Goal: Entertainment & Leisure: Browse casually

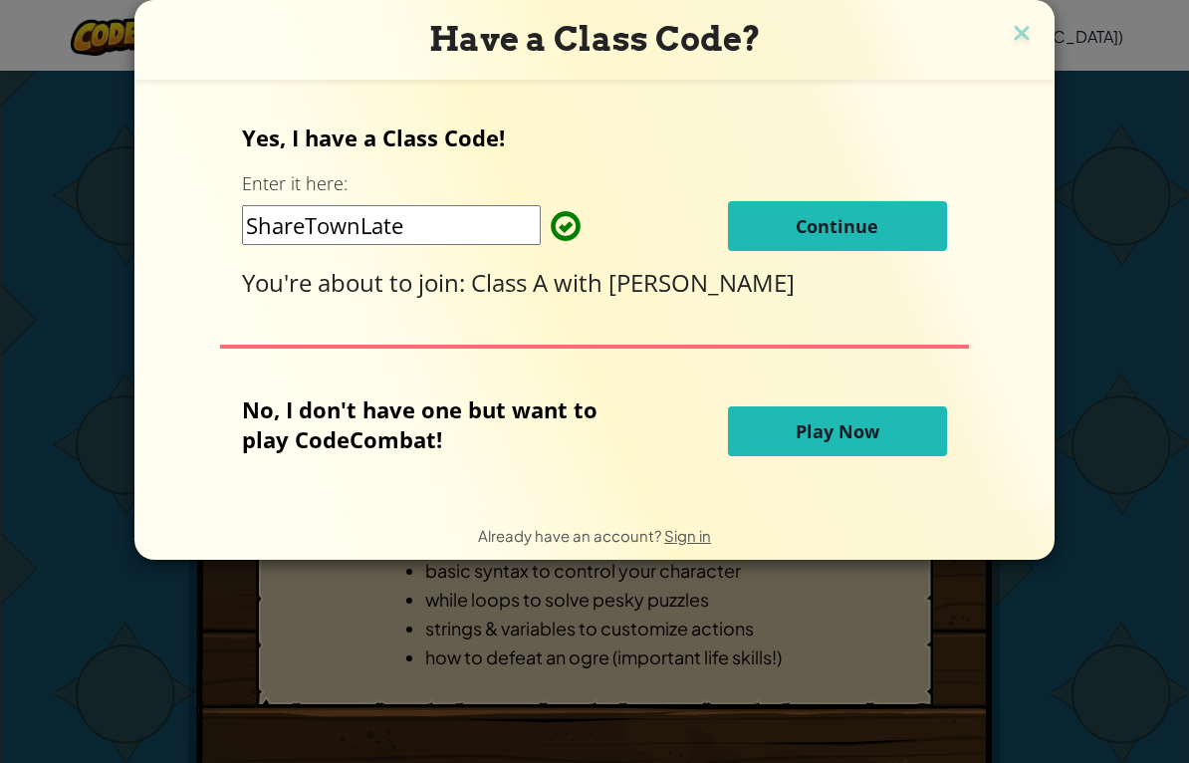
click at [873, 224] on span "Continue" at bounding box center [837, 226] width 83 height 24
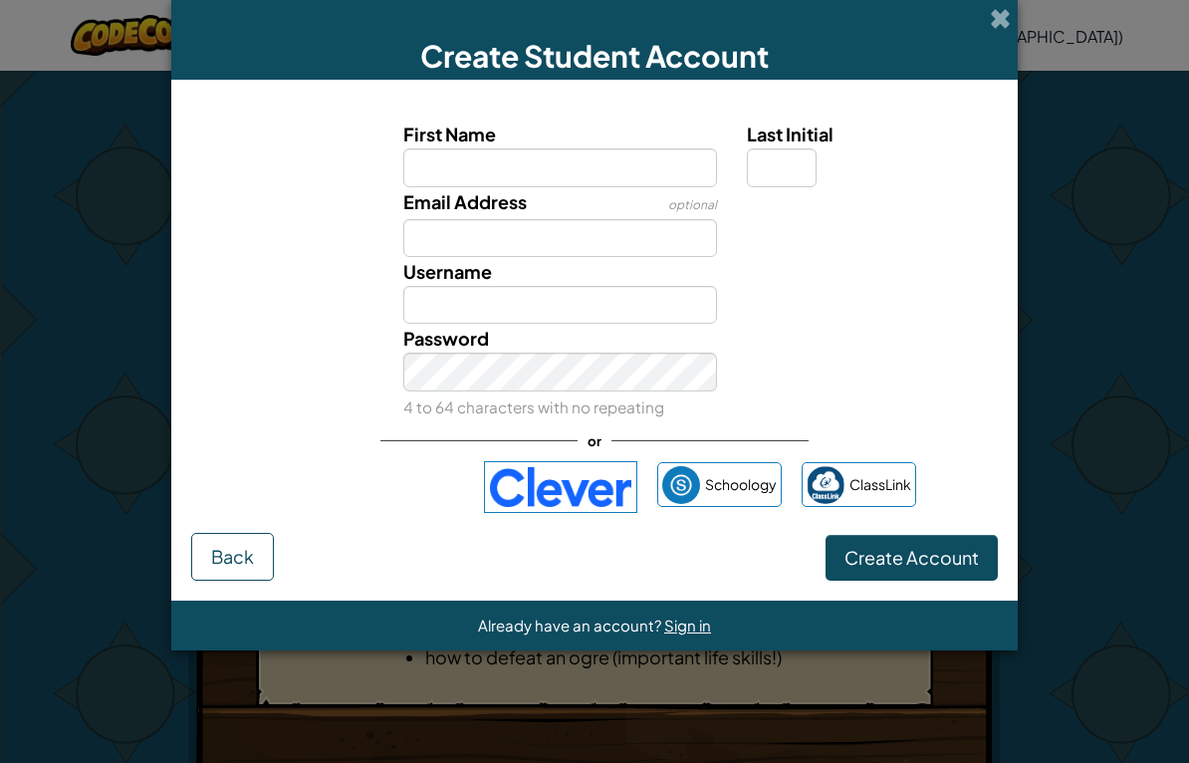
click at [578, 173] on input "First Name" at bounding box center [560, 167] width 315 height 38
type input "k"
type input "l"
type input "kei"
click at [612, 248] on input "Email Address" at bounding box center [560, 238] width 315 height 38
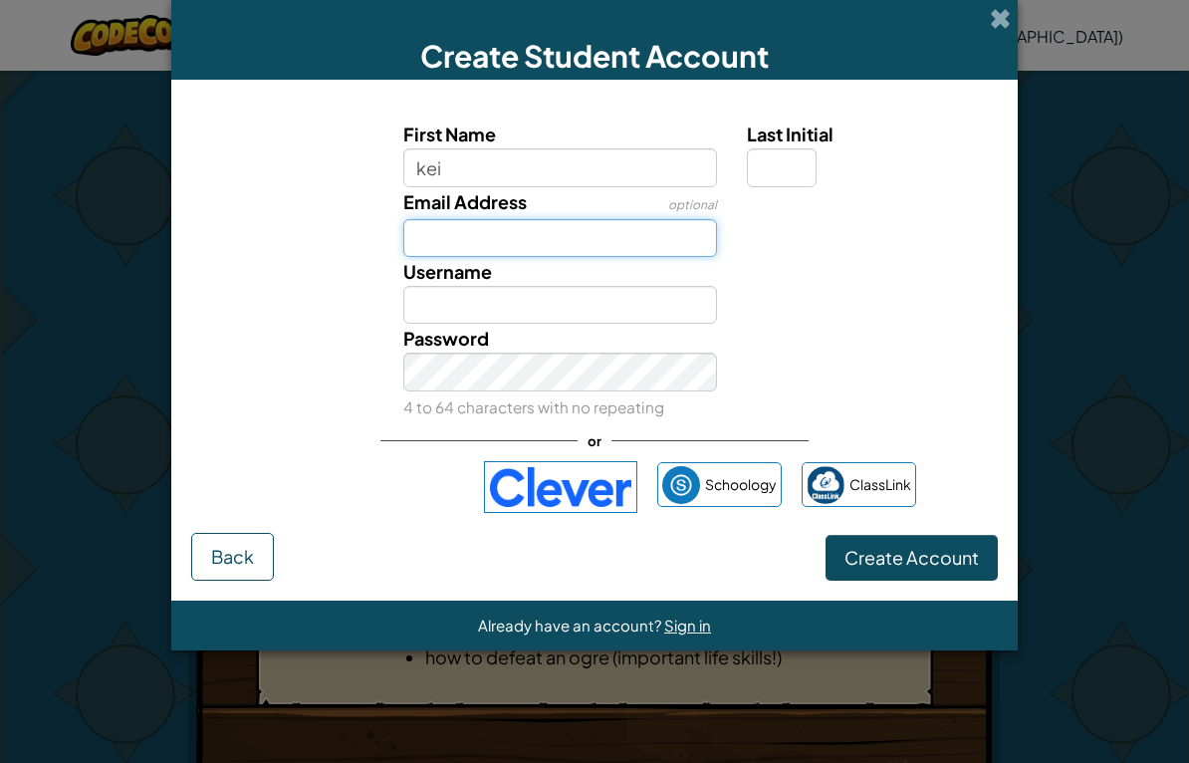
type input "[PERSON_NAME]"
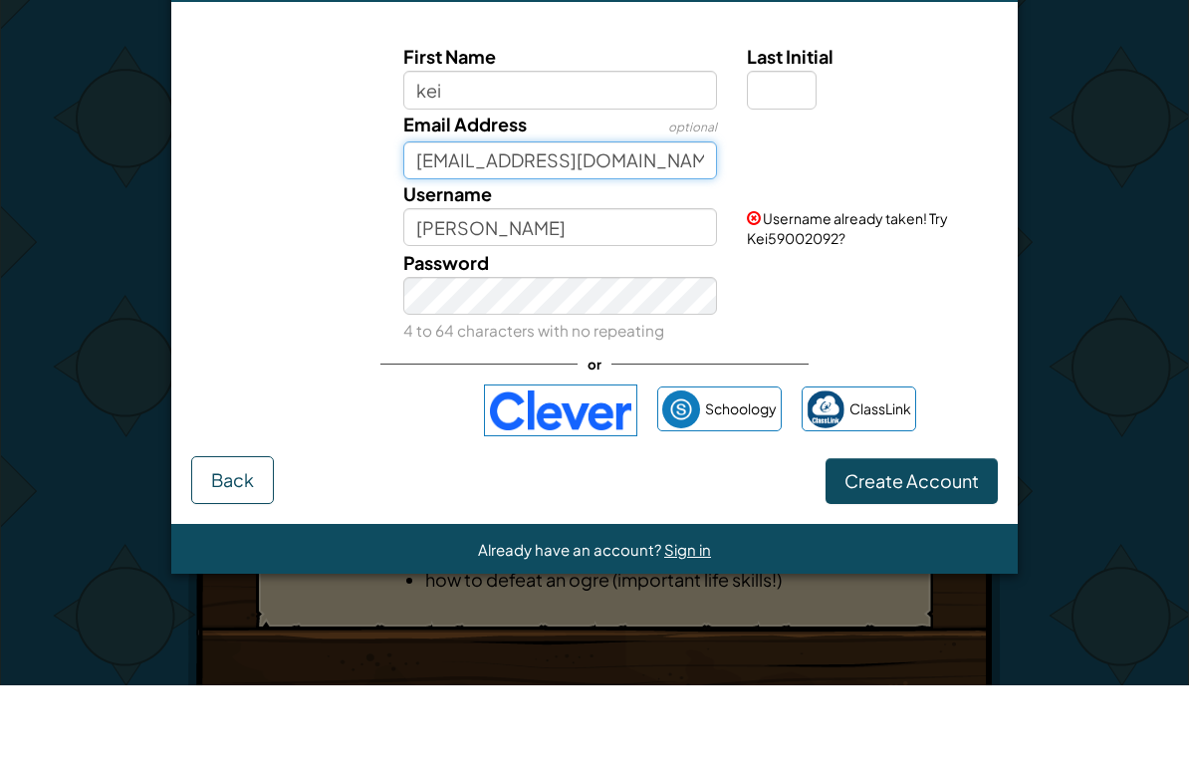
type input "[EMAIL_ADDRESS][DOMAIN_NAME]"
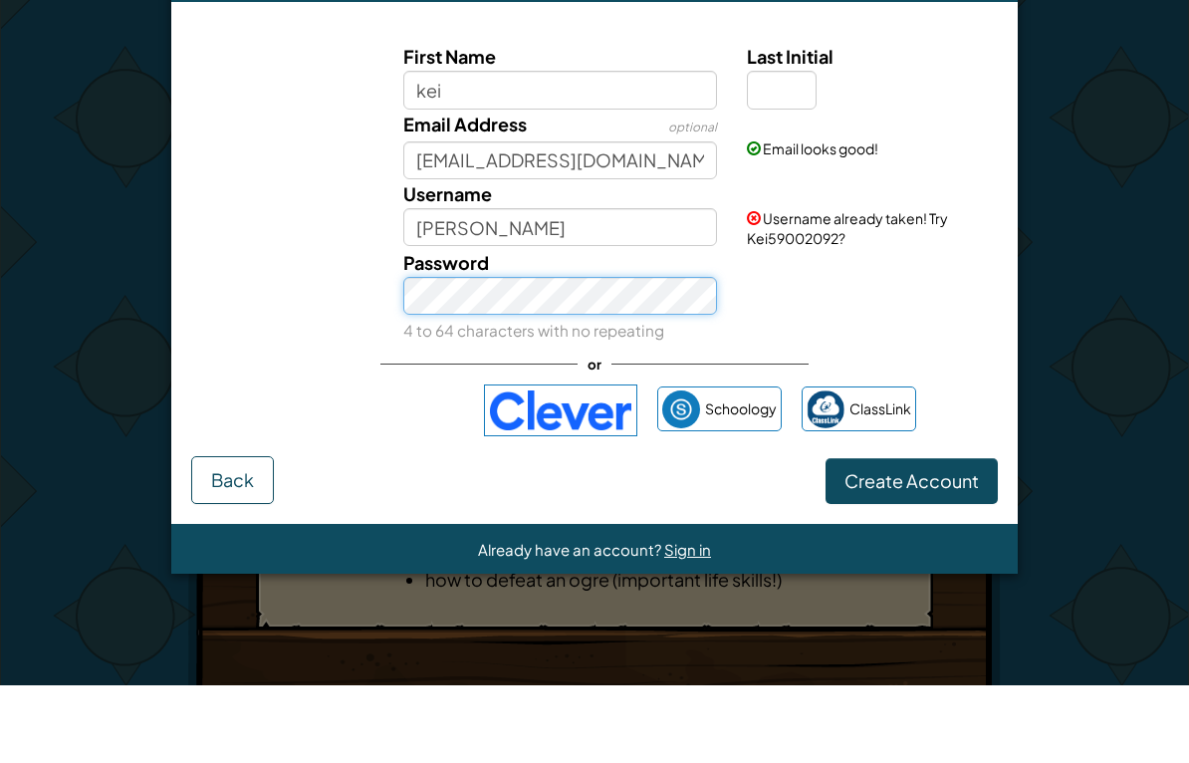
scroll to position [78, 0]
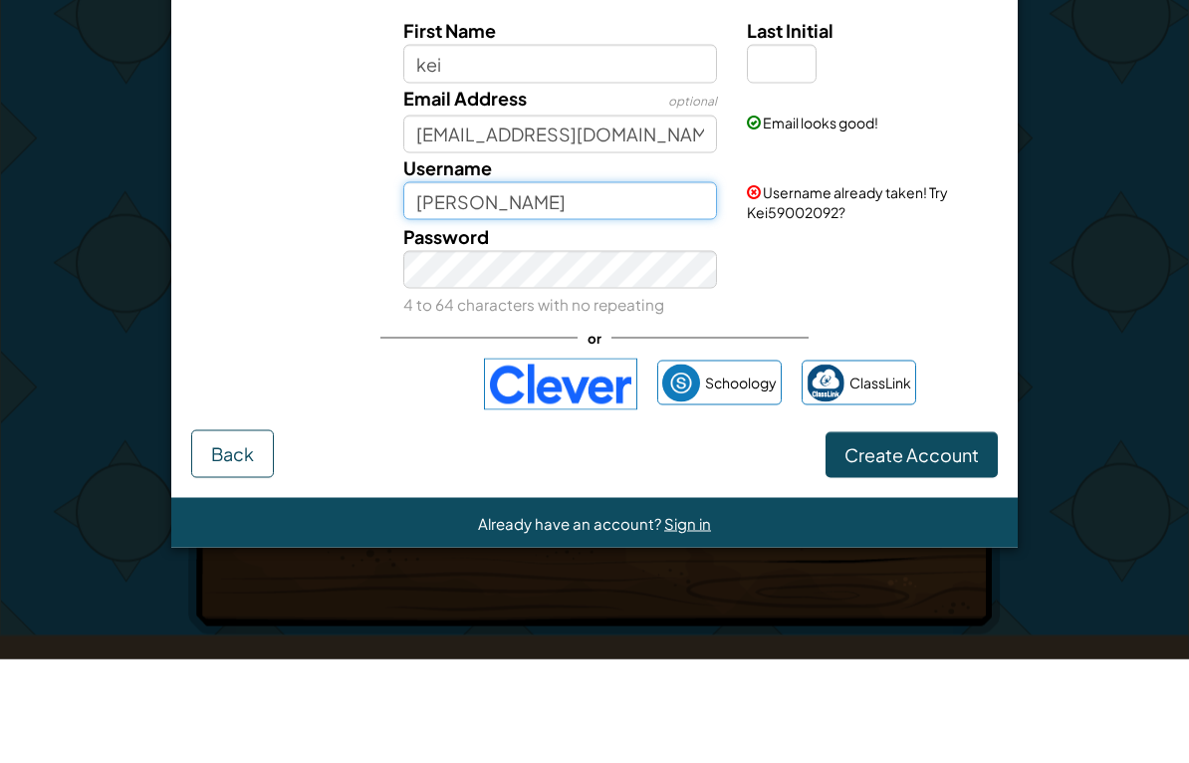
click at [561, 286] on input "[PERSON_NAME]" at bounding box center [560, 305] width 315 height 38
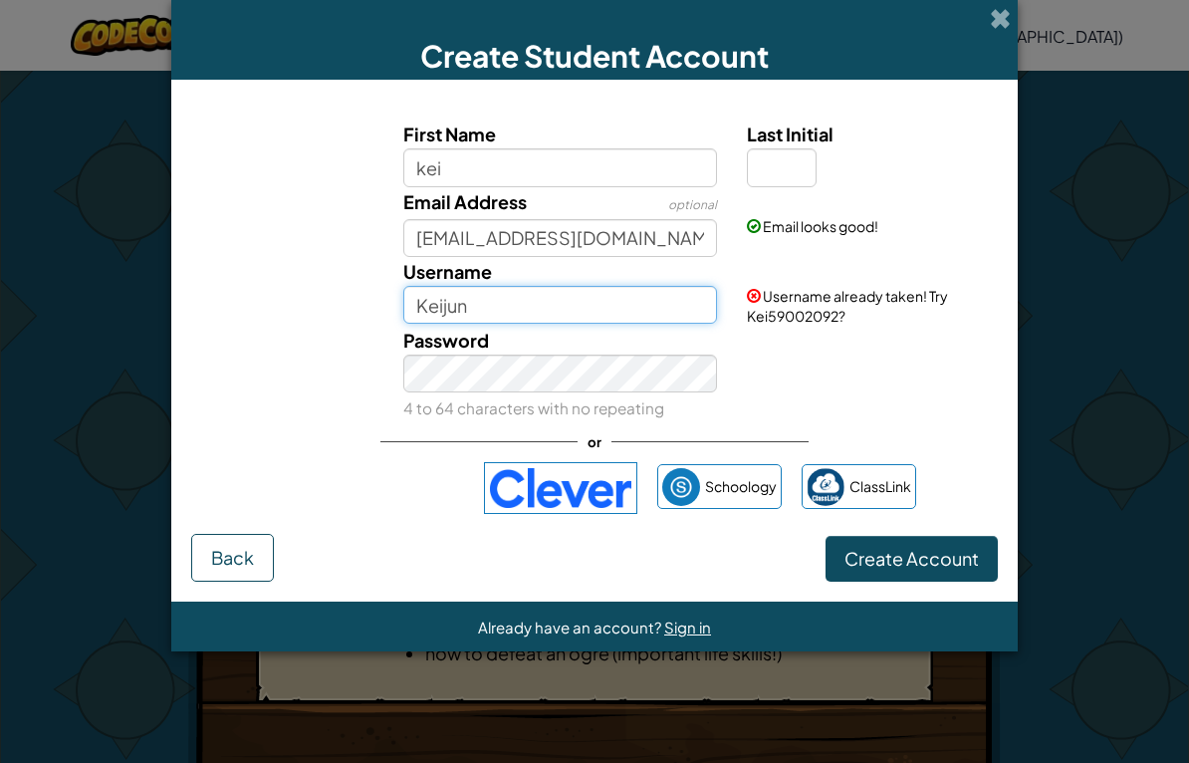
scroll to position [0, 0]
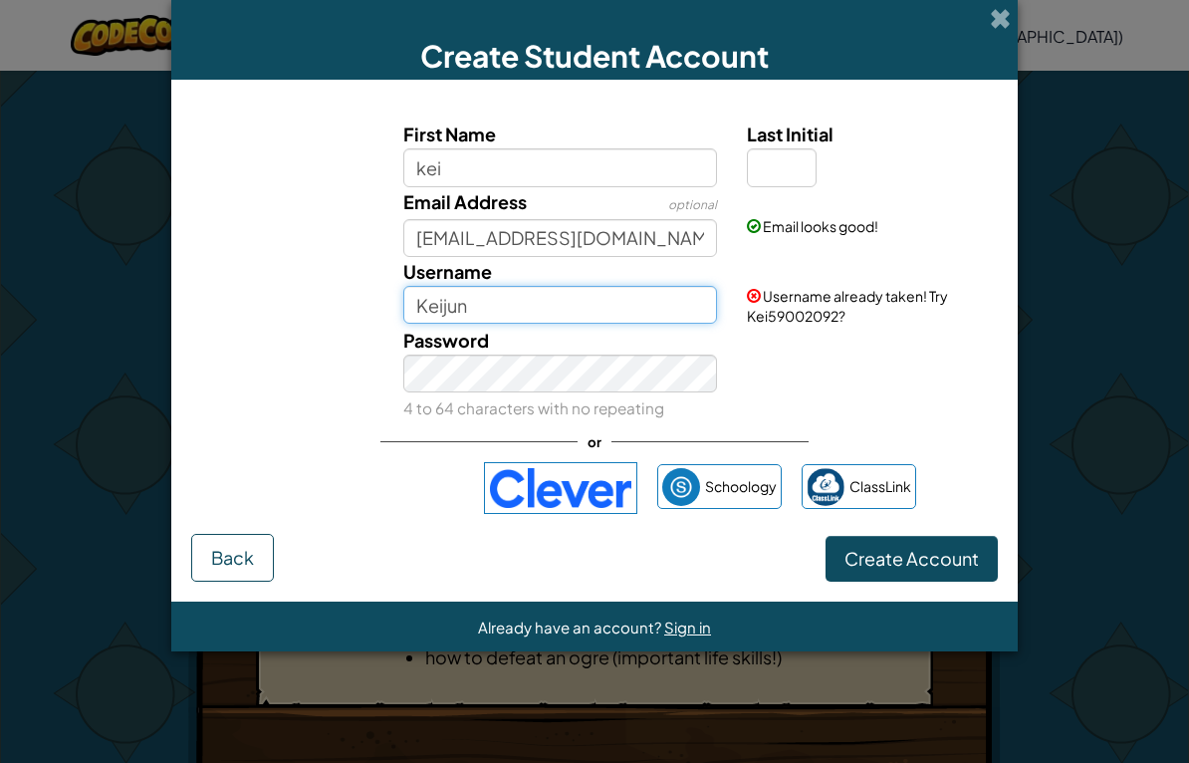
type input "Keijun"
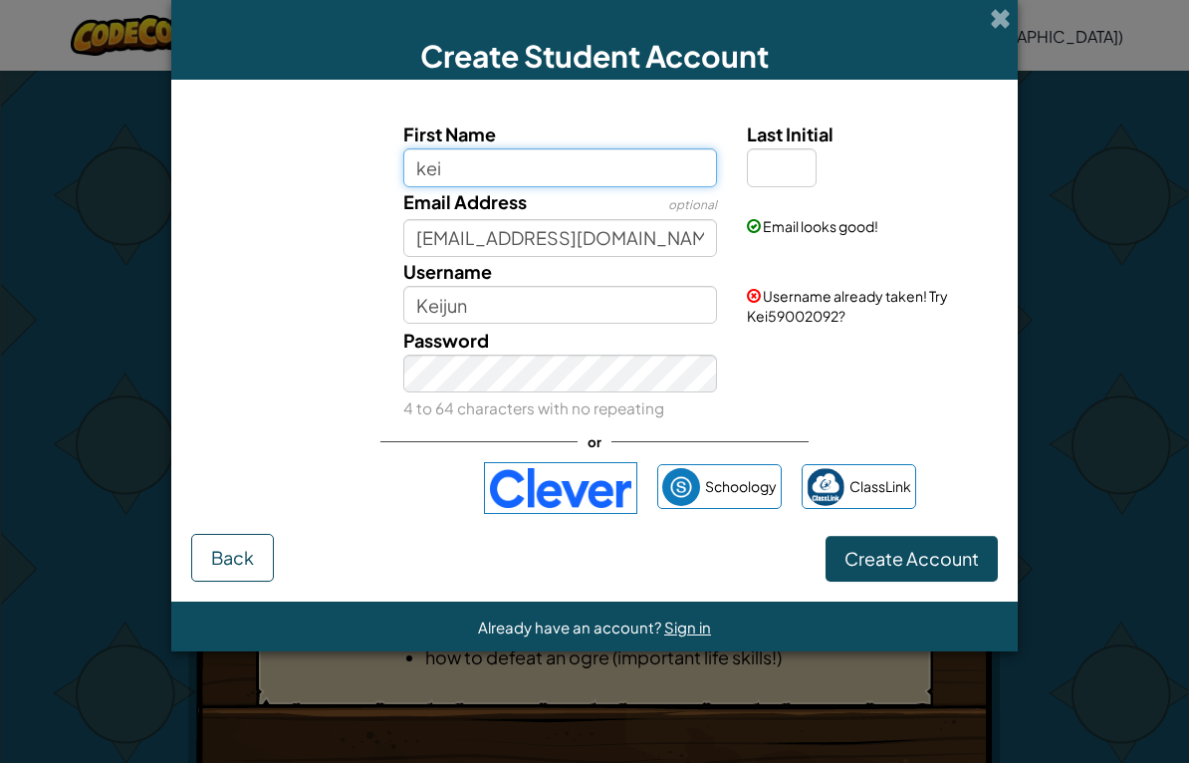
click at [628, 180] on input "kei" at bounding box center [560, 167] width 315 height 38
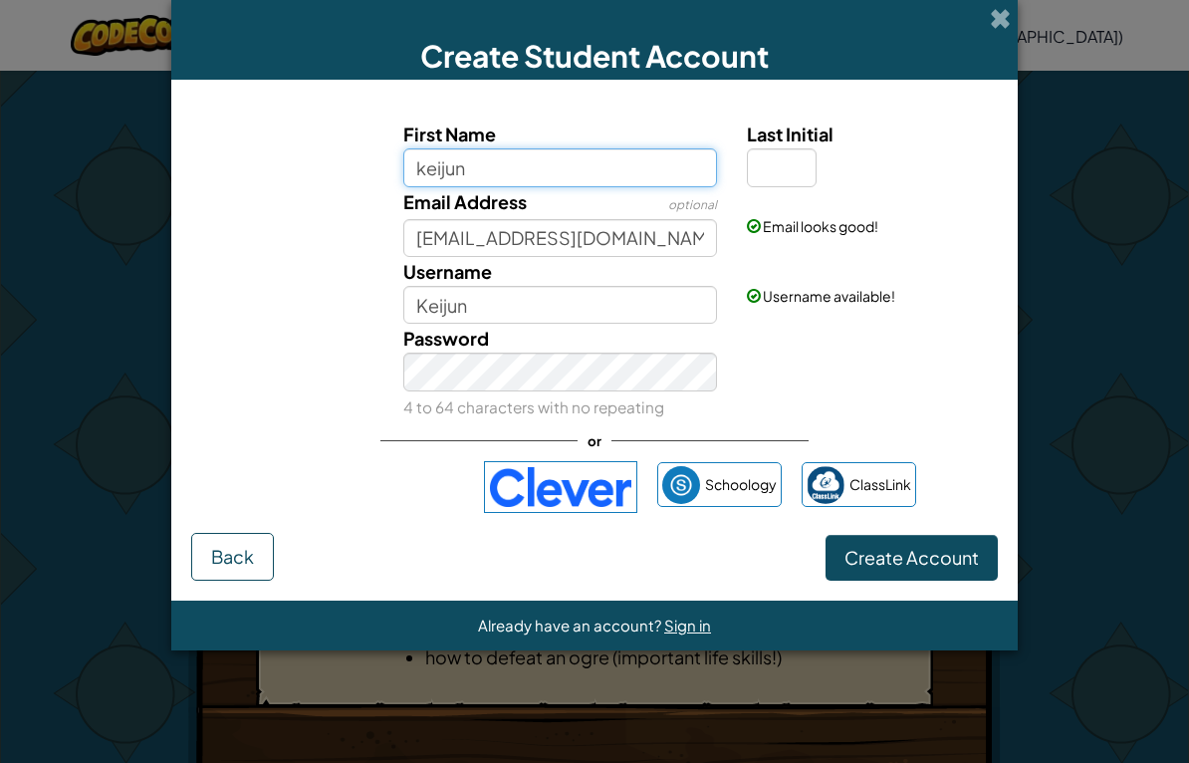
type input "keijun"
click at [929, 316] on div "Username [PERSON_NAME] Username available!" at bounding box center [594, 290] width 827 height 67
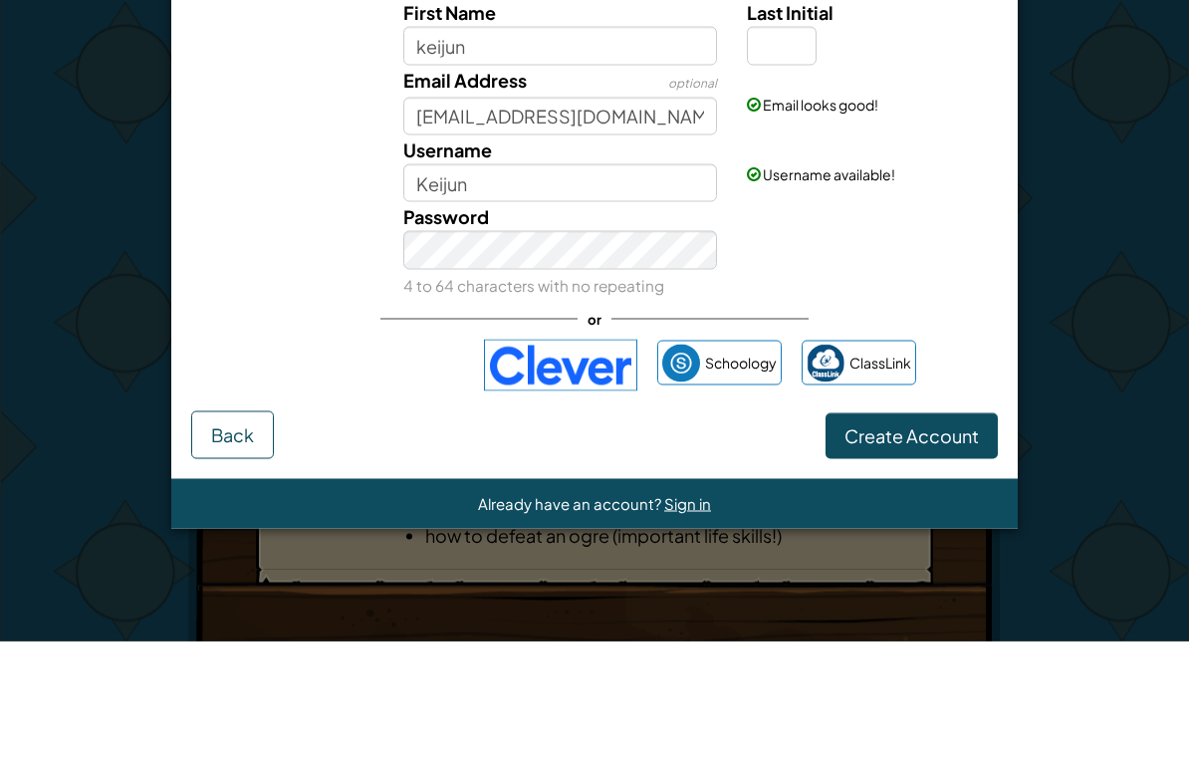
click at [952, 324] on div "Password 4 to 64 characters with no repeating" at bounding box center [594, 372] width 827 height 97
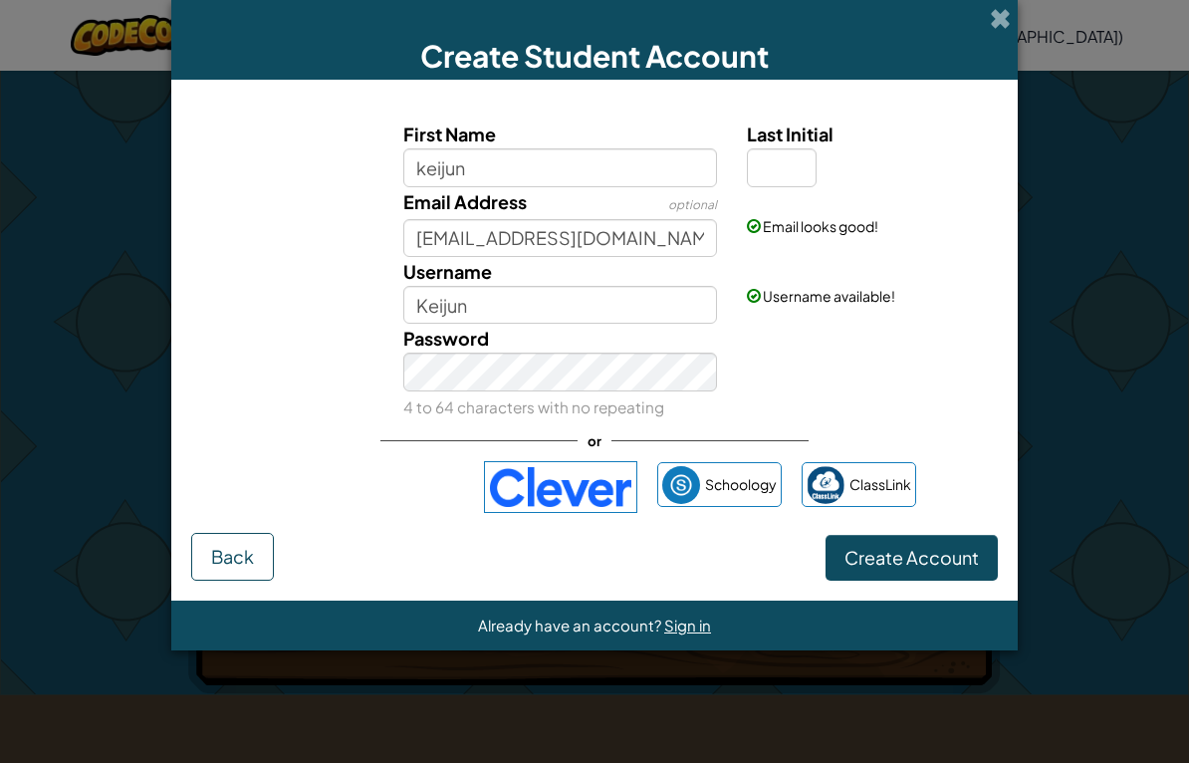
click at [951, 567] on span "Create Account" at bounding box center [912, 557] width 134 height 23
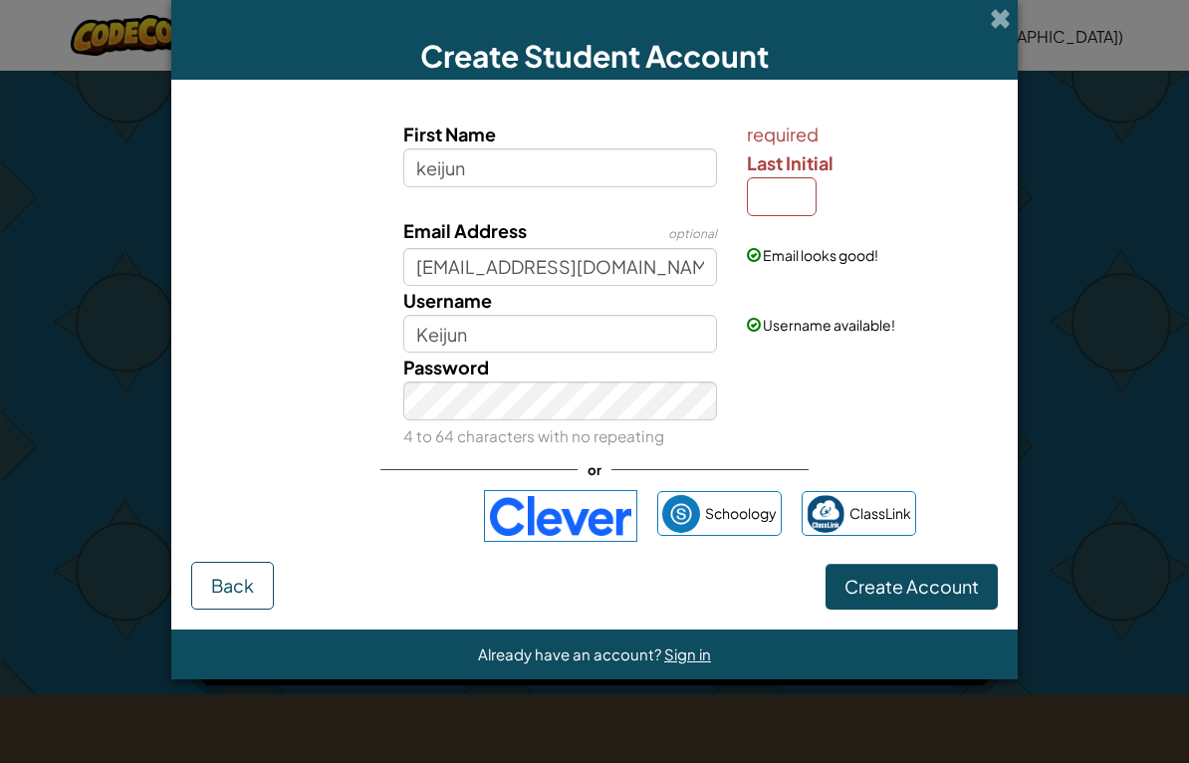
click at [958, 577] on span "Create Account" at bounding box center [912, 586] width 134 height 23
click at [955, 580] on span "Create Account" at bounding box center [912, 586] width 134 height 23
click at [956, 579] on span "Create Account" at bounding box center [912, 586] width 134 height 23
click at [965, 581] on span "Create Account" at bounding box center [912, 586] width 134 height 23
click at [966, 589] on span "Create Account" at bounding box center [912, 586] width 134 height 23
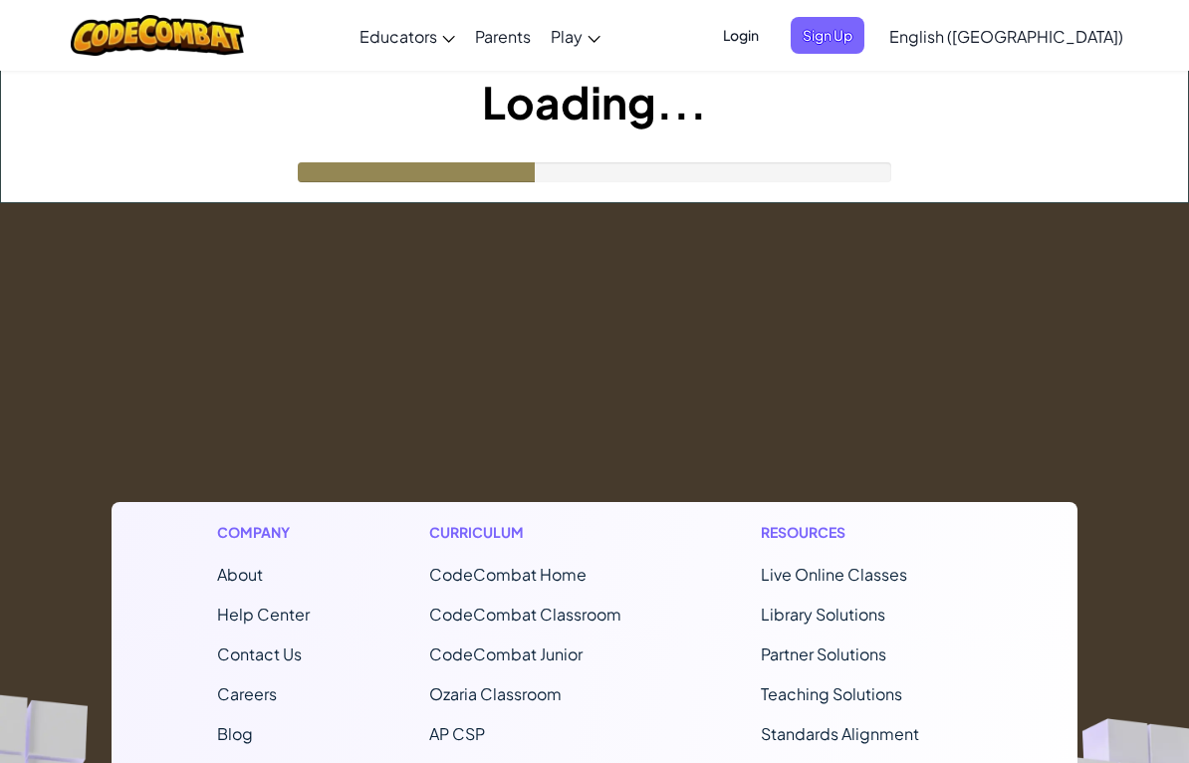
scroll to position [123, 0]
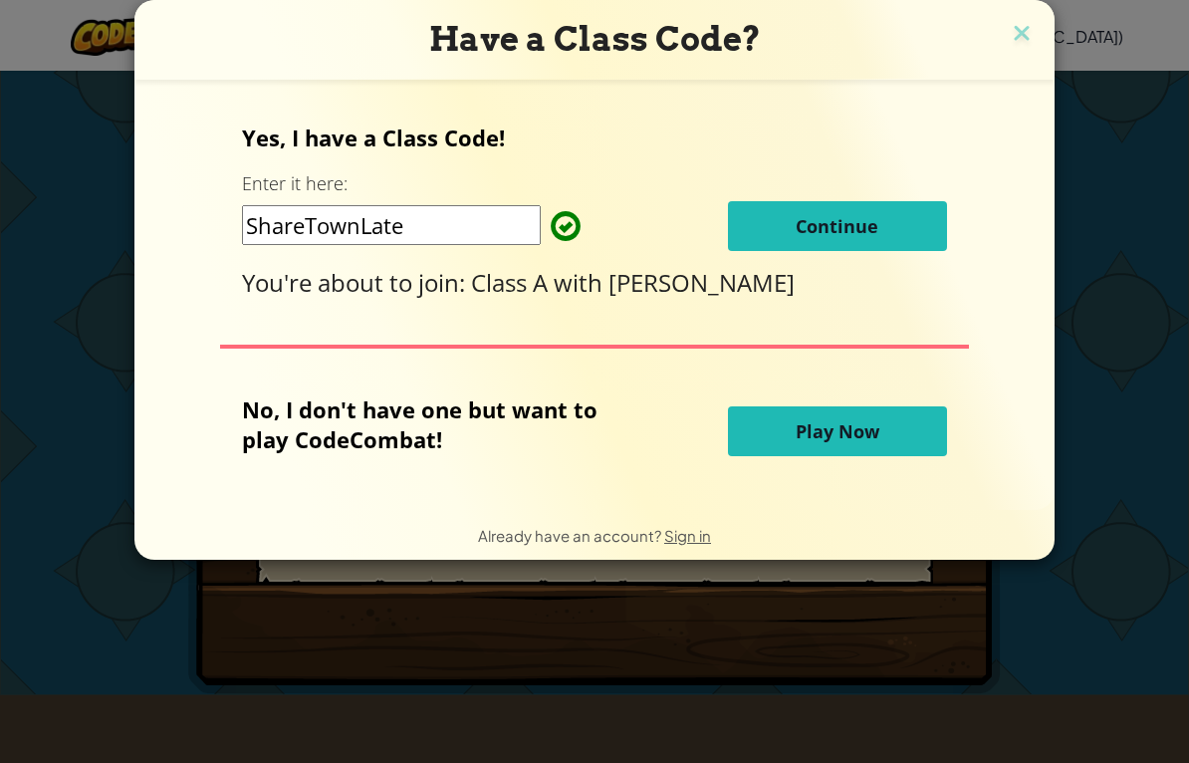
click at [898, 225] on button "Continue" at bounding box center [837, 226] width 219 height 50
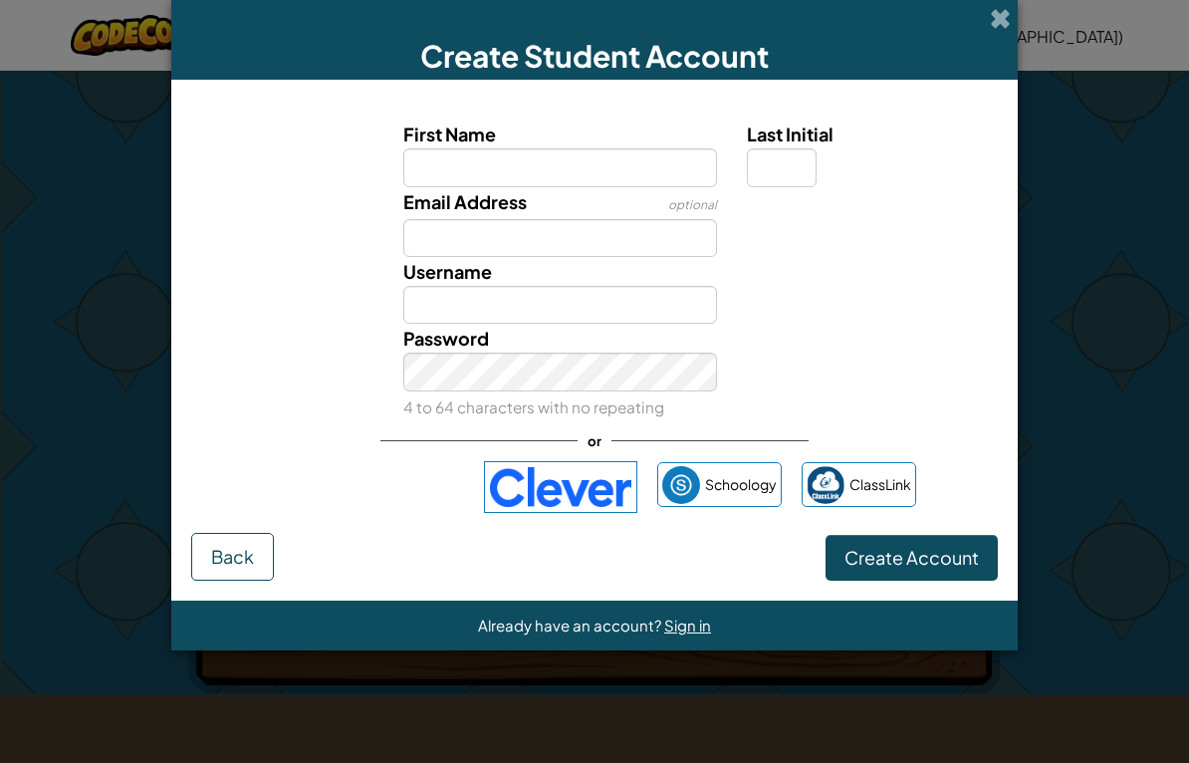
click at [616, 160] on input "First Name" at bounding box center [560, 167] width 315 height 38
type input "k"
click at [1011, 29] on span at bounding box center [1000, 18] width 21 height 21
type input "K"
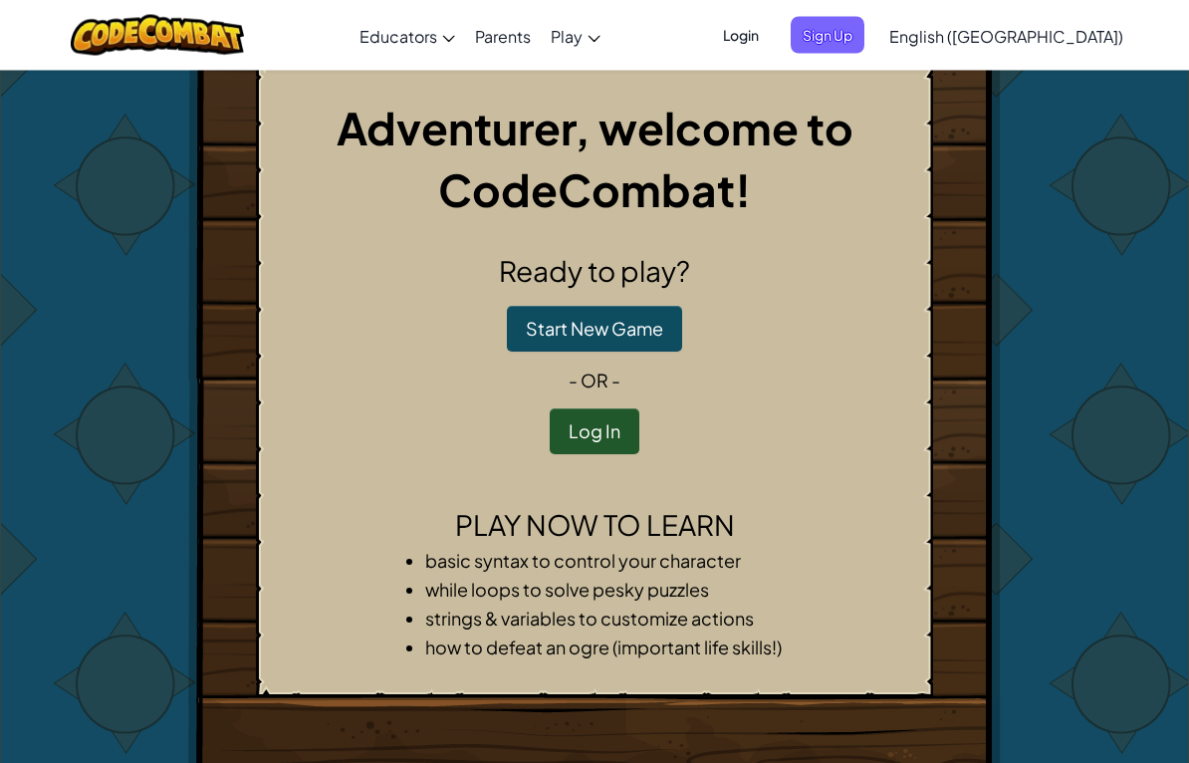
scroll to position [0, 0]
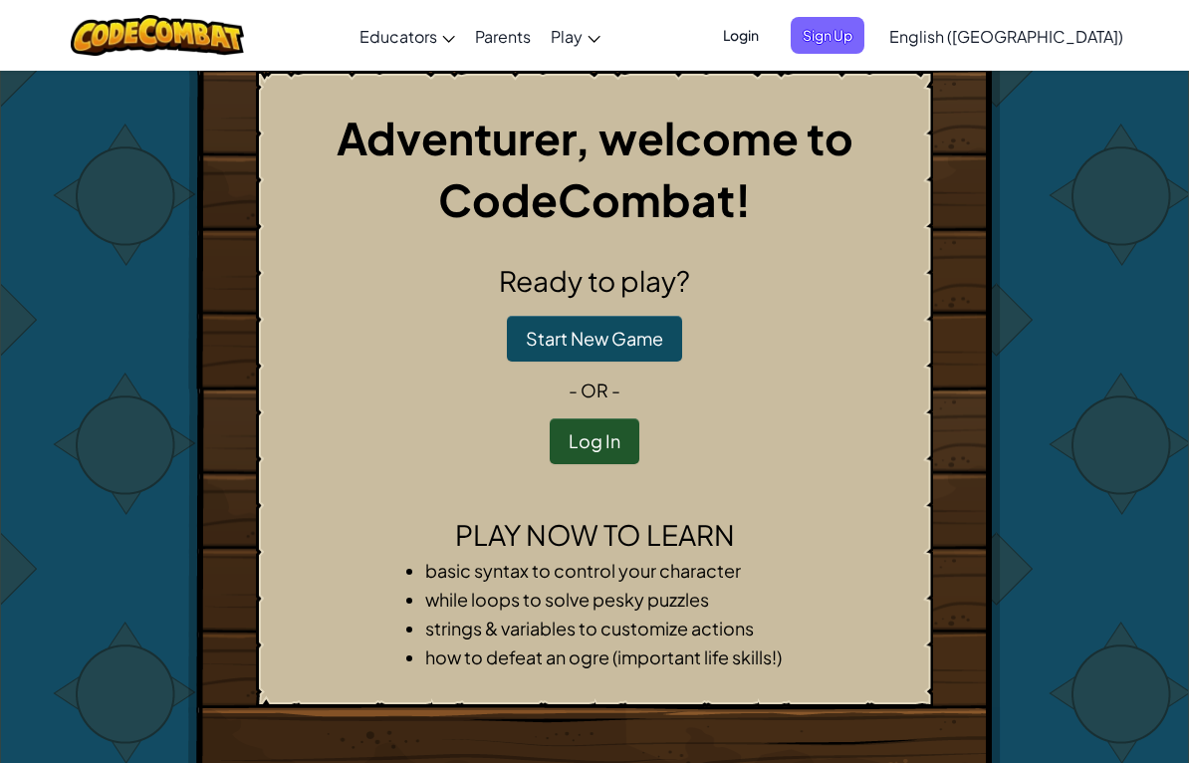
click at [643, 335] on button "Start New Game" at bounding box center [594, 339] width 175 height 46
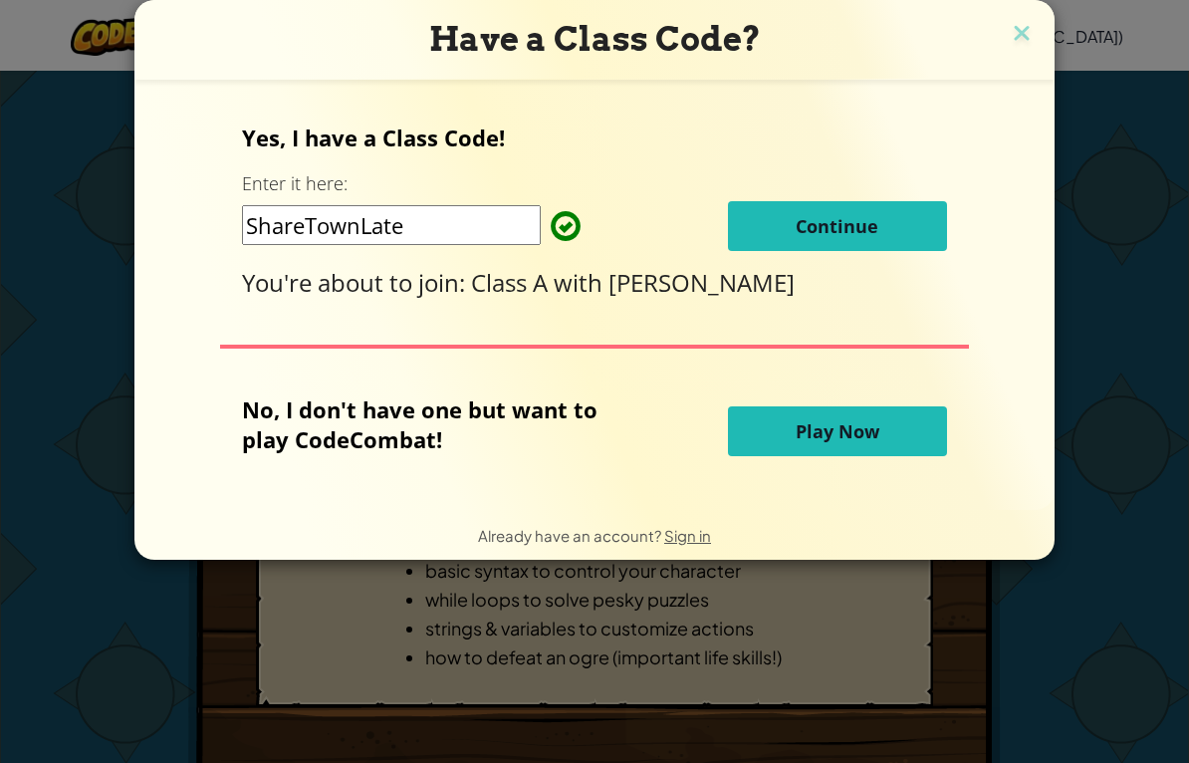
click at [882, 450] on button "Play Now" at bounding box center [837, 431] width 219 height 50
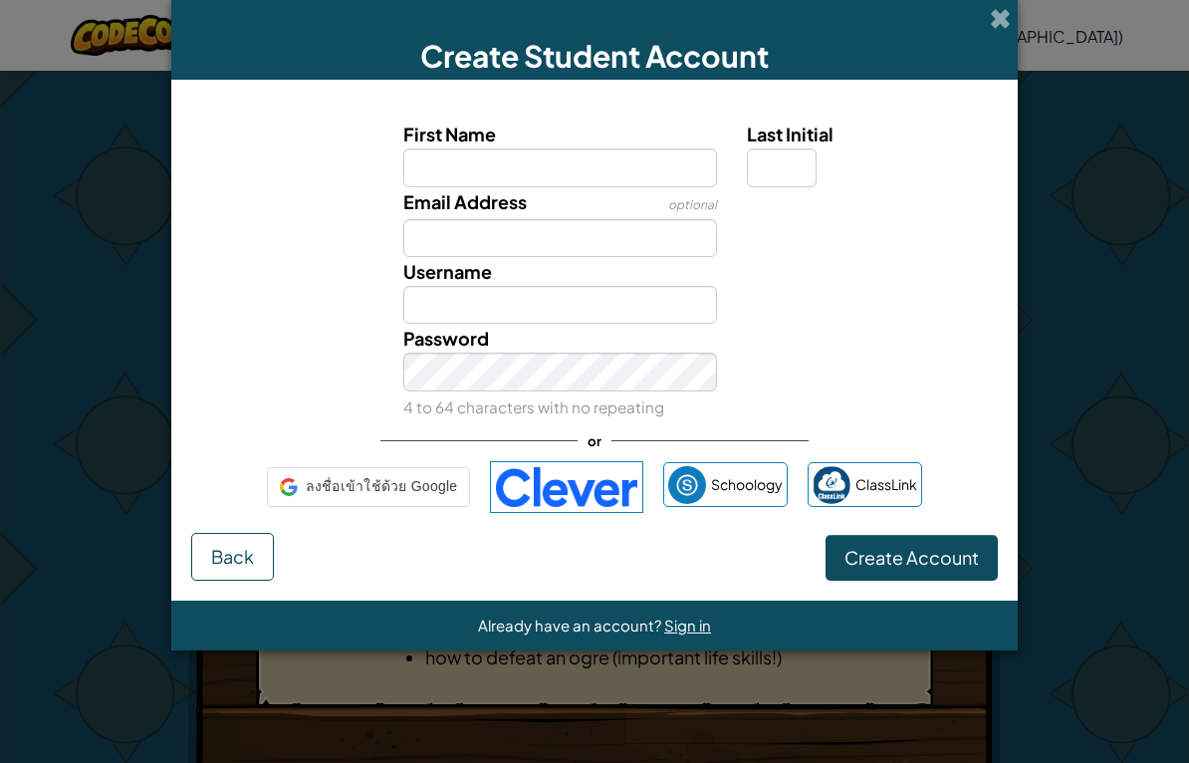
click at [681, 168] on input "First Name" at bounding box center [560, 167] width 315 height 38
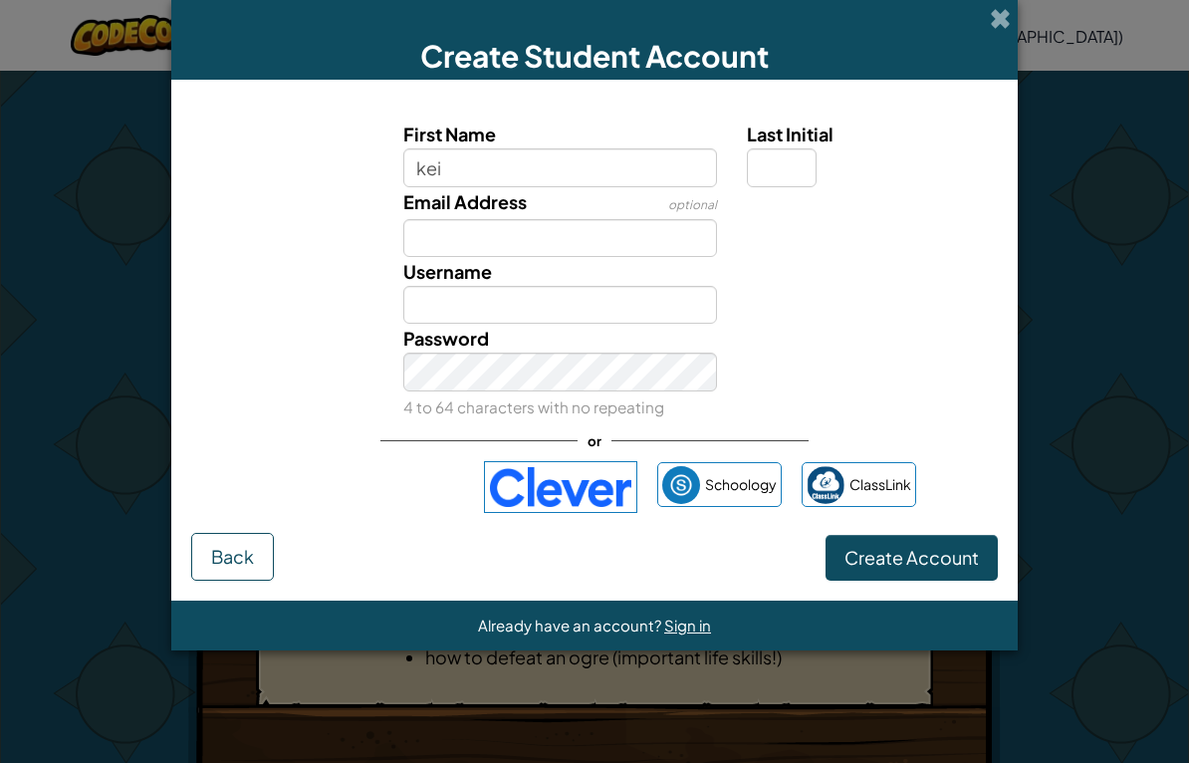
type input "kei"
click at [599, 233] on input "Email Address" at bounding box center [560, 238] width 315 height 38
type input "[PERSON_NAME]"
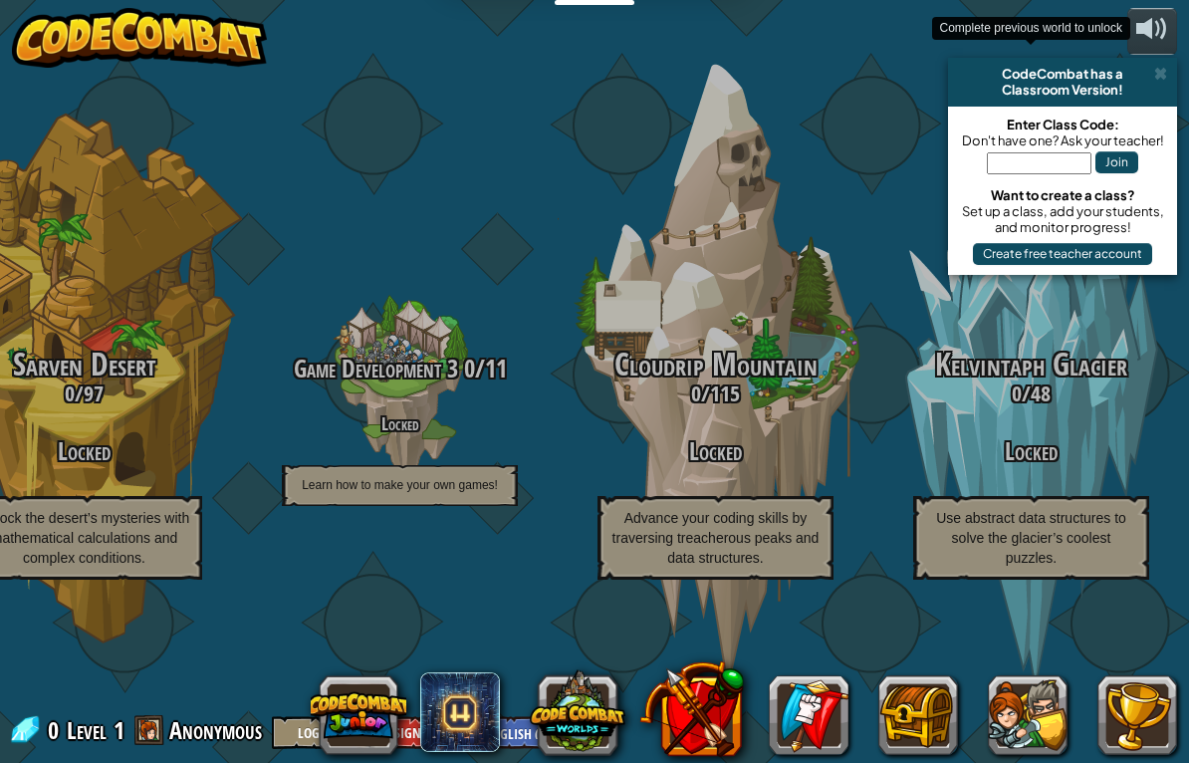
click at [1180, 74] on div "Kelvintaph Glacier 0 / 48 Locked Use abstract data structures to solve the glac…" at bounding box center [1032, 379] width 316 height 632
click at [1152, 71] on div "CodeCombat has a" at bounding box center [1062, 74] width 213 height 16
click at [1155, 77] on span at bounding box center [1161, 74] width 13 height 16
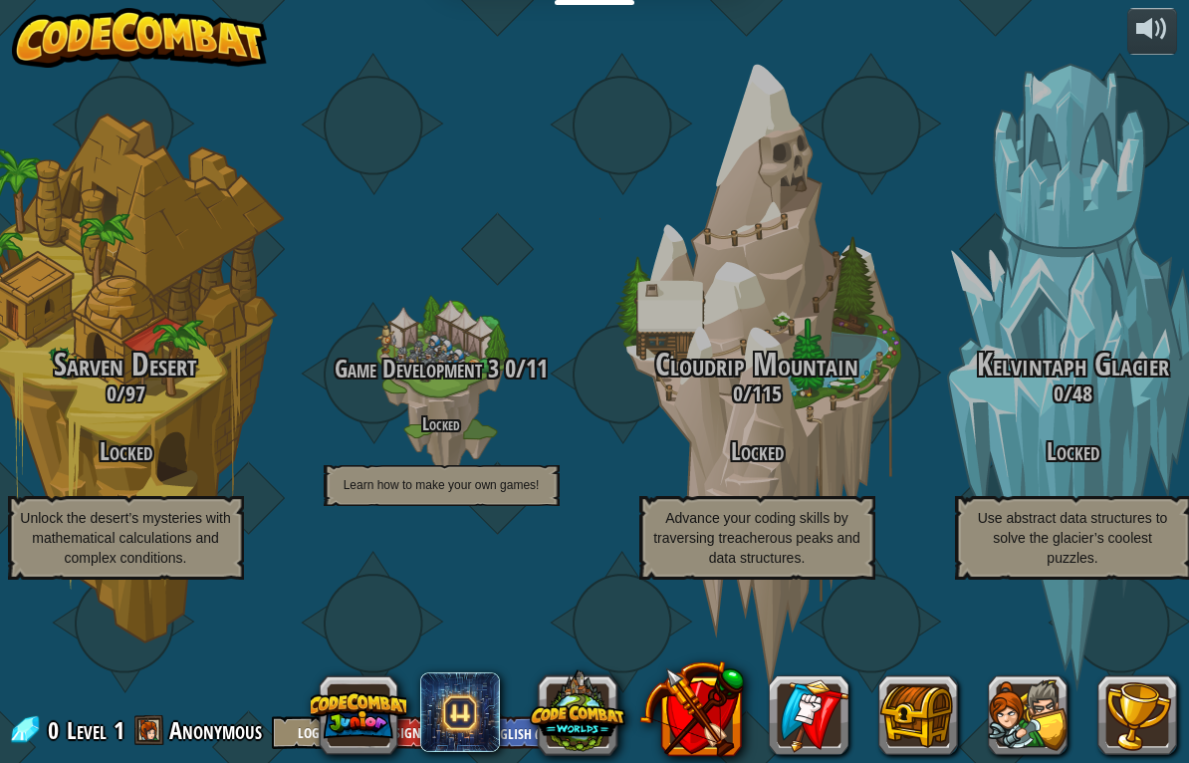
click at [134, 399] on h3 "0 / 97" at bounding box center [126, 394] width 316 height 24
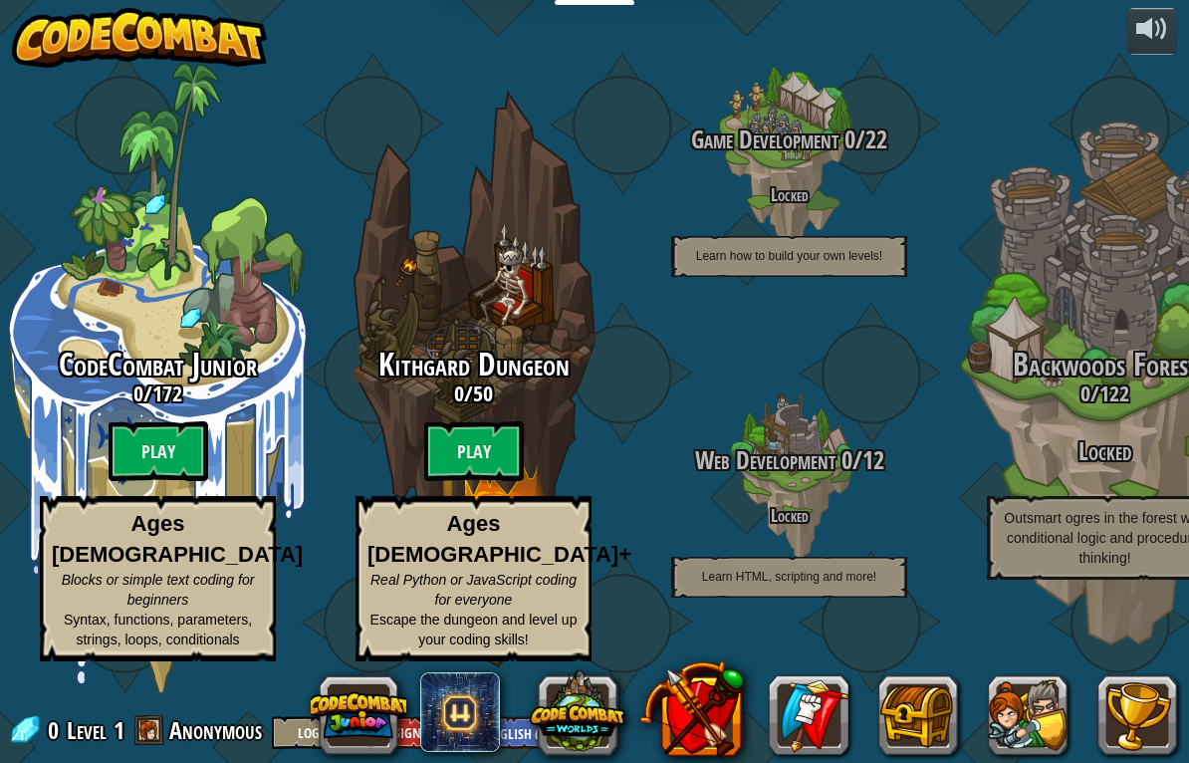
click at [152, 454] on btn "Play" at bounding box center [159, 451] width 100 height 60
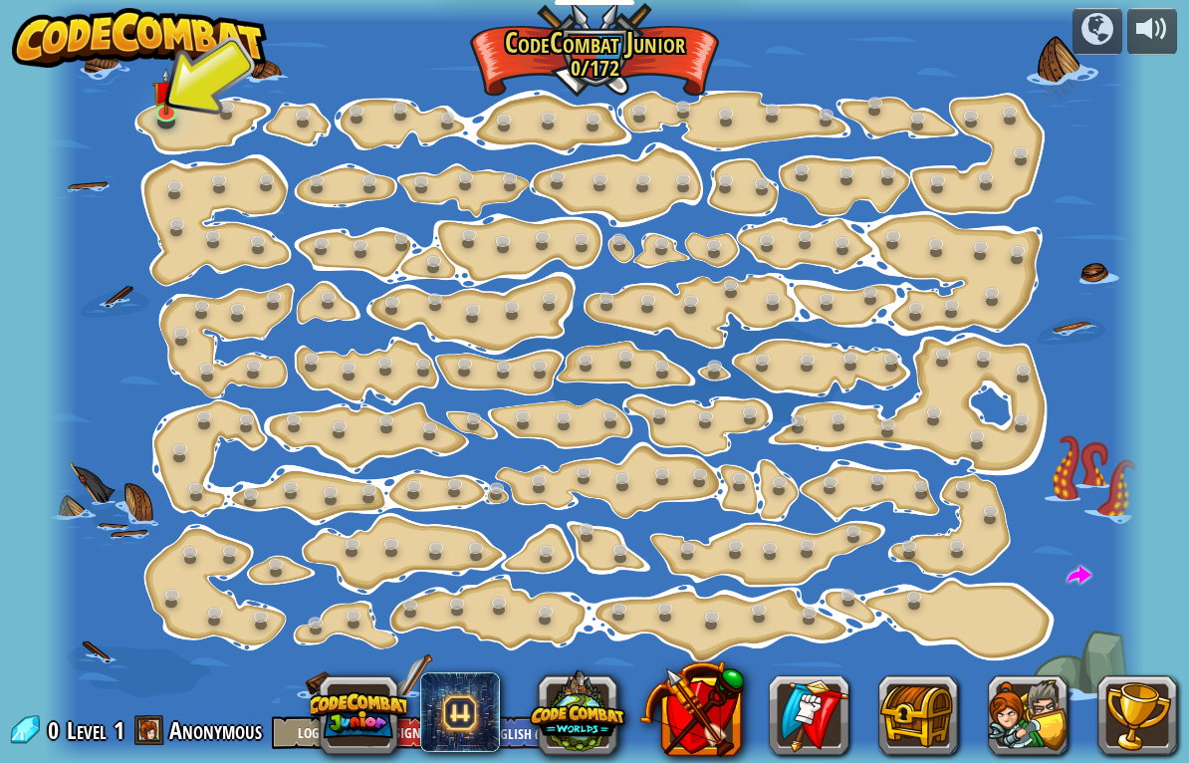
click at [1010, 723] on button at bounding box center [1028, 715] width 80 height 80
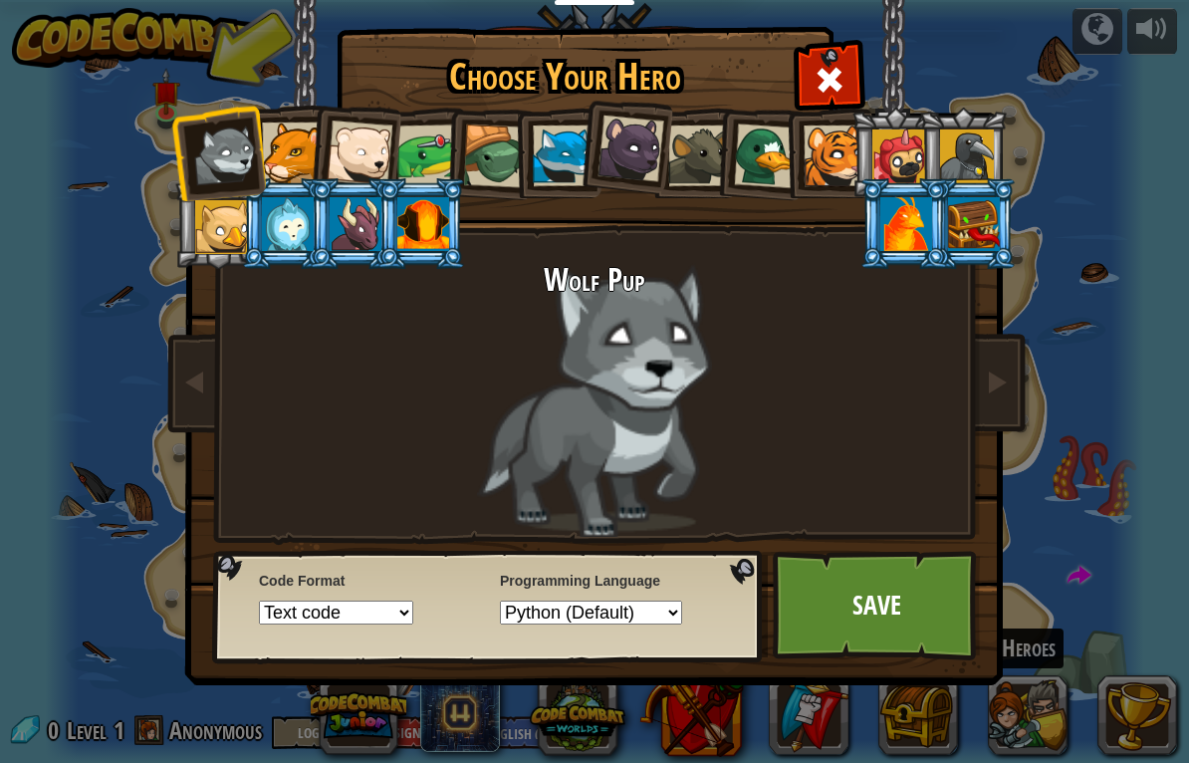
click at [308, 158] on div at bounding box center [292, 153] width 61 height 61
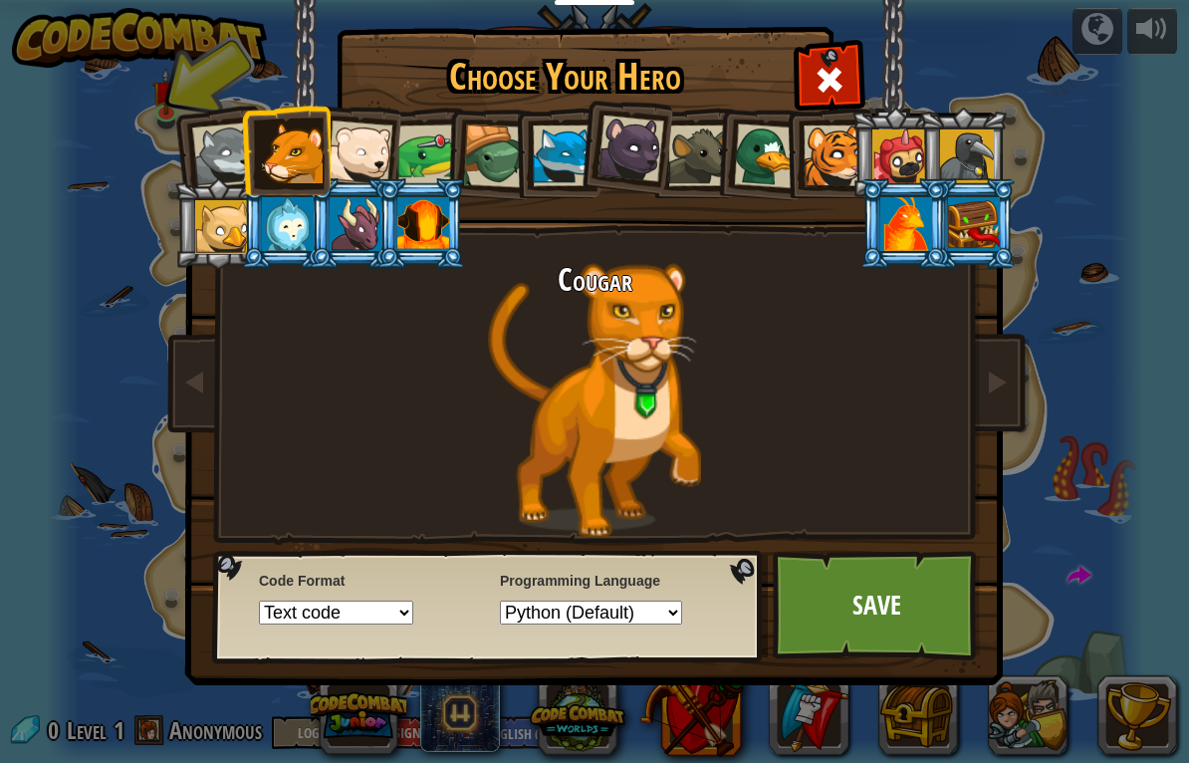
click at [829, 143] on div at bounding box center [834, 156] width 61 height 61
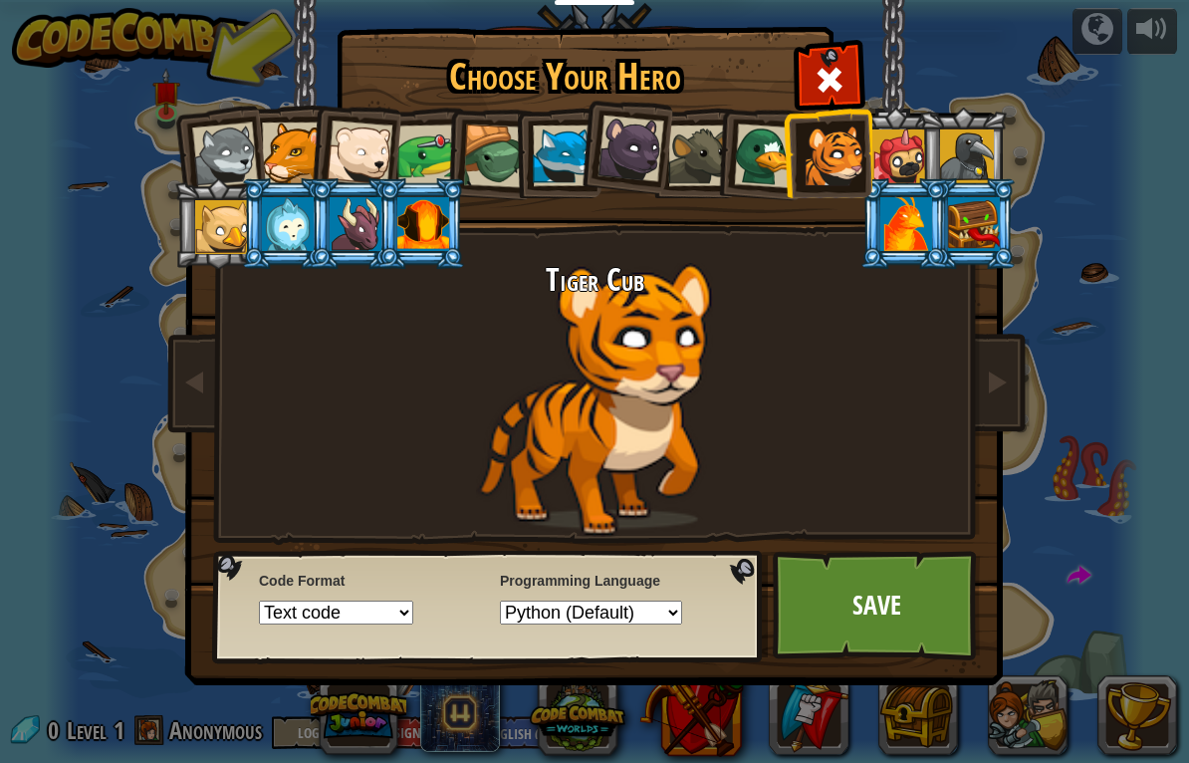
click at [573, 152] on div at bounding box center [563, 156] width 61 height 61
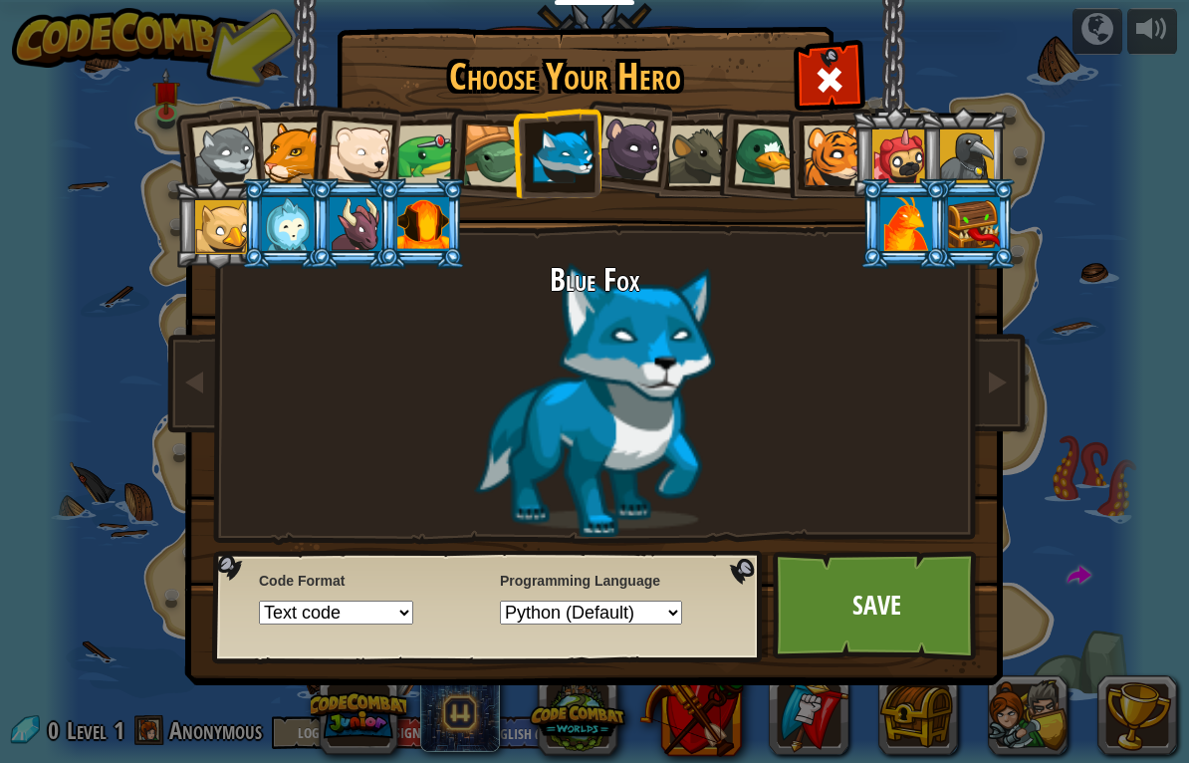
click at [919, 620] on link "Save" at bounding box center [877, 606] width 208 height 110
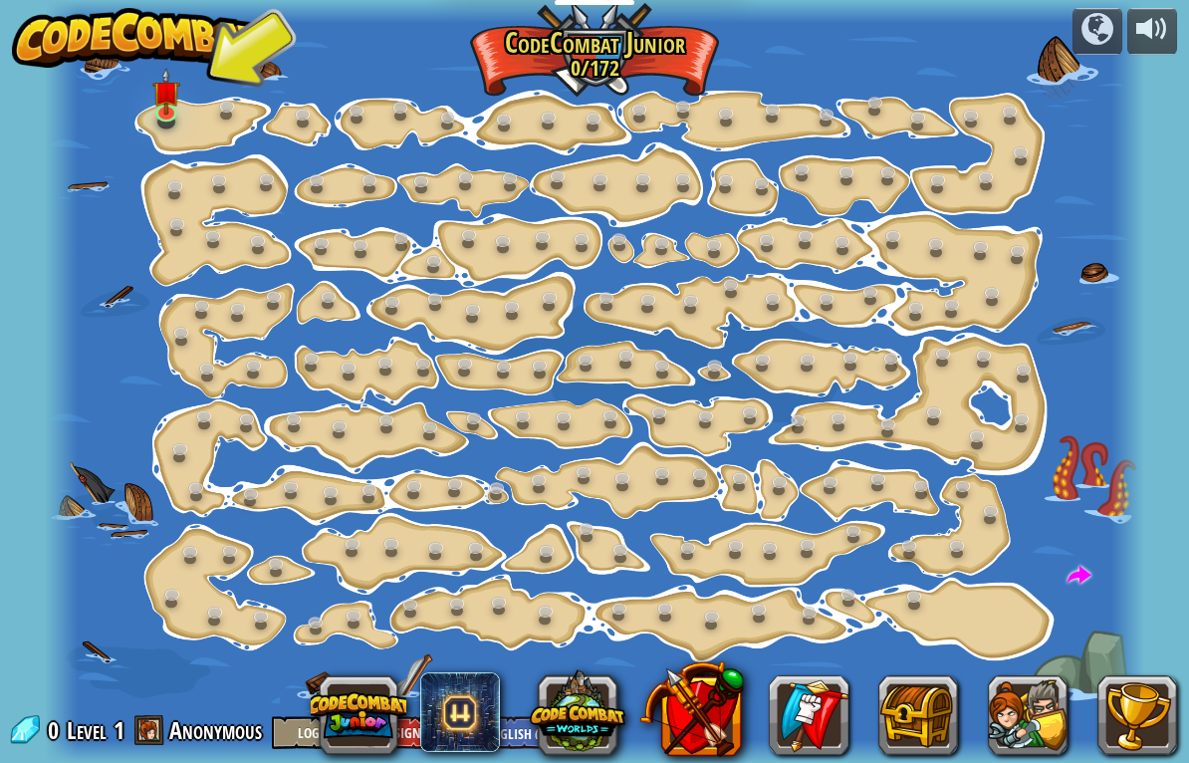
click at [162, 107] on img at bounding box center [165, 91] width 27 height 47
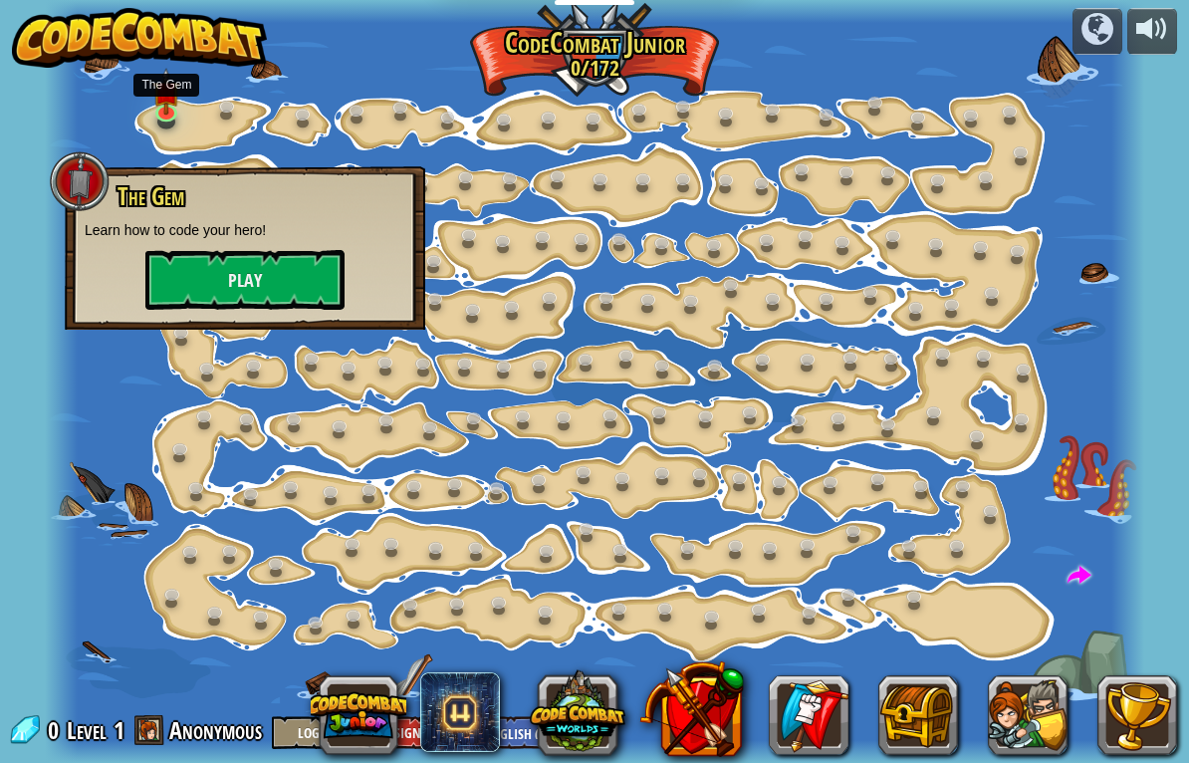
click at [274, 266] on button "Play" at bounding box center [244, 280] width 199 height 60
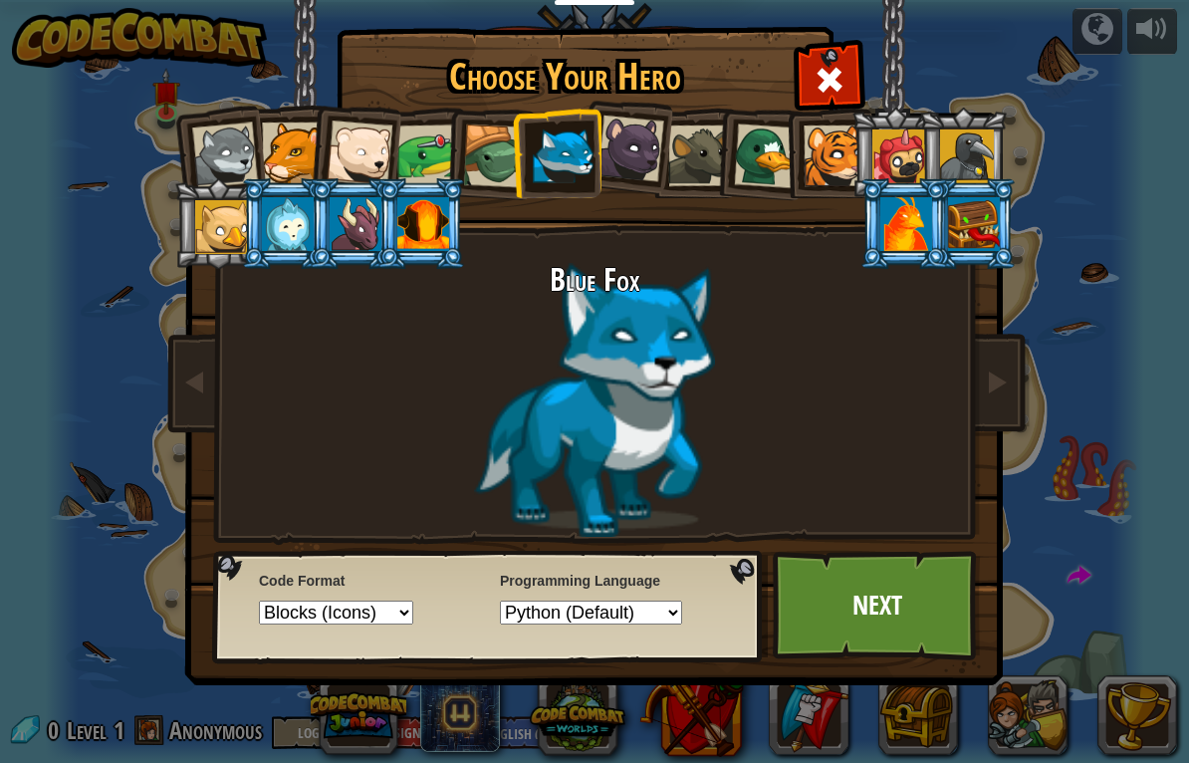
click at [884, 583] on link "Next" at bounding box center [877, 606] width 208 height 110
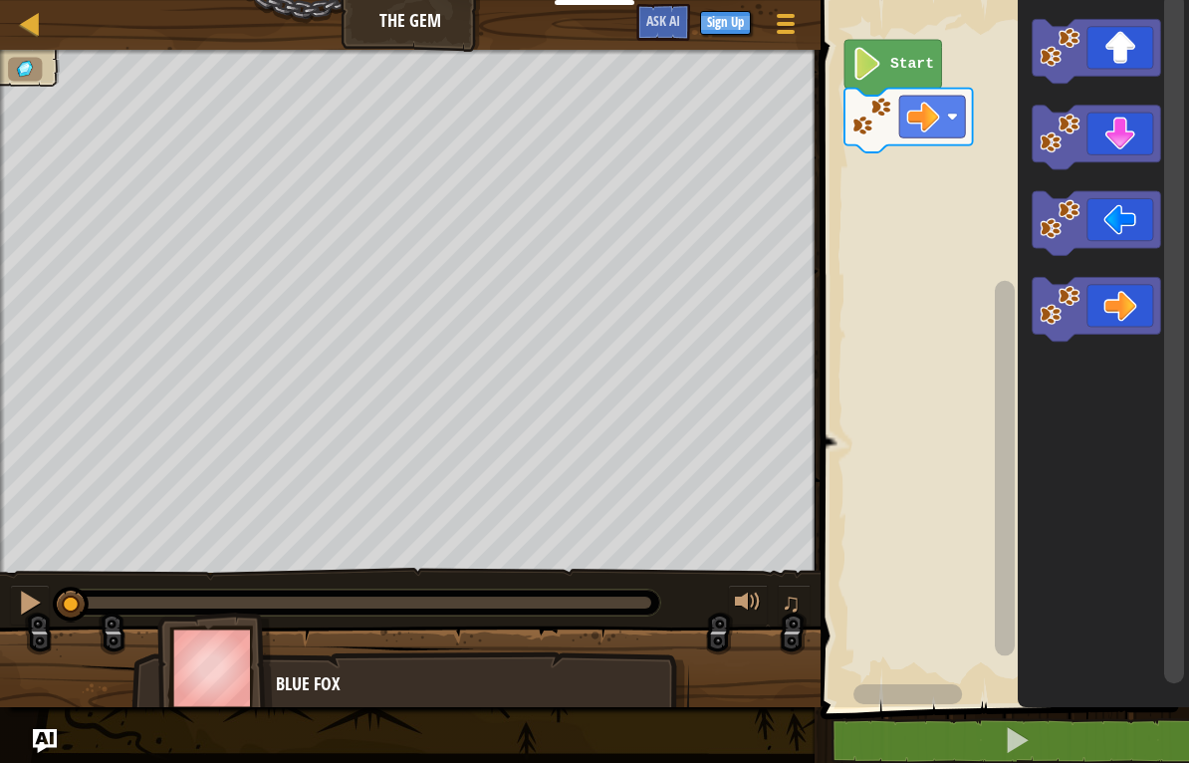
click at [1095, 732] on button at bounding box center [1017, 741] width 375 height 46
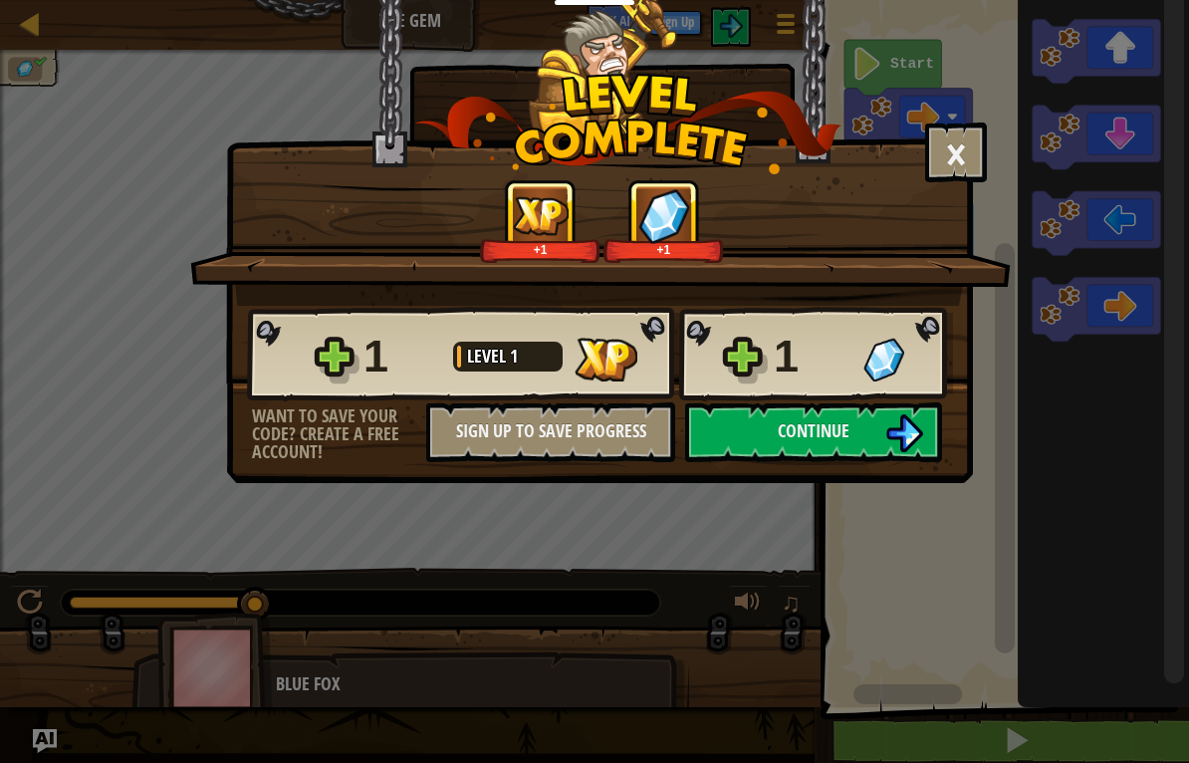
click at [841, 419] on span "Continue" at bounding box center [814, 430] width 72 height 25
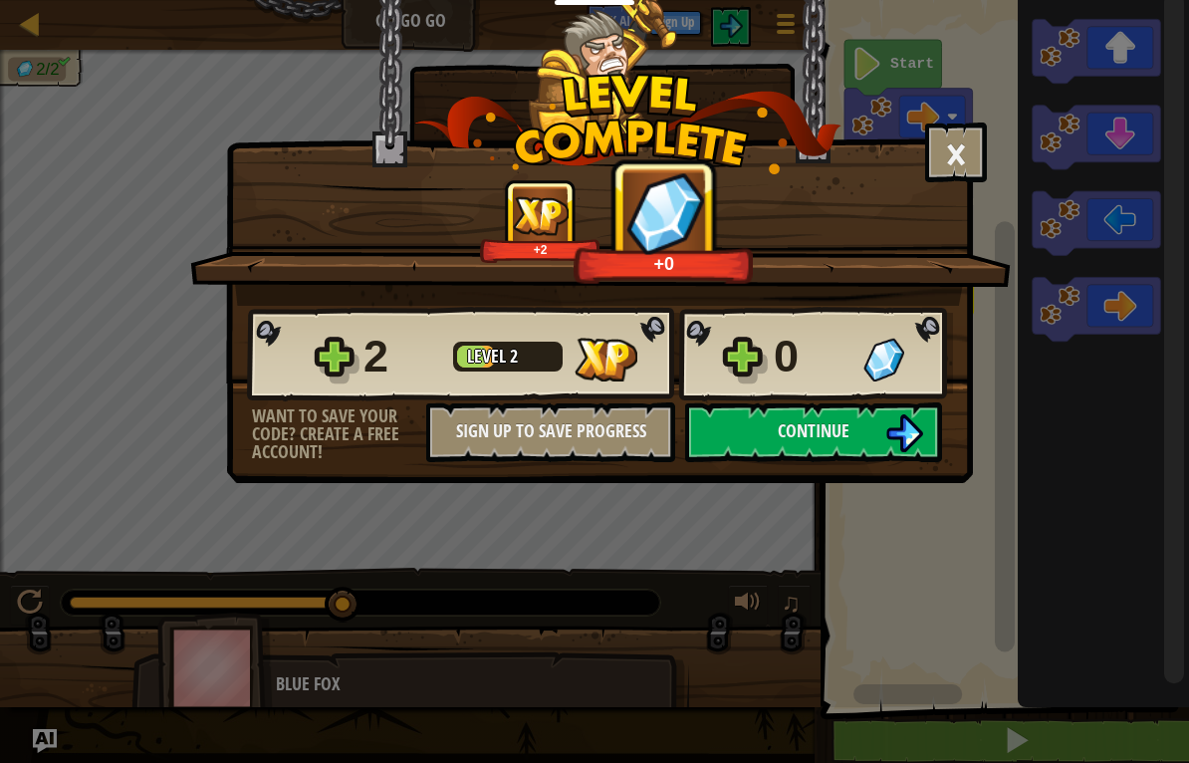
click at [900, 436] on img at bounding box center [905, 433] width 38 height 38
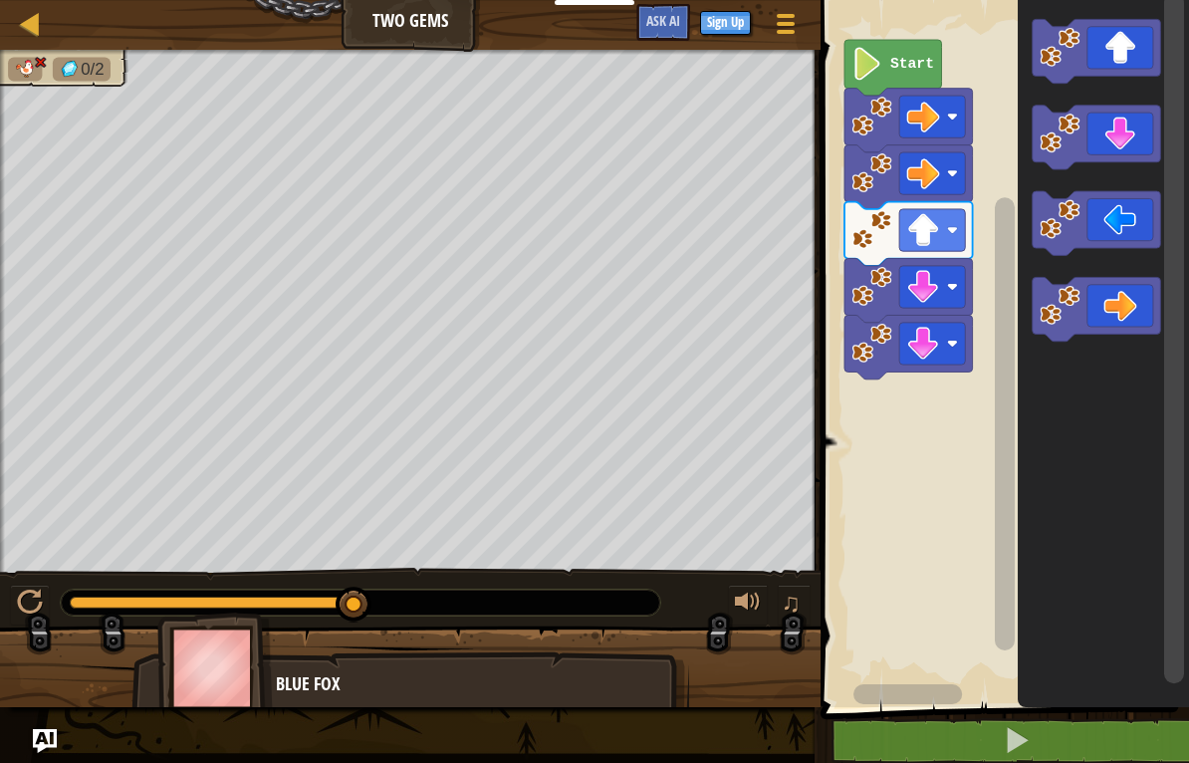
click at [1000, 733] on button at bounding box center [1017, 741] width 375 height 46
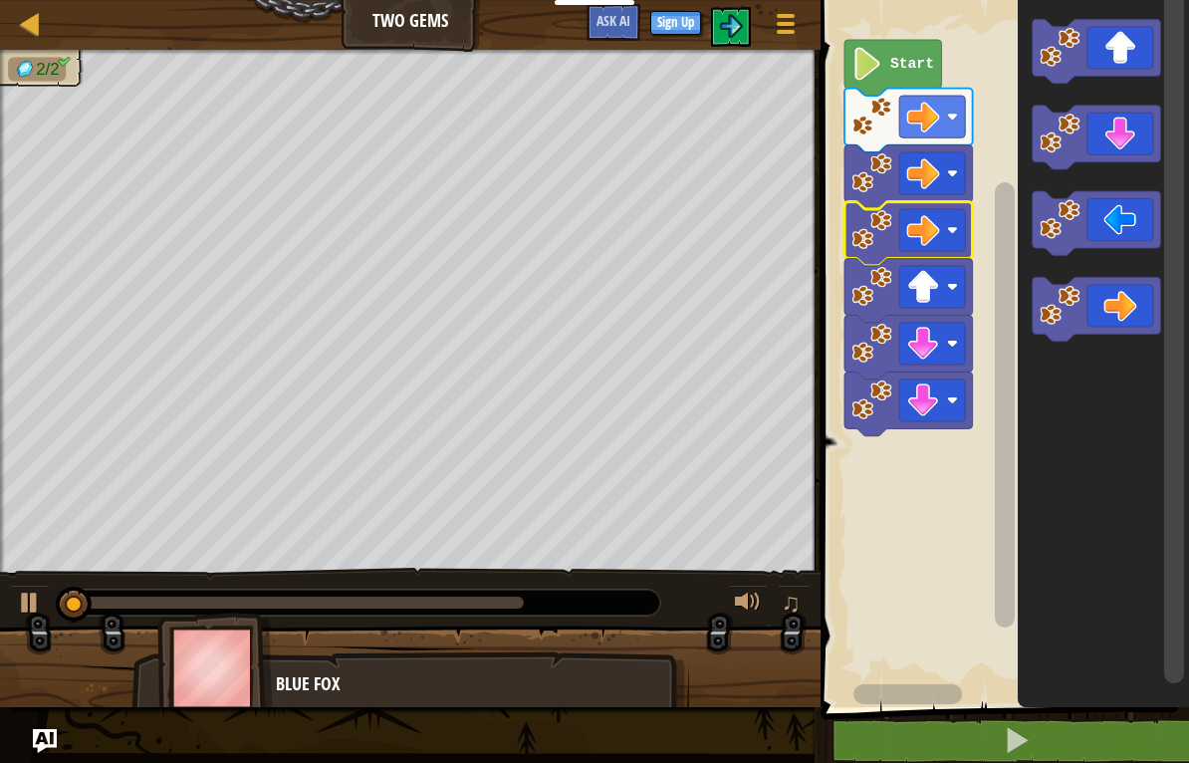
click at [1098, 730] on button at bounding box center [1017, 741] width 375 height 46
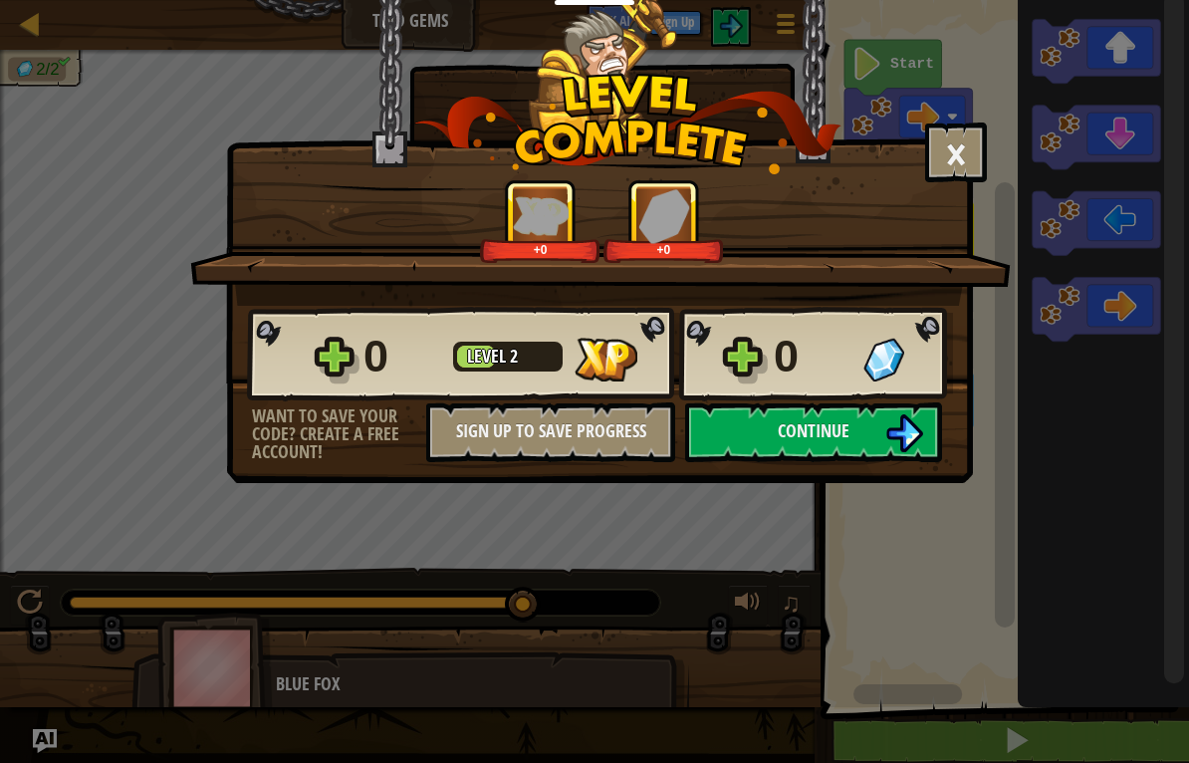
click at [908, 410] on button "Continue" at bounding box center [813, 432] width 257 height 60
click at [860, 423] on button "Continue" at bounding box center [813, 432] width 257 height 60
click at [899, 439] on img at bounding box center [905, 433] width 38 height 38
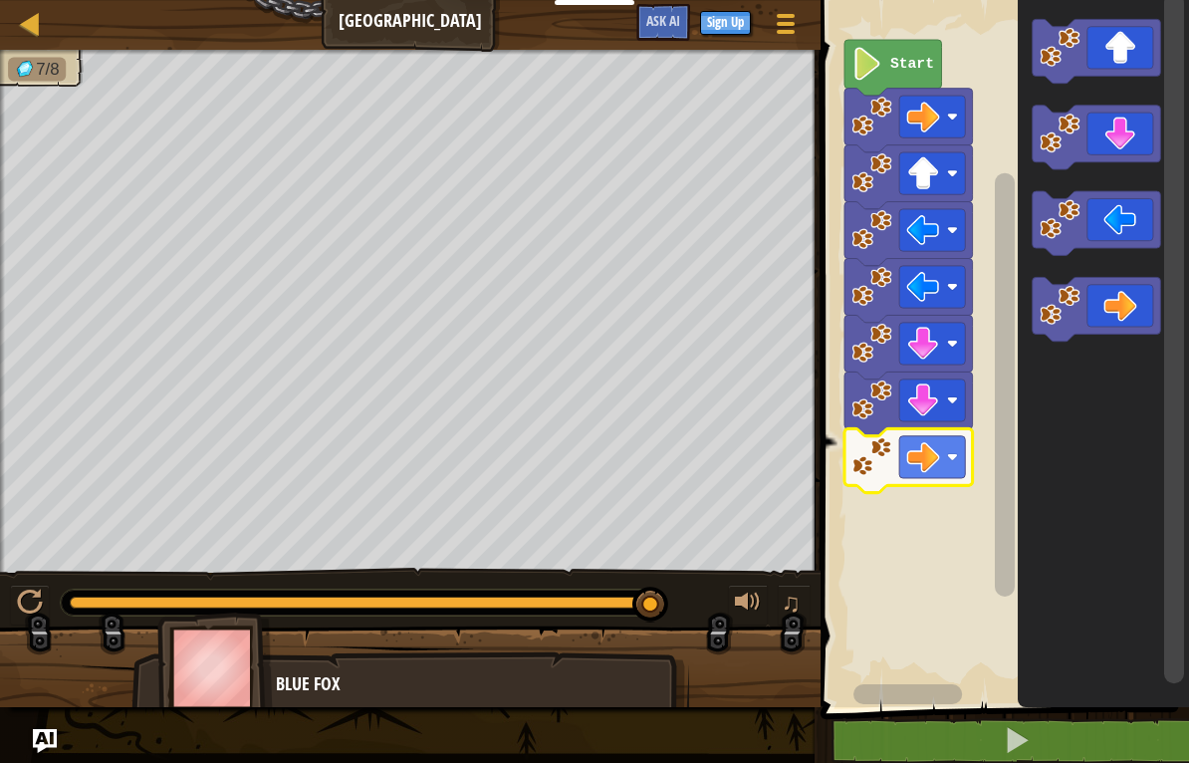
click at [887, 472] on image "Blockly Workspace" at bounding box center [872, 456] width 40 height 40
click at [974, 560] on rect "Blockly Workspace" at bounding box center [1002, 348] width 375 height 717
click at [1041, 734] on button at bounding box center [1017, 741] width 375 height 46
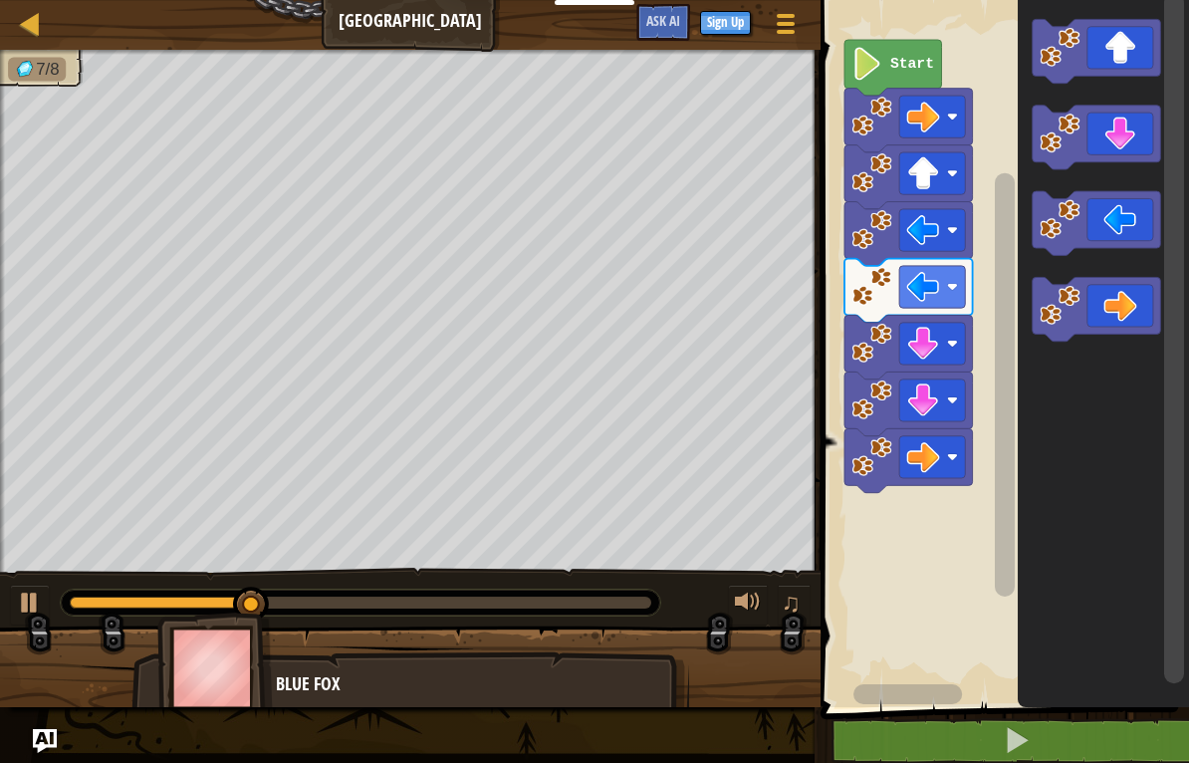
click at [902, 77] on icon "Blockly Workspace" at bounding box center [894, 68] width 98 height 56
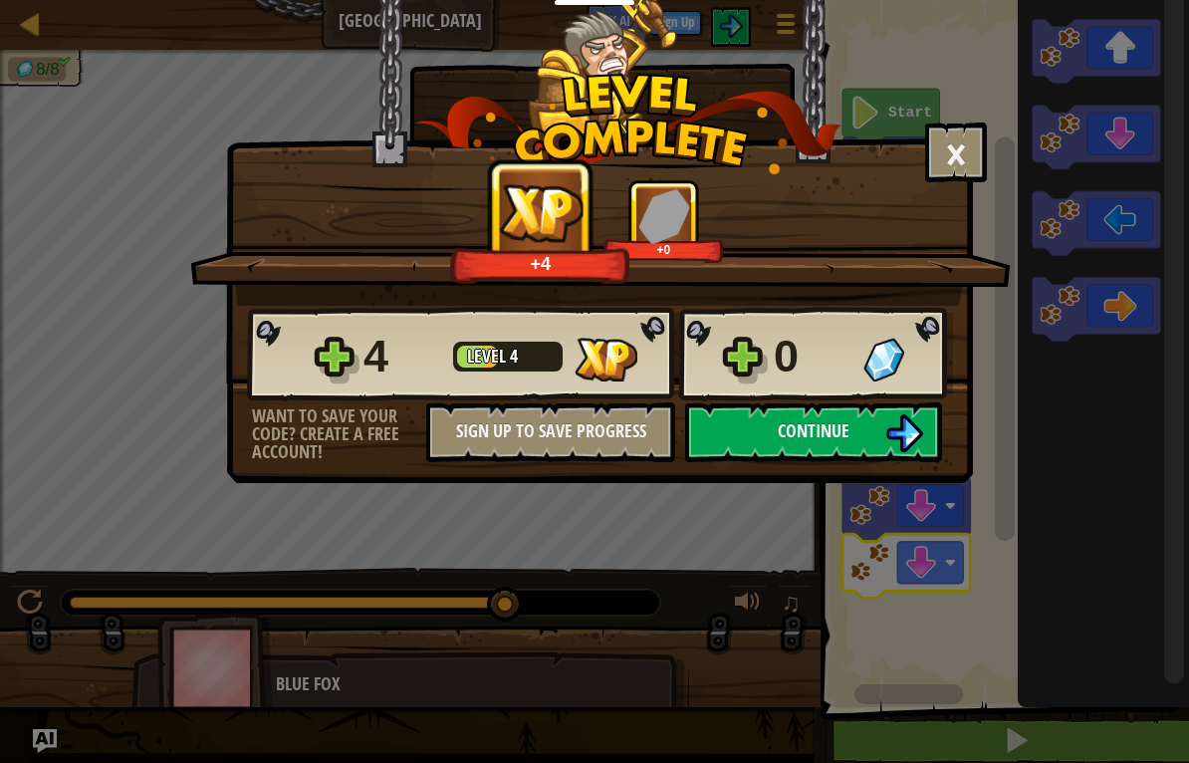
click at [892, 428] on img at bounding box center [905, 433] width 38 height 38
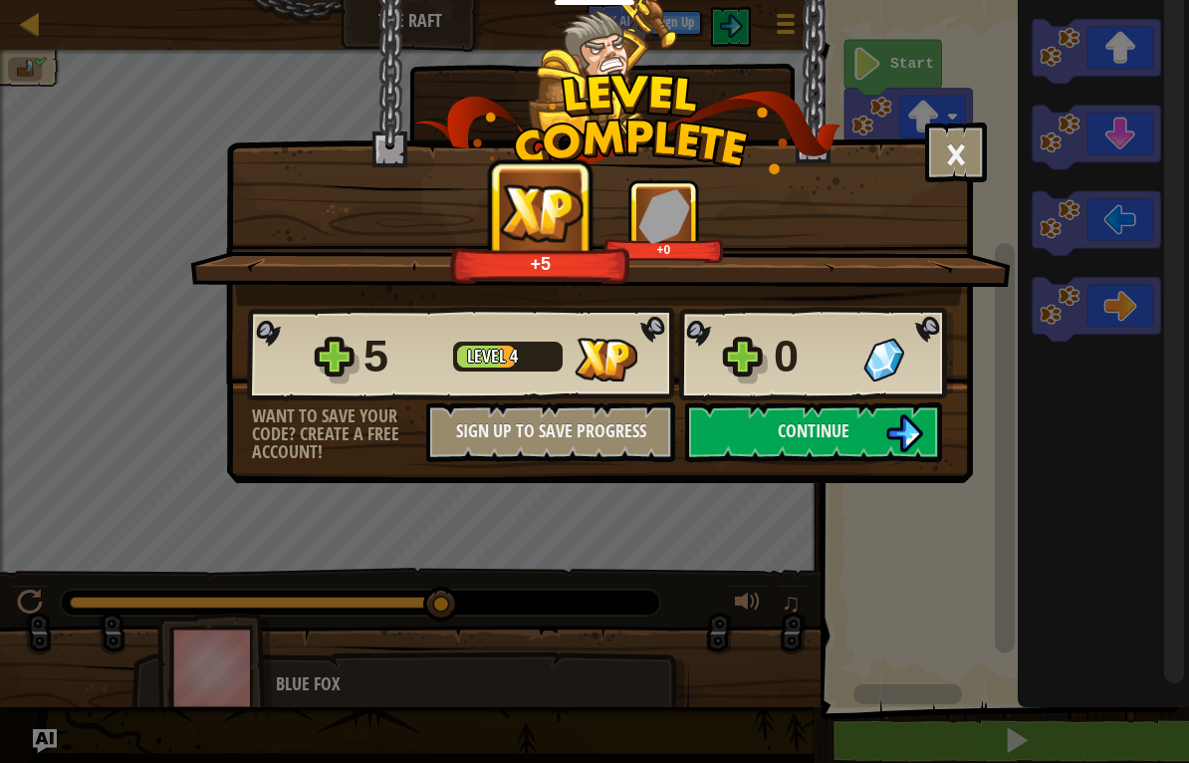
click at [843, 436] on span "Continue" at bounding box center [814, 430] width 72 height 25
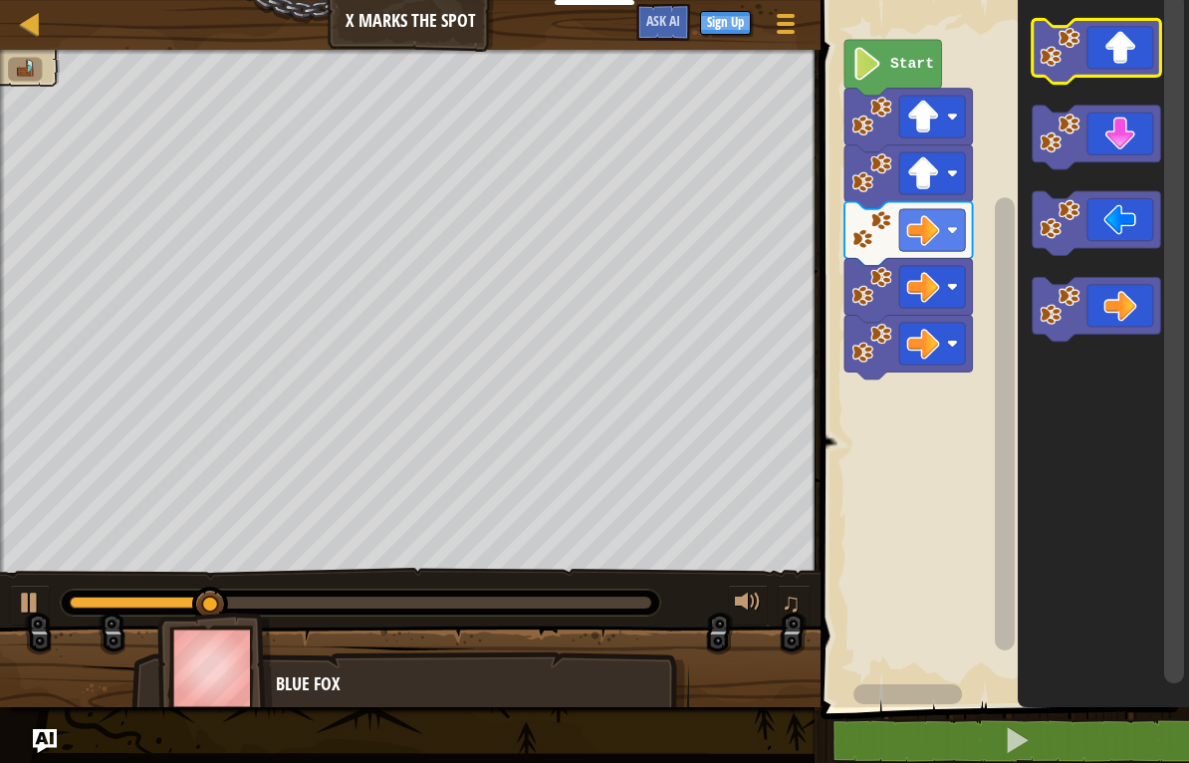
click at [1121, 35] on icon "Blockly Workspace" at bounding box center [1097, 51] width 129 height 64
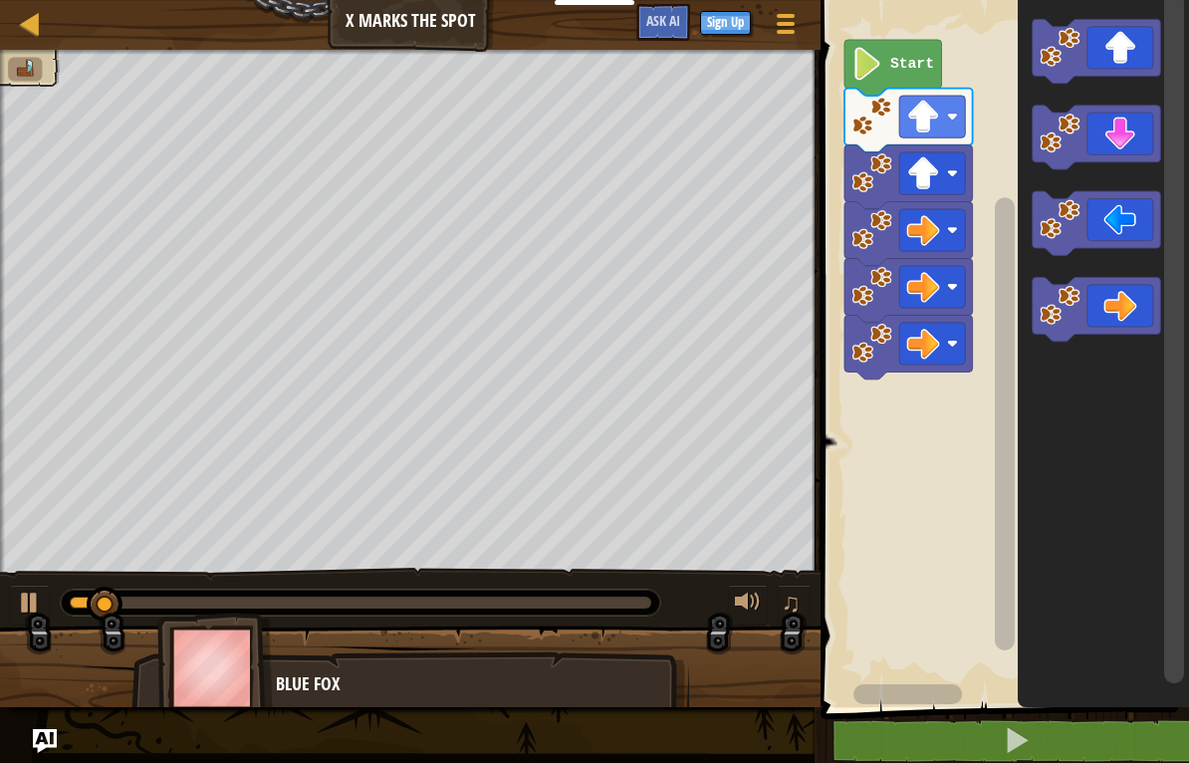
click at [1112, 130] on icon "Blockly Workspace" at bounding box center [1097, 138] width 129 height 64
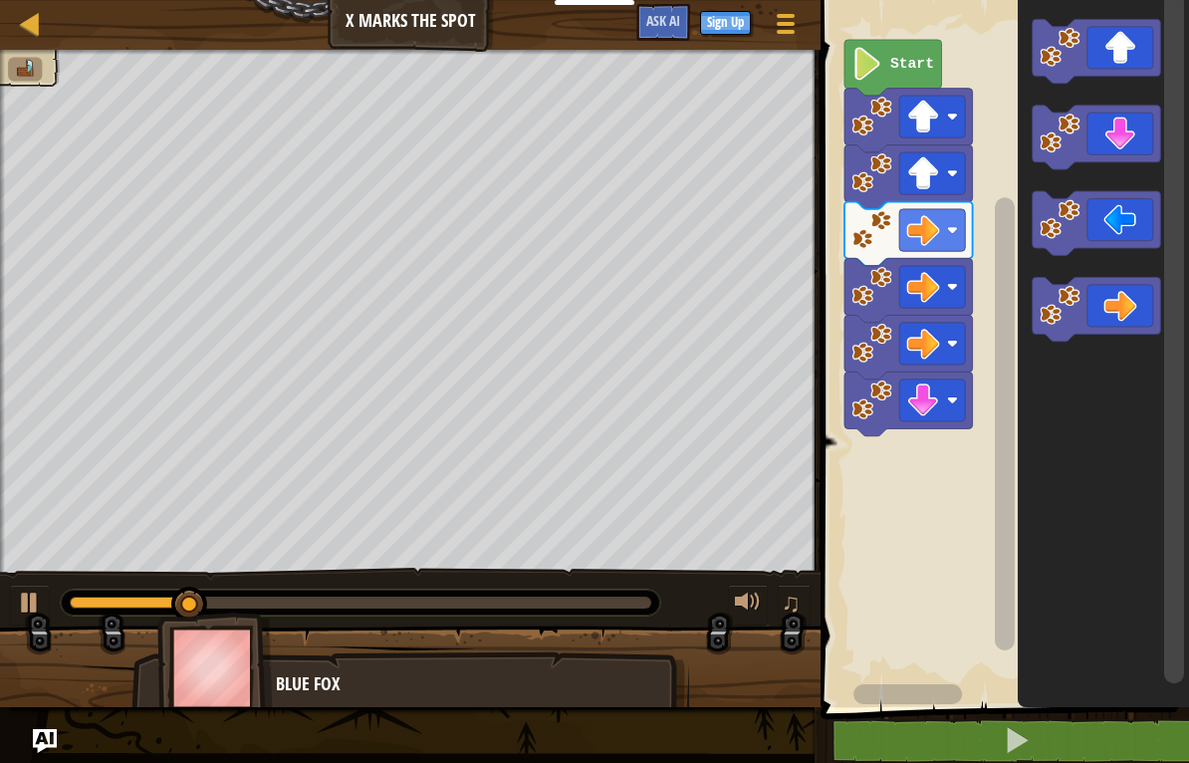
click at [1109, 137] on icon "Blockly Workspace" at bounding box center [1097, 138] width 129 height 64
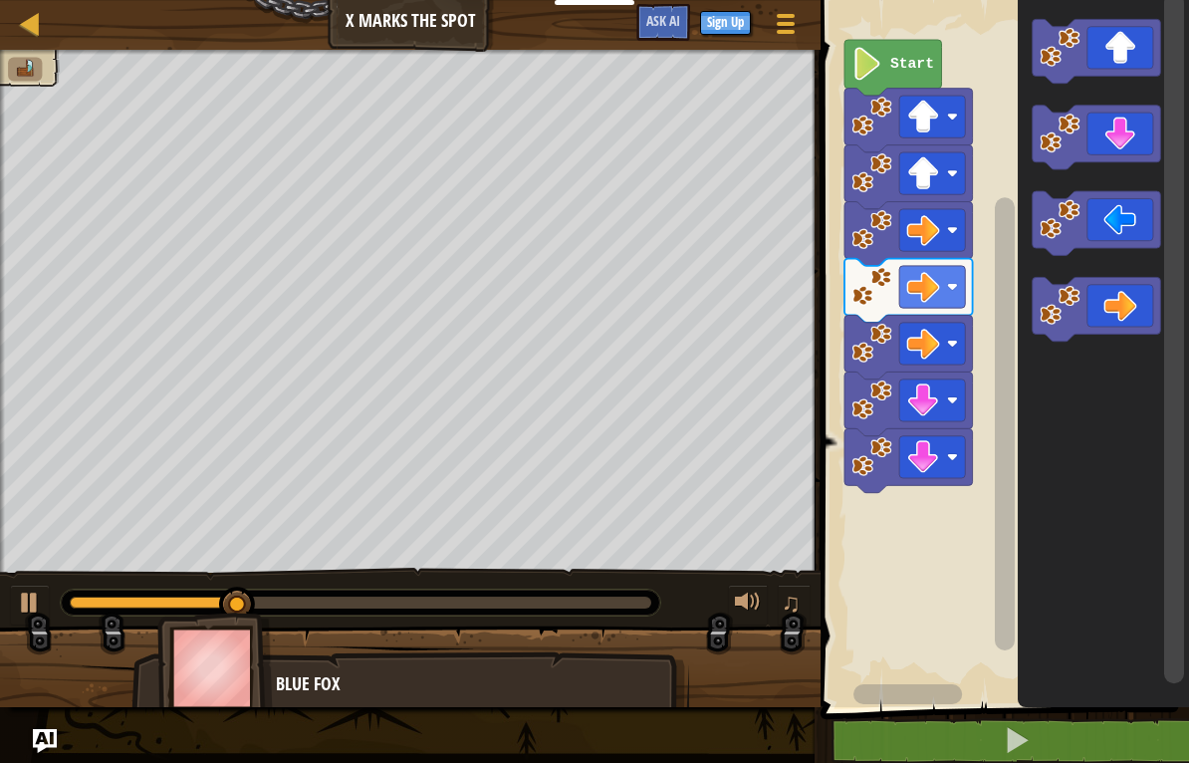
click at [1110, 222] on icon "Blockly Workspace" at bounding box center [1097, 223] width 129 height 64
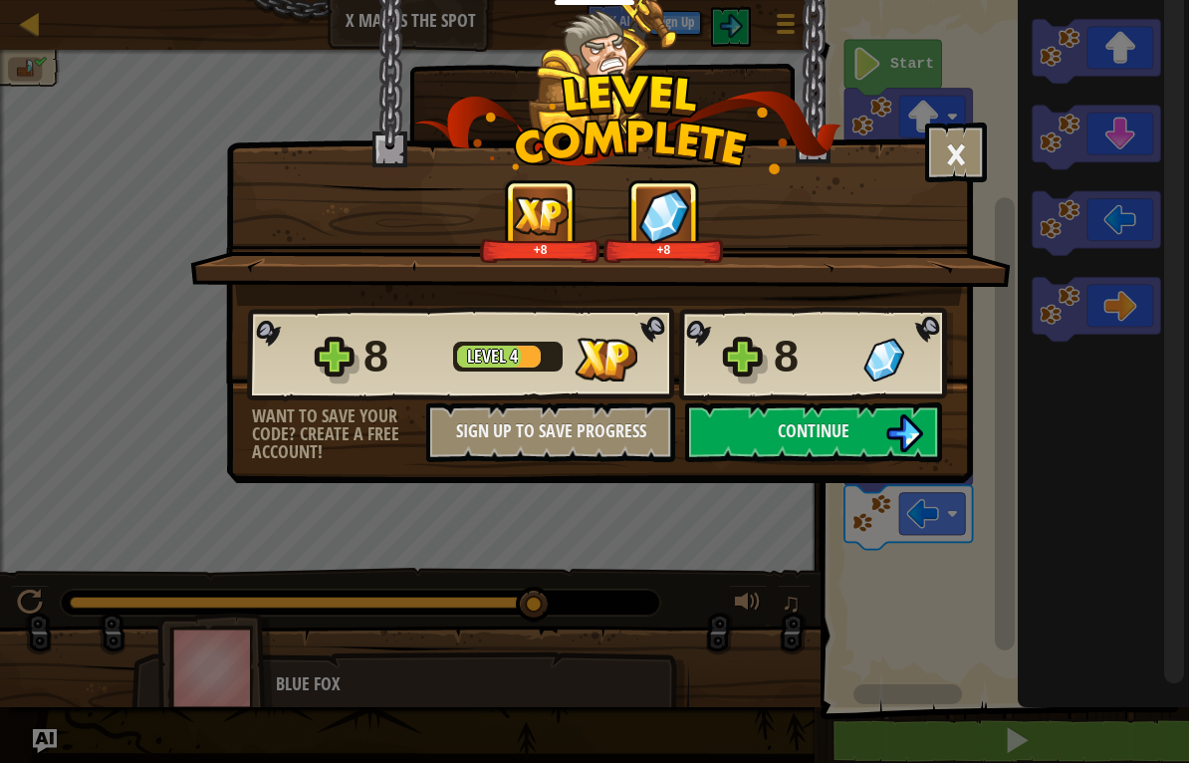
click at [872, 441] on button "Continue" at bounding box center [813, 432] width 257 height 60
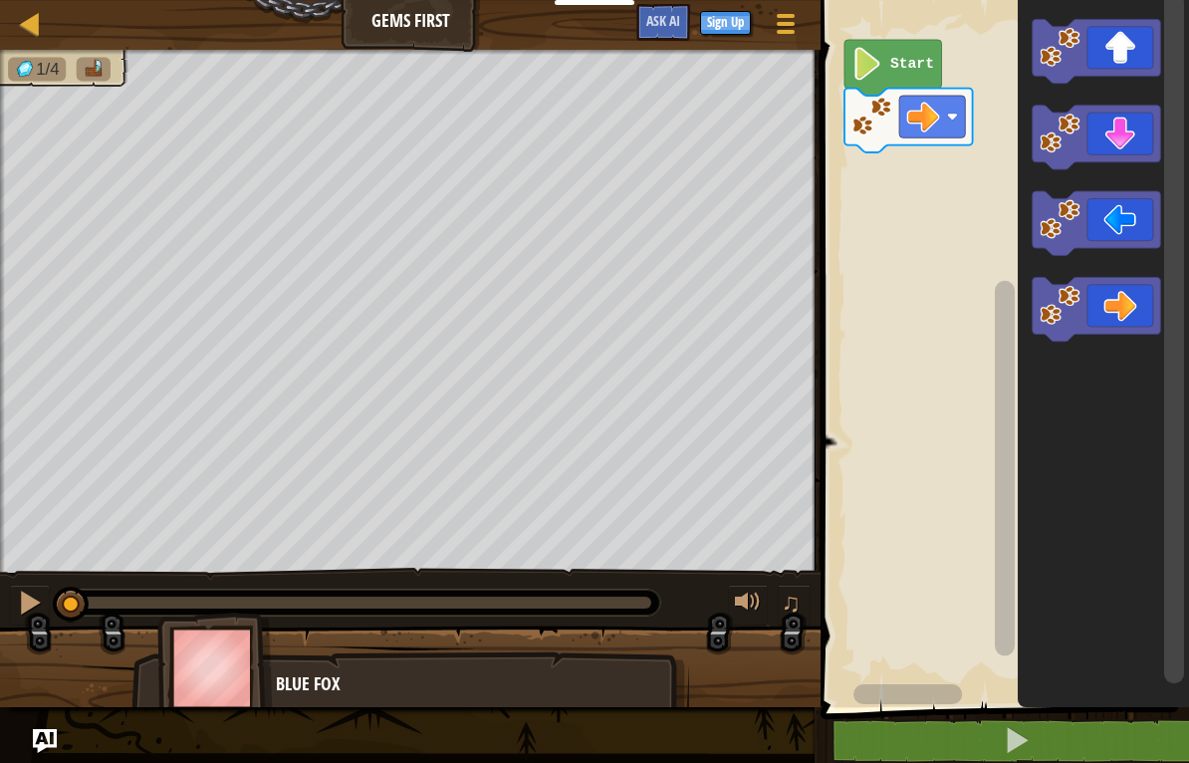
click at [1100, 311] on icon "Blockly Workspace" at bounding box center [1097, 309] width 129 height 64
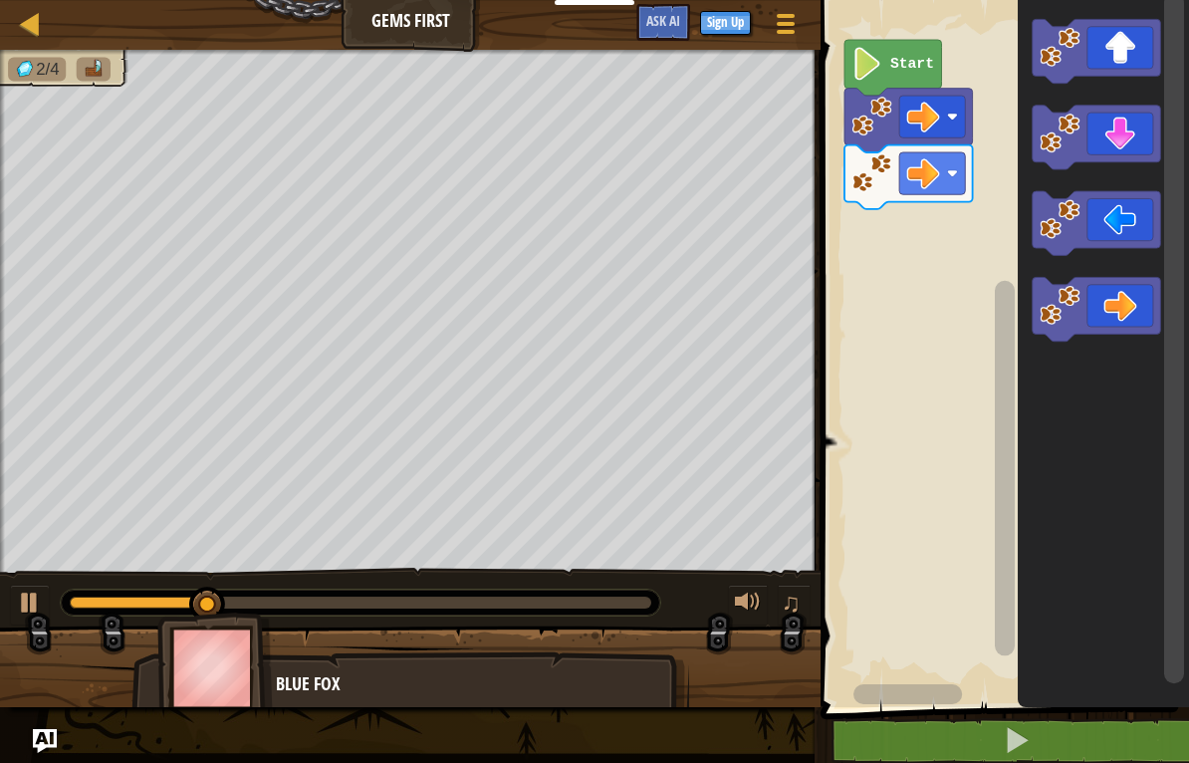
click at [1109, 56] on icon "Blockly Workspace" at bounding box center [1097, 51] width 129 height 64
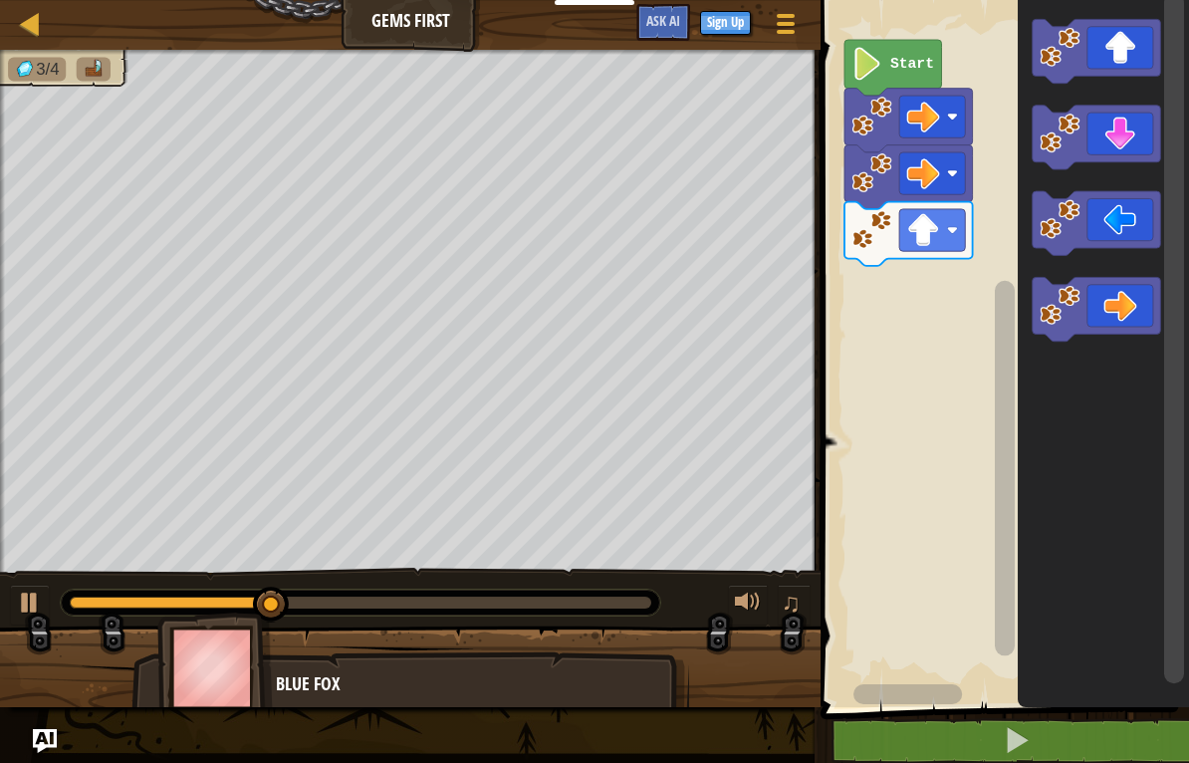
click at [1118, 144] on icon "Blockly Workspace" at bounding box center [1097, 138] width 129 height 64
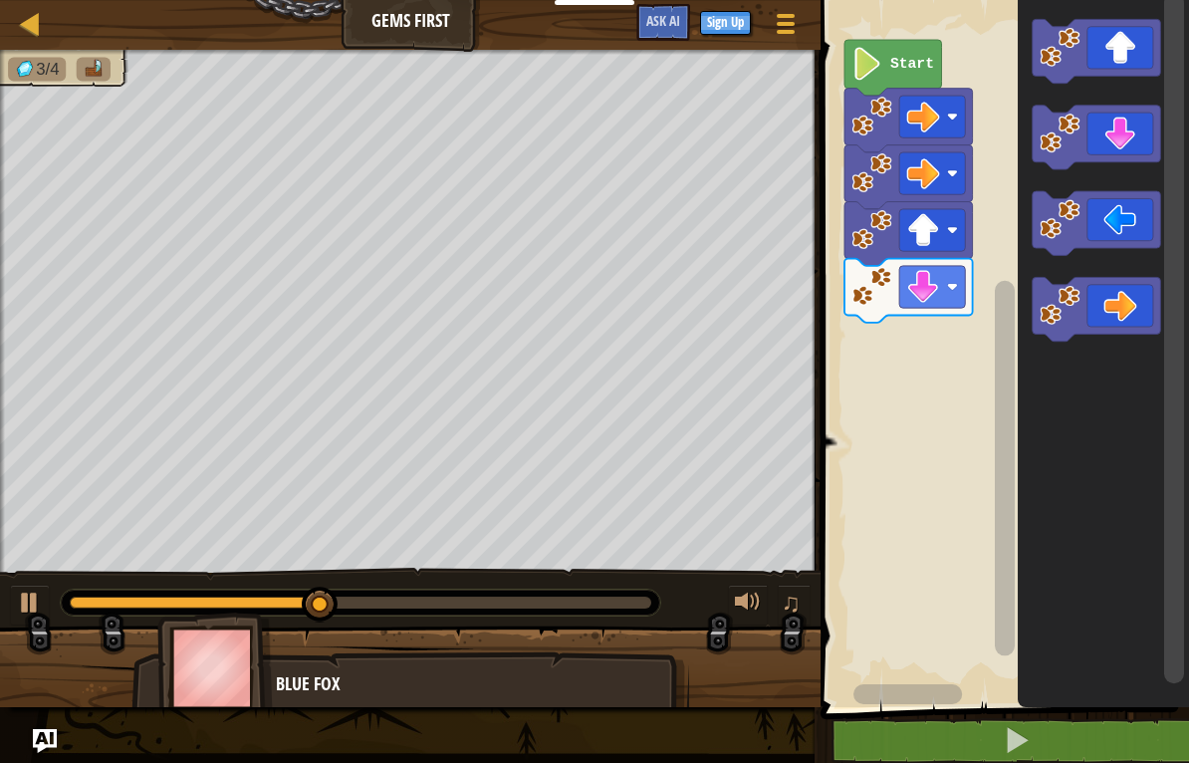
click at [1097, 148] on icon "Blockly Workspace" at bounding box center [1097, 138] width 129 height 64
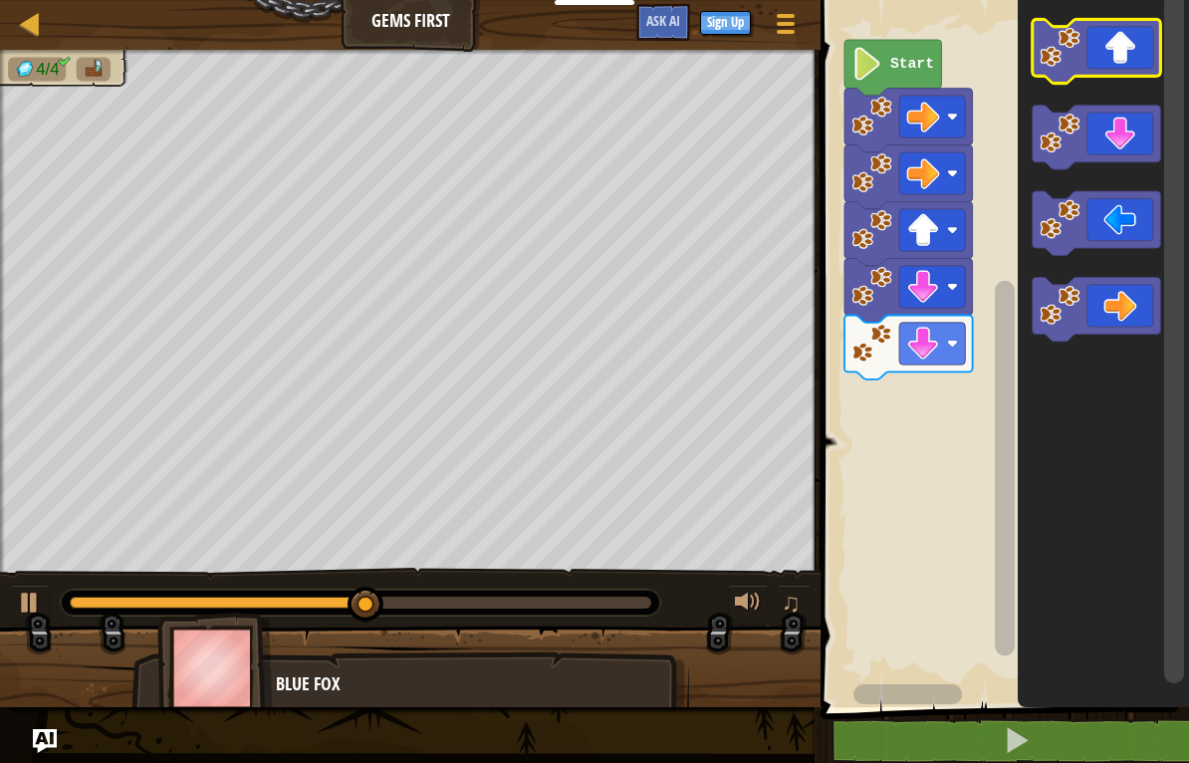
click at [1109, 51] on icon "Blockly Workspace" at bounding box center [1097, 51] width 129 height 64
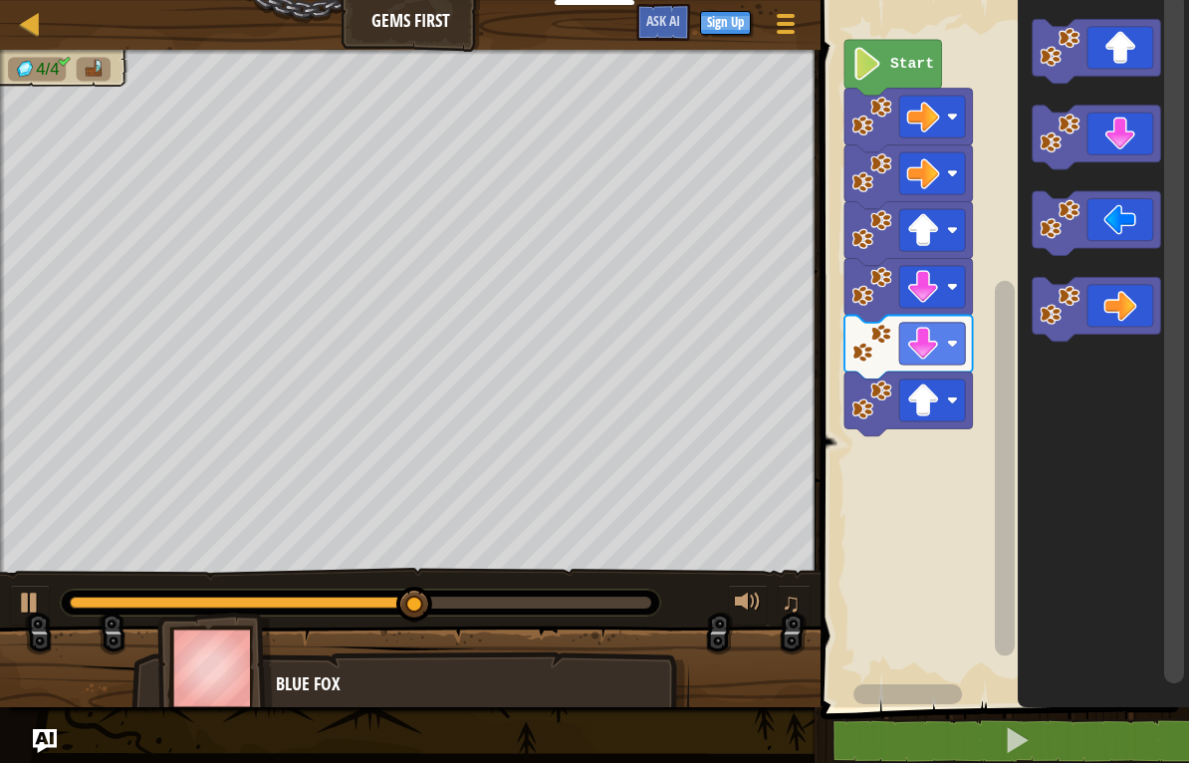
click at [1130, 216] on icon "Blockly Workspace" at bounding box center [1097, 223] width 129 height 64
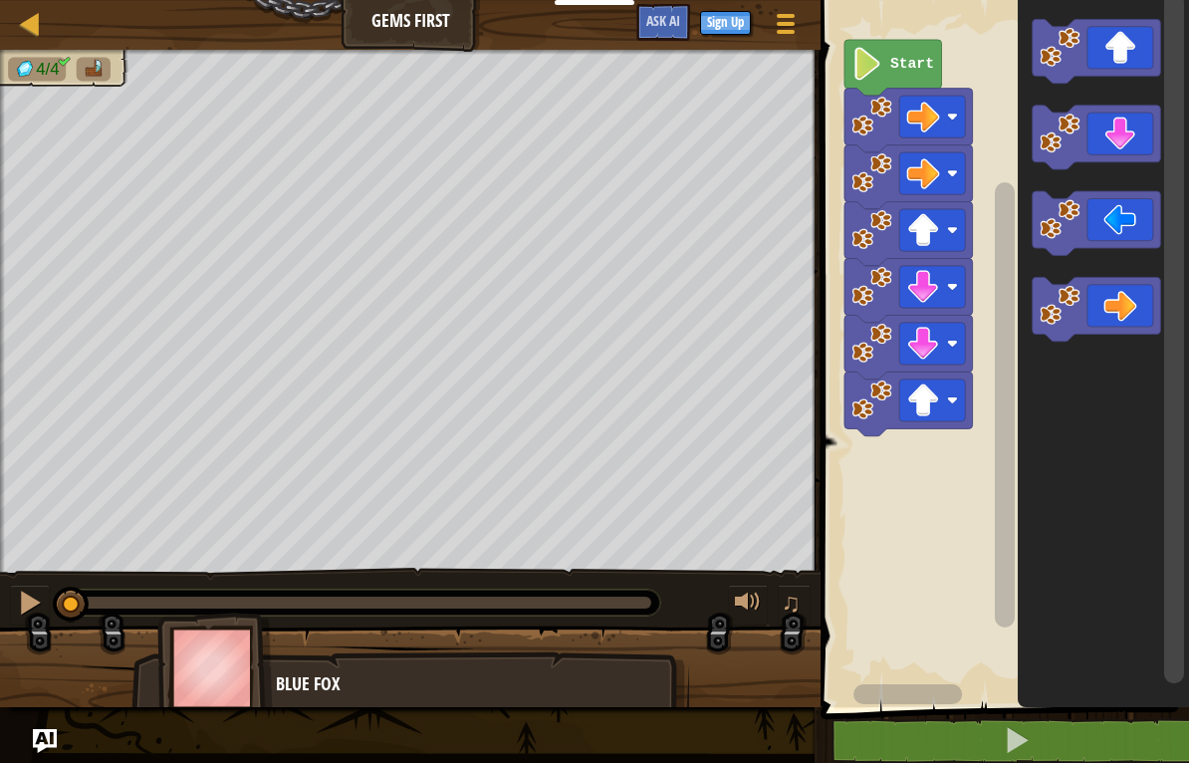
click at [1097, 311] on icon "Blockly Workspace" at bounding box center [1097, 309] width 129 height 64
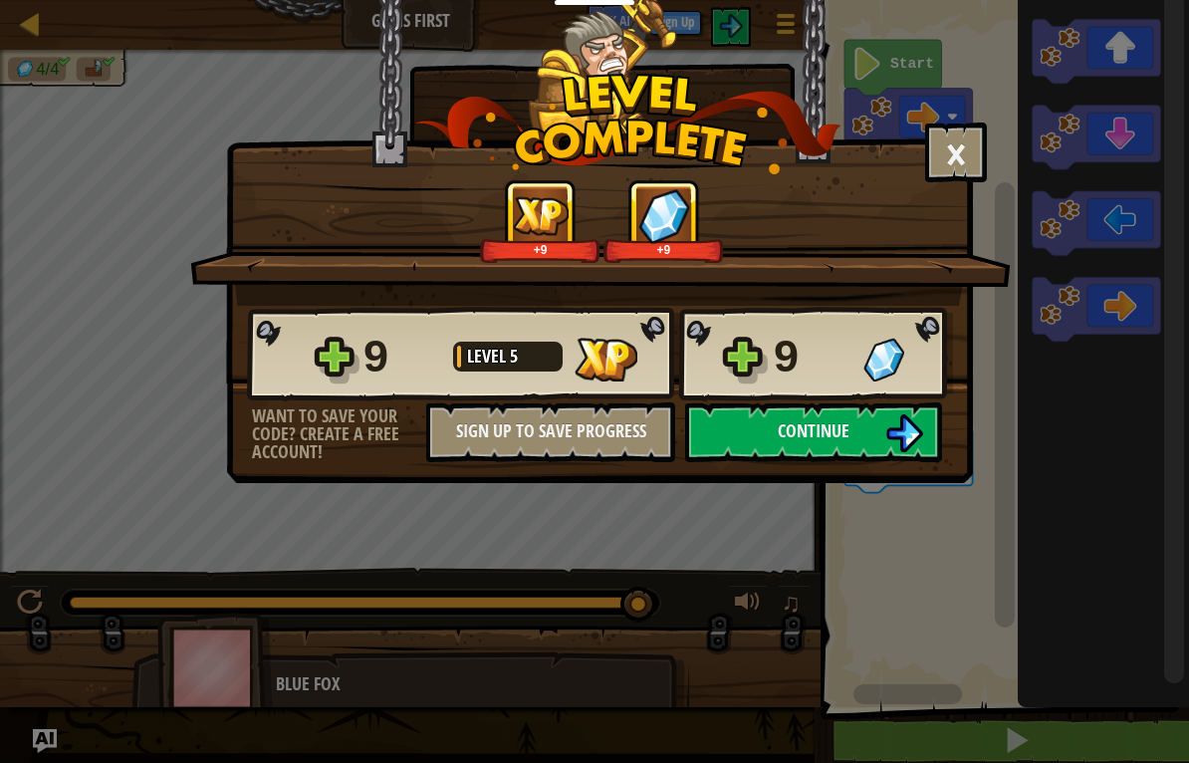
click at [901, 421] on img at bounding box center [905, 433] width 38 height 38
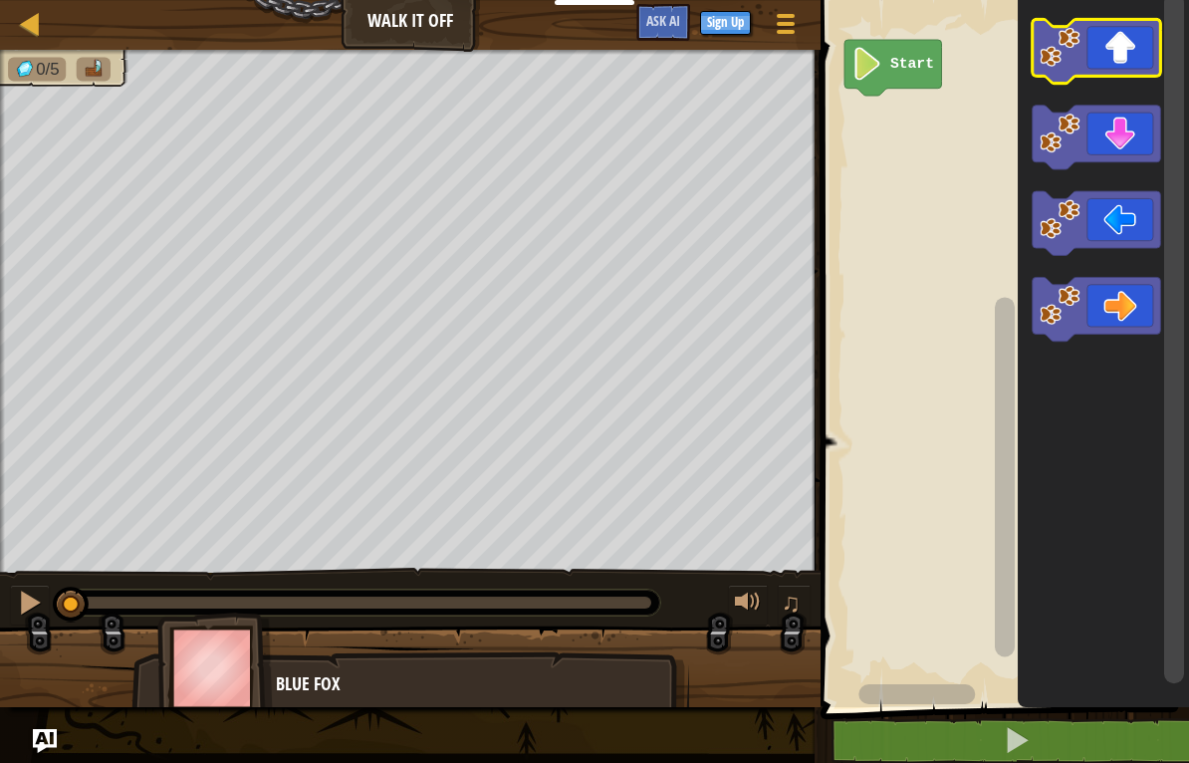
click at [1124, 36] on icon "Blockly Workspace" at bounding box center [1097, 51] width 129 height 64
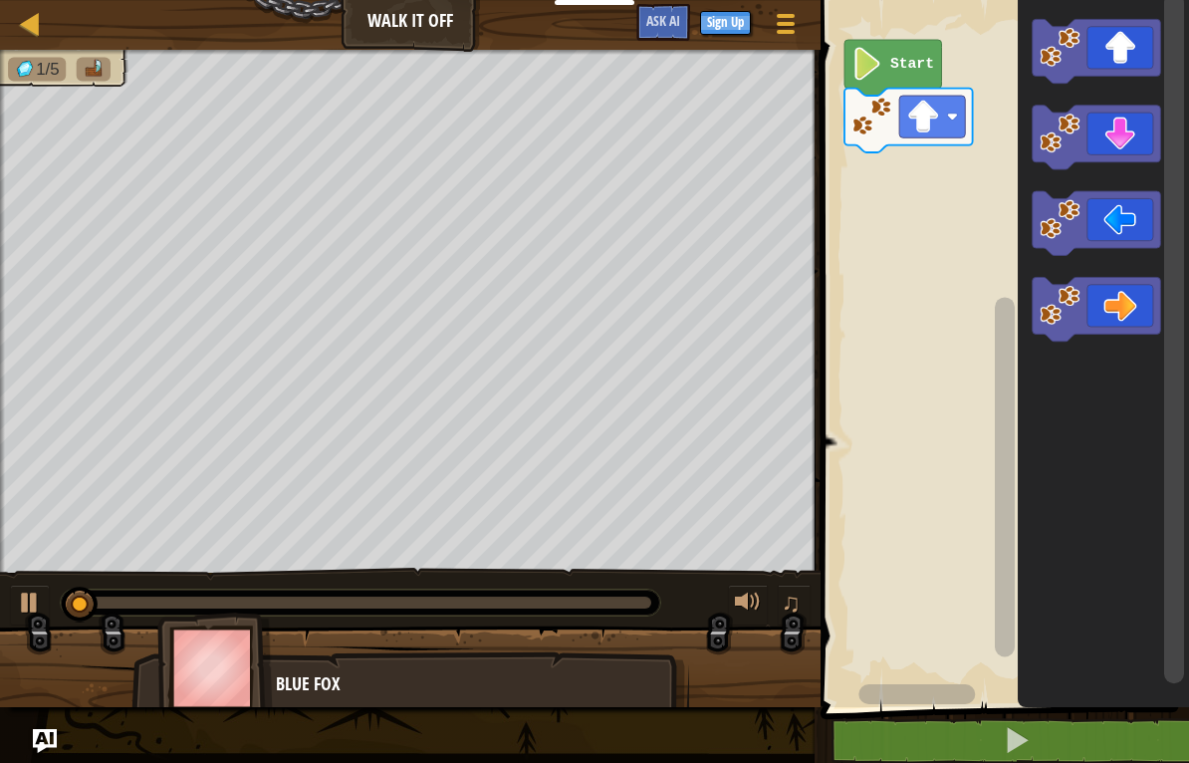
click at [1104, 47] on icon "Blockly Workspace" at bounding box center [1097, 51] width 129 height 64
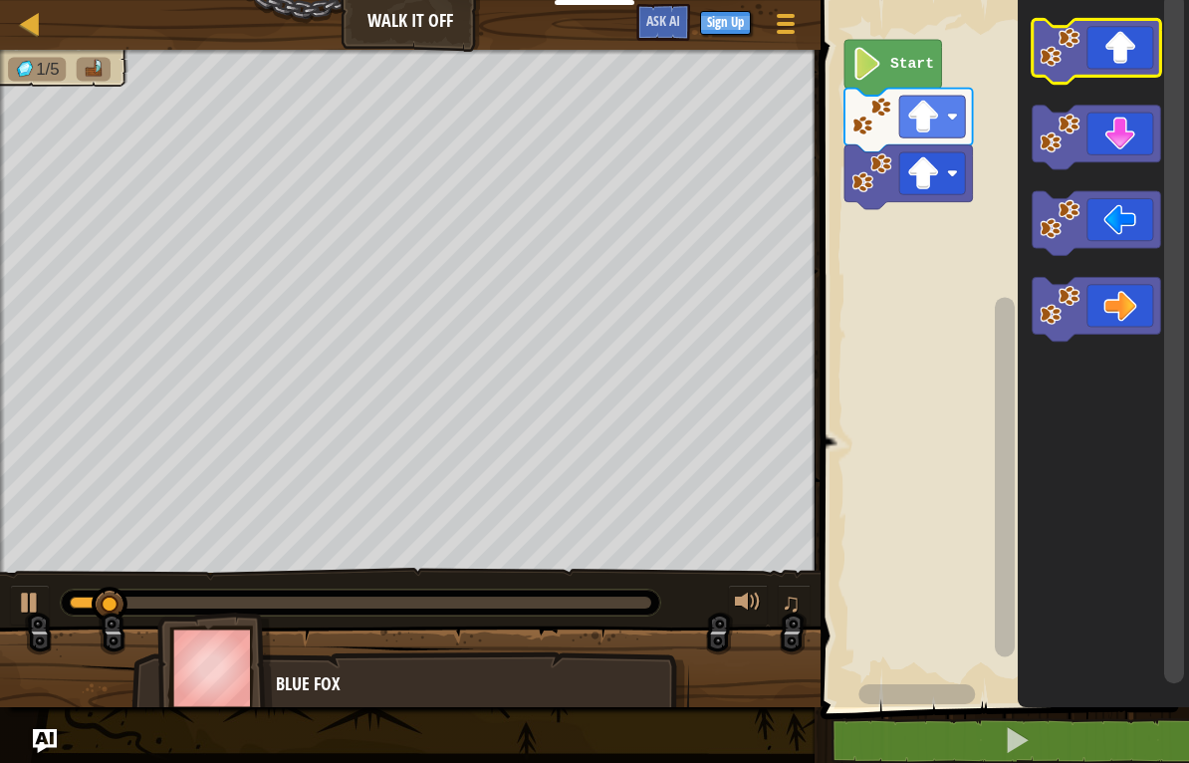
click at [1106, 54] on icon "Blockly Workspace" at bounding box center [1097, 51] width 129 height 64
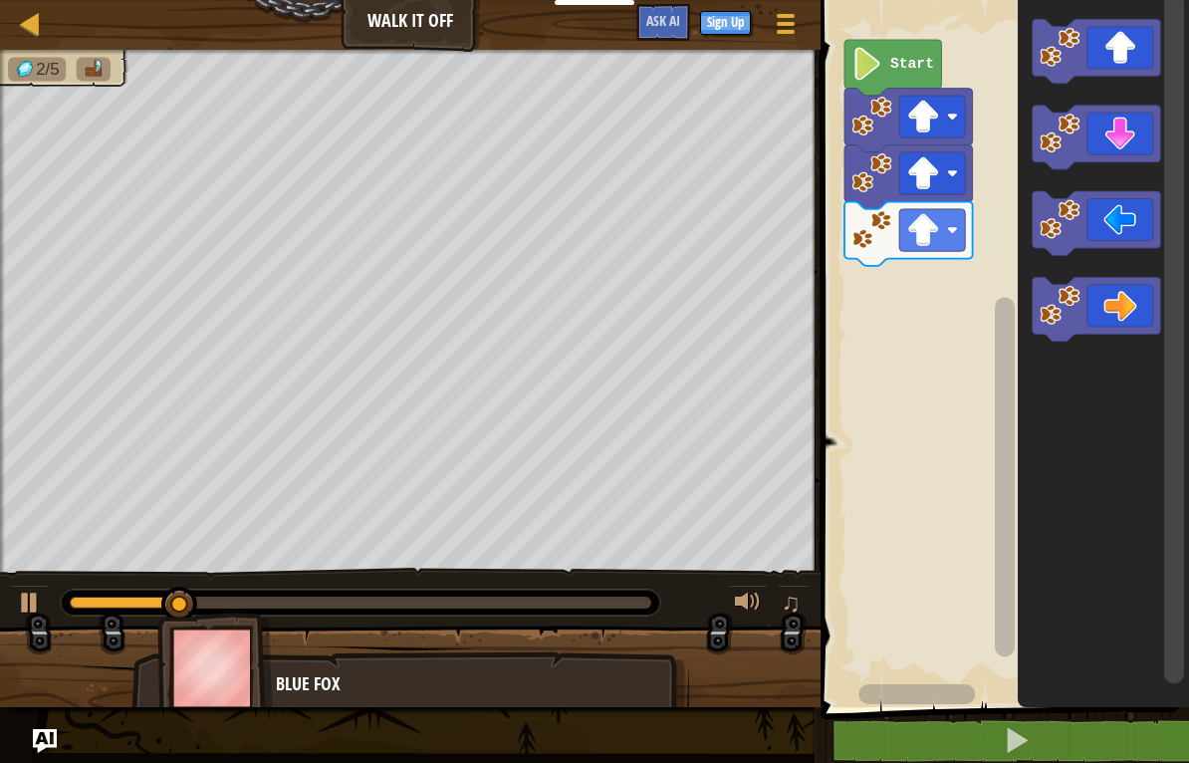
click at [1113, 301] on icon "Blockly Workspace" at bounding box center [1097, 309] width 129 height 64
click at [1121, 317] on icon "Blockly Workspace" at bounding box center [1097, 309] width 129 height 64
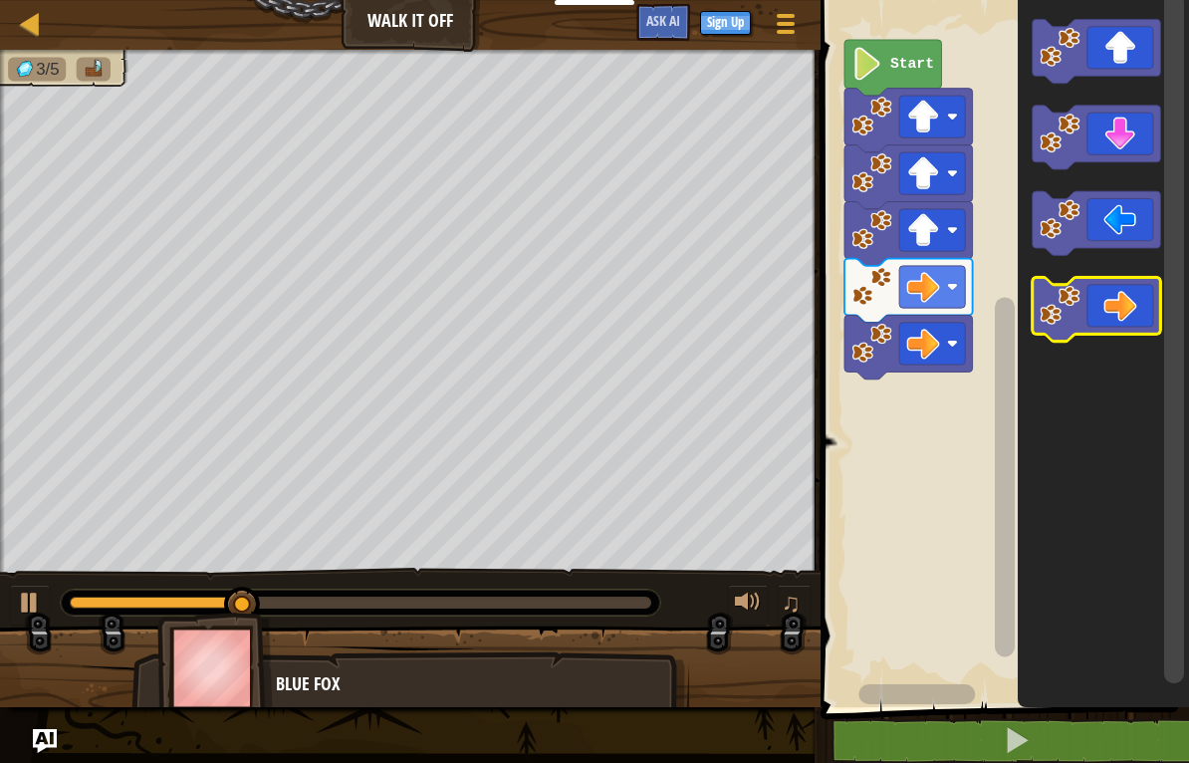
click at [1114, 320] on icon "Blockly Workspace" at bounding box center [1097, 309] width 129 height 64
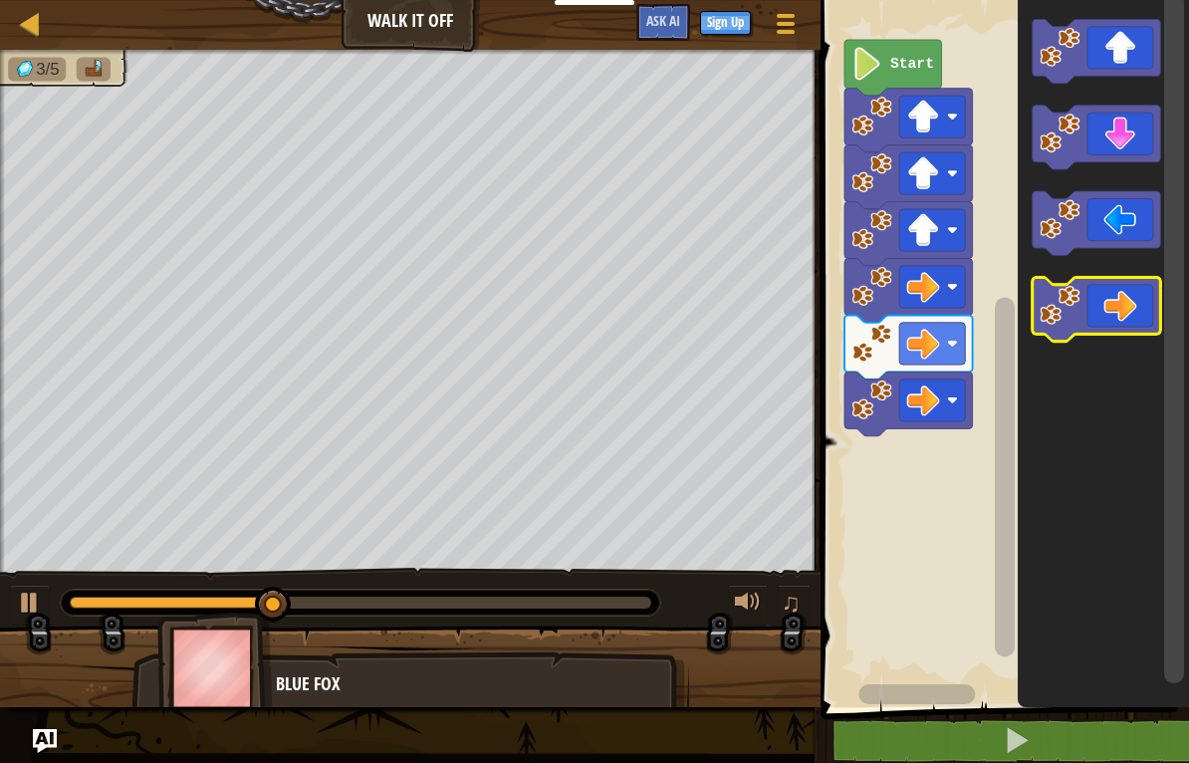
click at [1120, 322] on icon "Blockly Workspace" at bounding box center [1097, 309] width 129 height 64
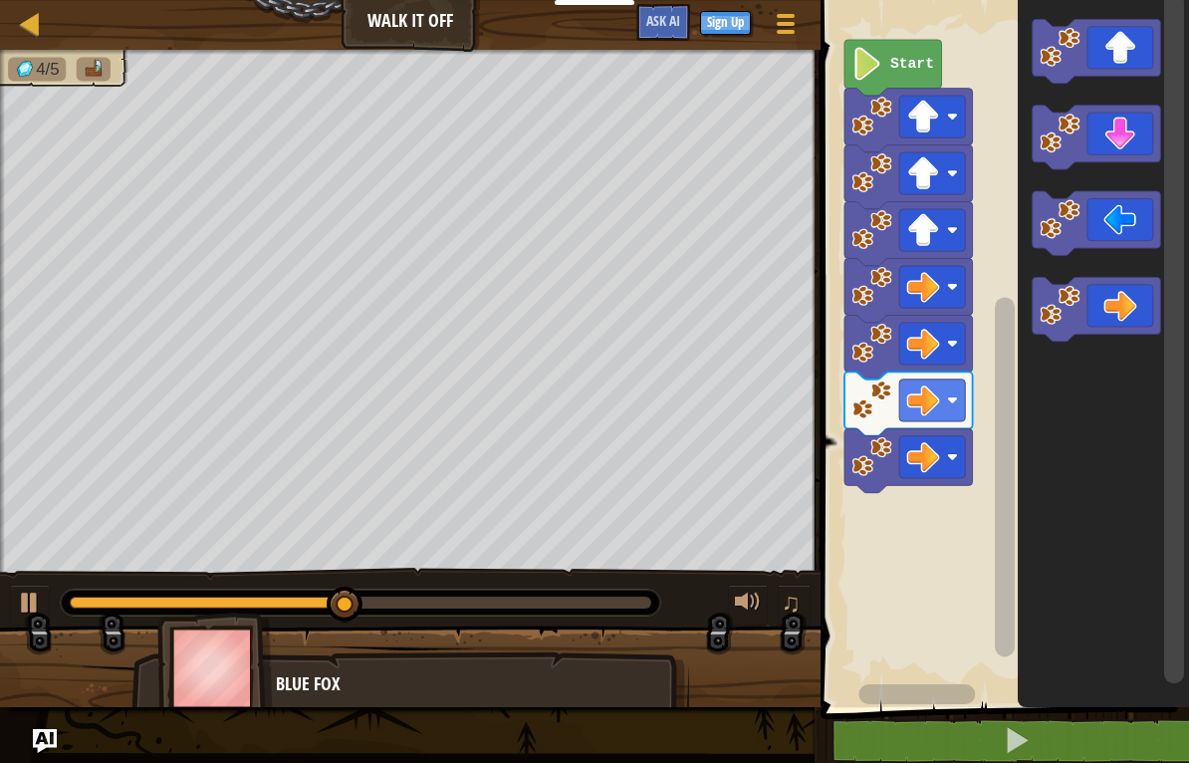
click at [1108, 148] on icon "Blockly Workspace" at bounding box center [1097, 138] width 129 height 64
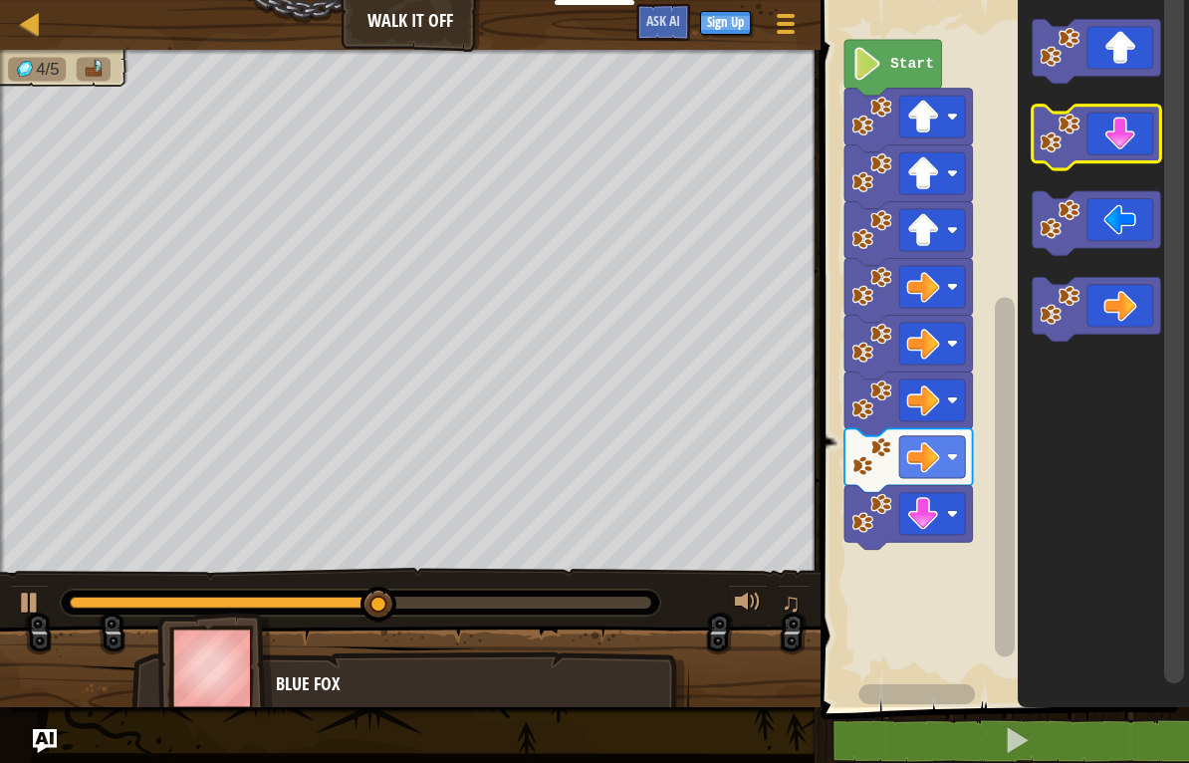
click at [1100, 148] on icon "Blockly Workspace" at bounding box center [1097, 138] width 129 height 64
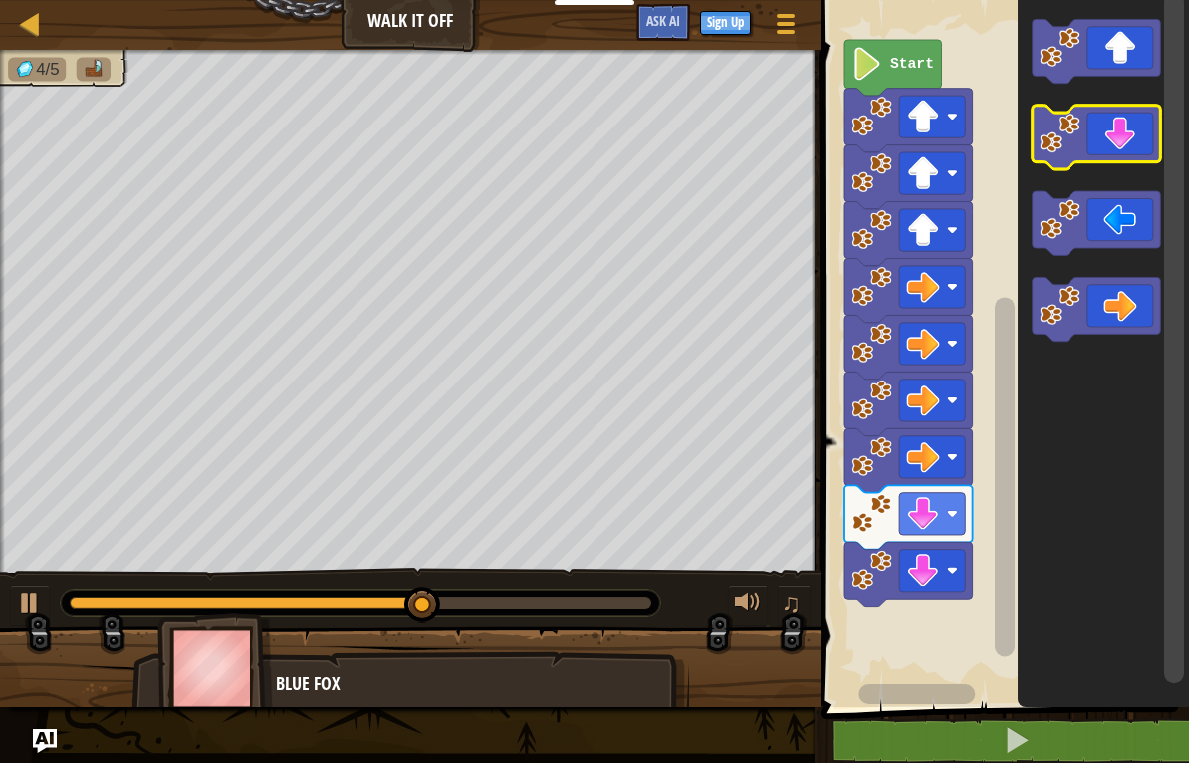
click at [1133, 136] on icon "Blockly Workspace" at bounding box center [1097, 138] width 129 height 64
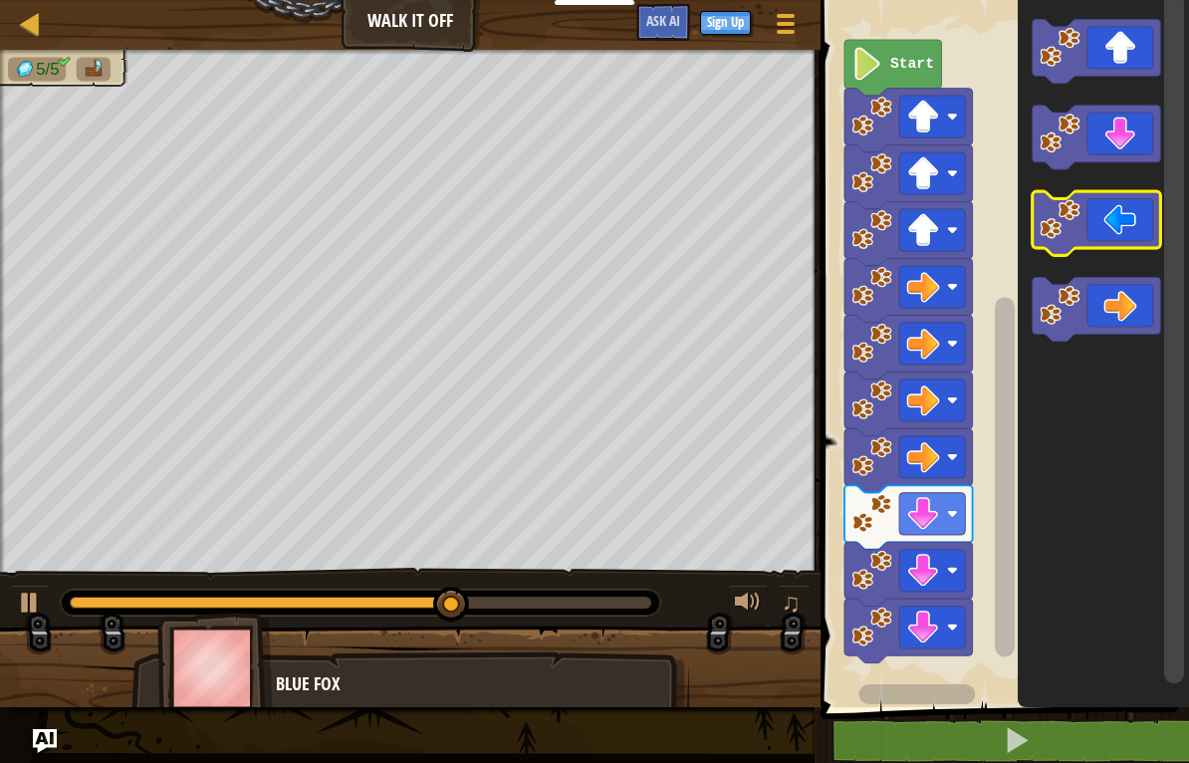
click at [1113, 213] on icon "Blockly Workspace" at bounding box center [1097, 223] width 129 height 64
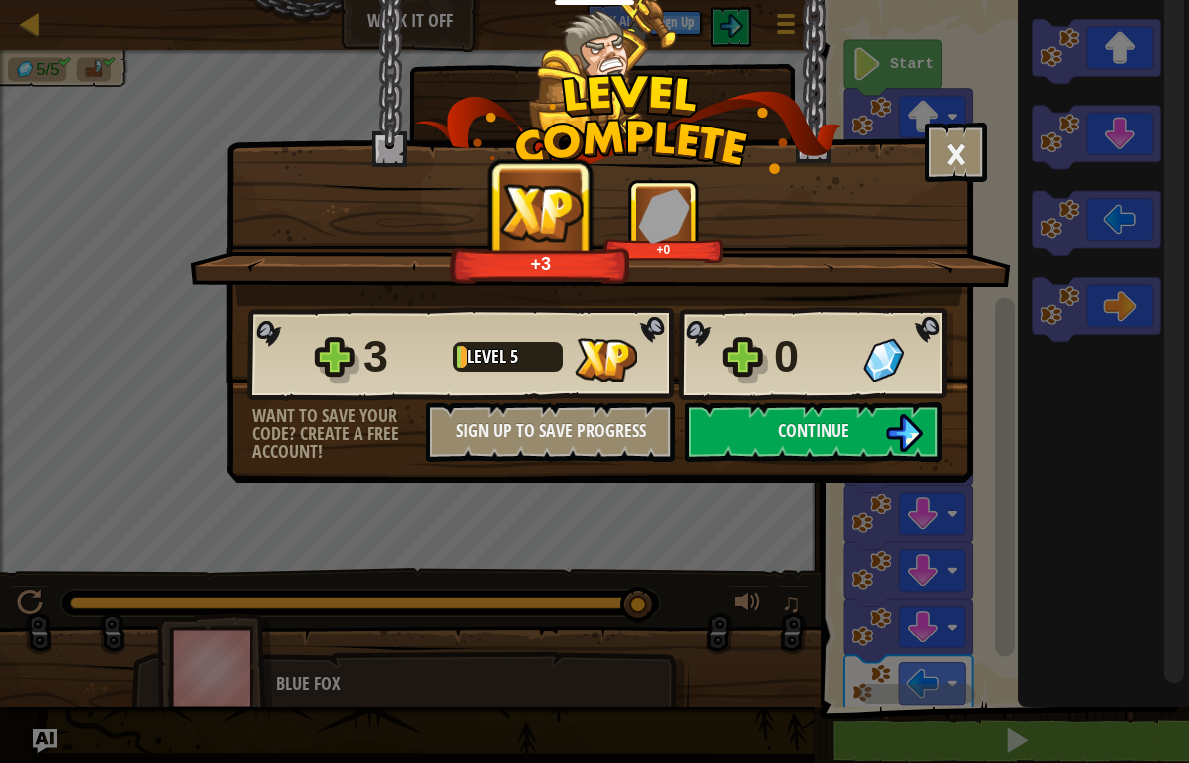
click at [899, 449] on img at bounding box center [905, 433] width 38 height 38
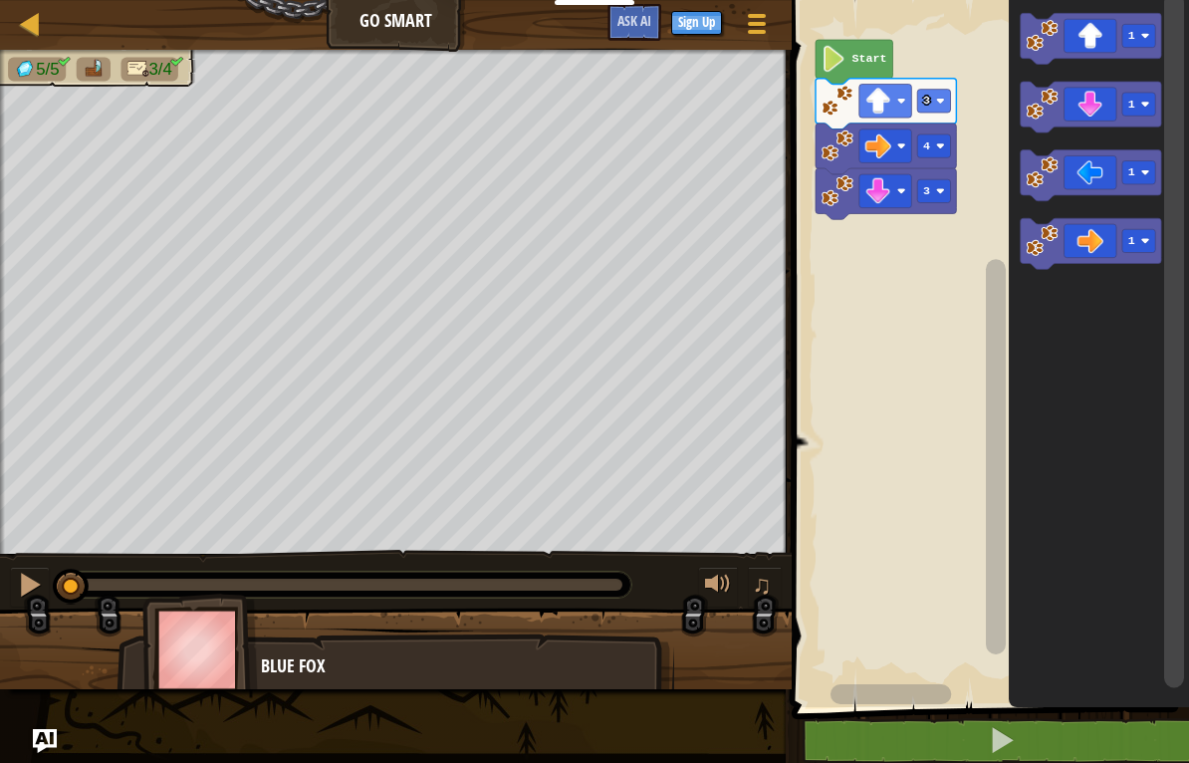
click at [1079, 173] on icon "Blockly Workspace" at bounding box center [1091, 175] width 140 height 51
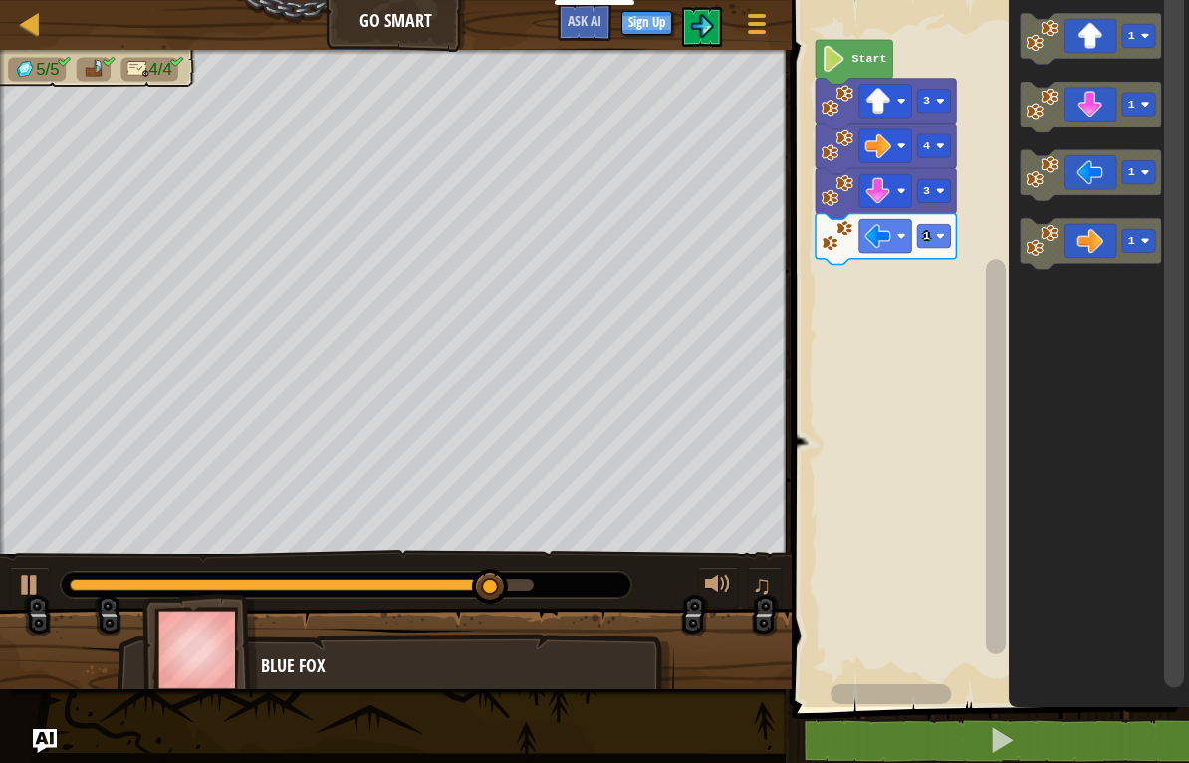
click at [1033, 728] on button at bounding box center [1002, 741] width 403 height 46
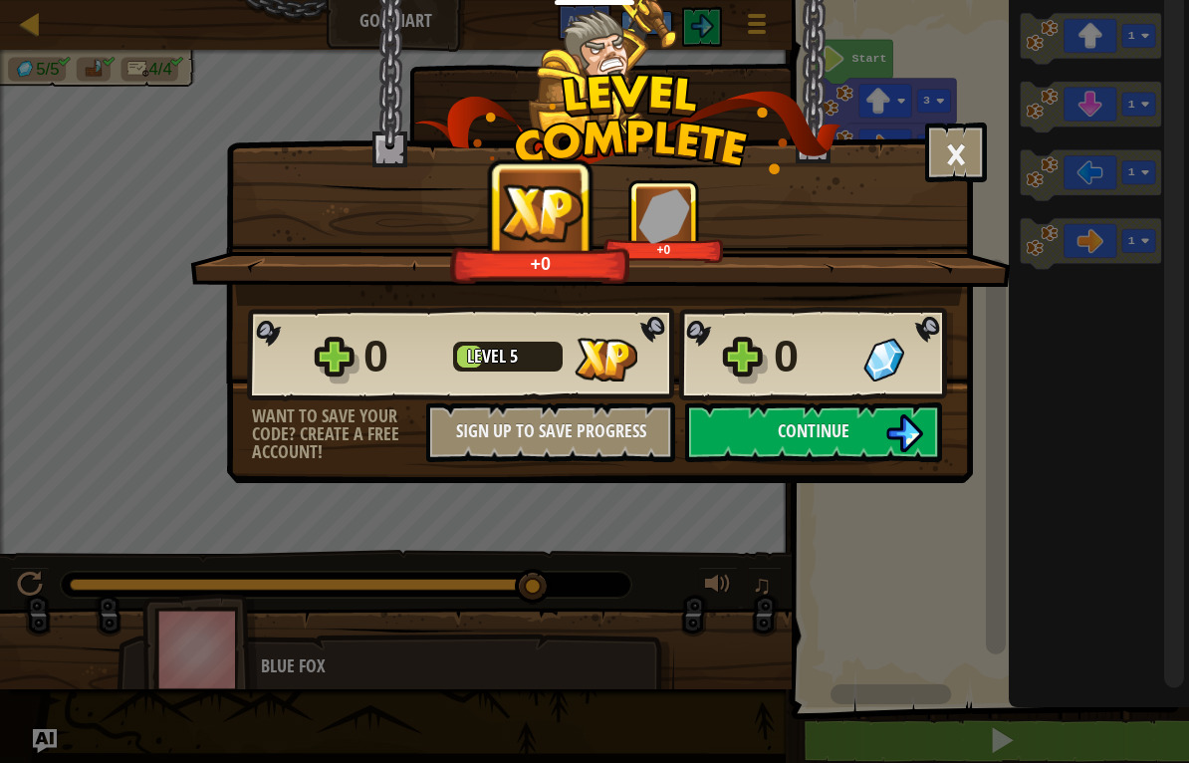
click at [881, 445] on button "Continue" at bounding box center [813, 432] width 257 height 60
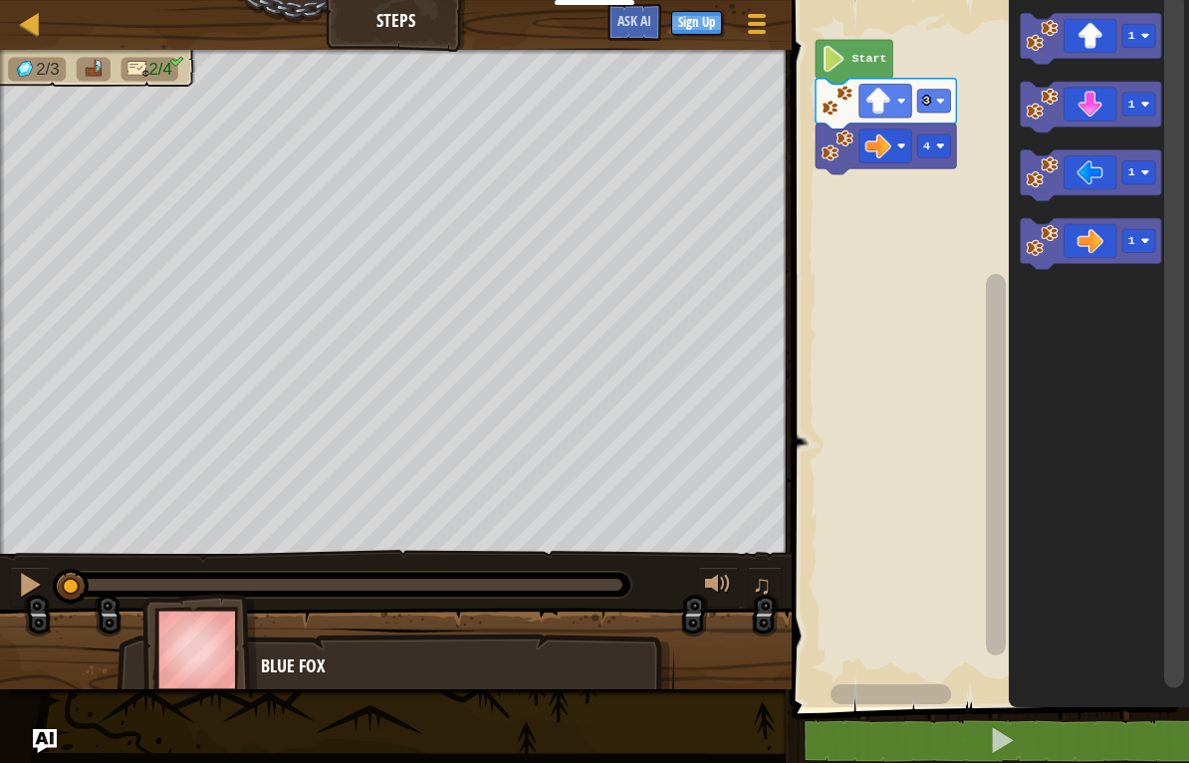
click at [1093, 90] on icon "Blockly Workspace" at bounding box center [1091, 107] width 140 height 51
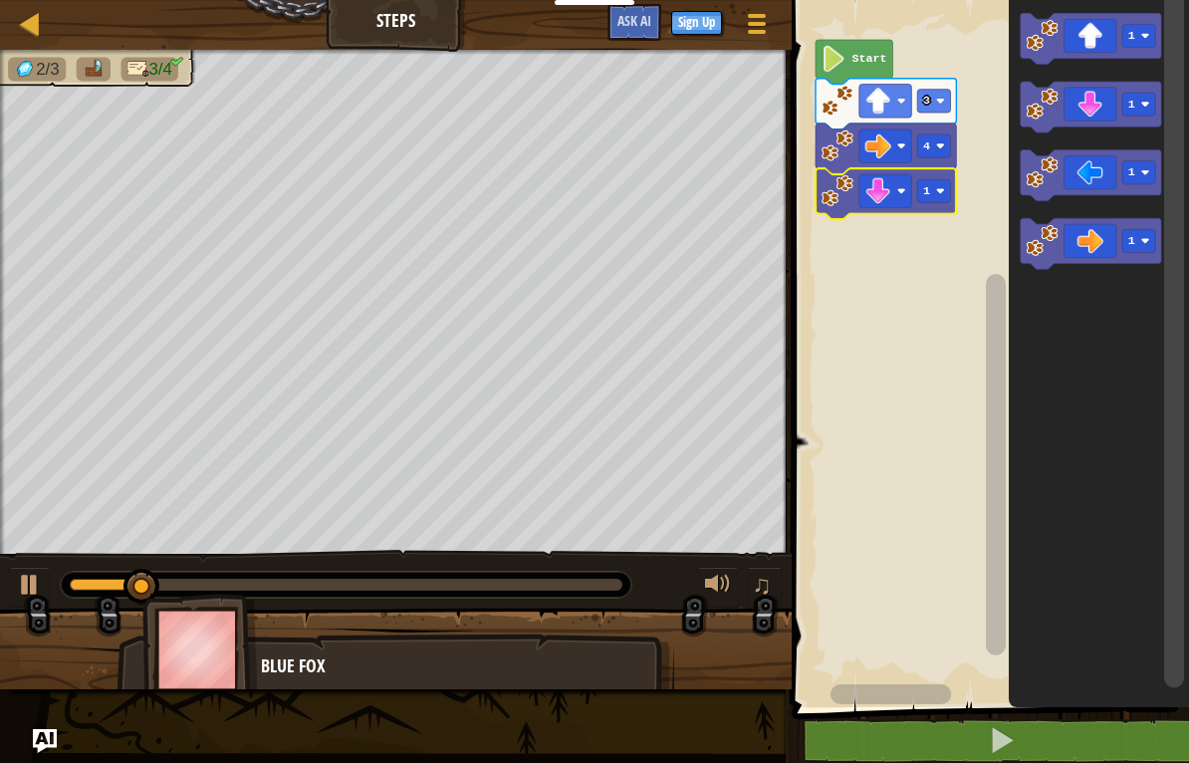
click at [937, 188] on image "Blockly Workspace" at bounding box center [940, 190] width 9 height 9
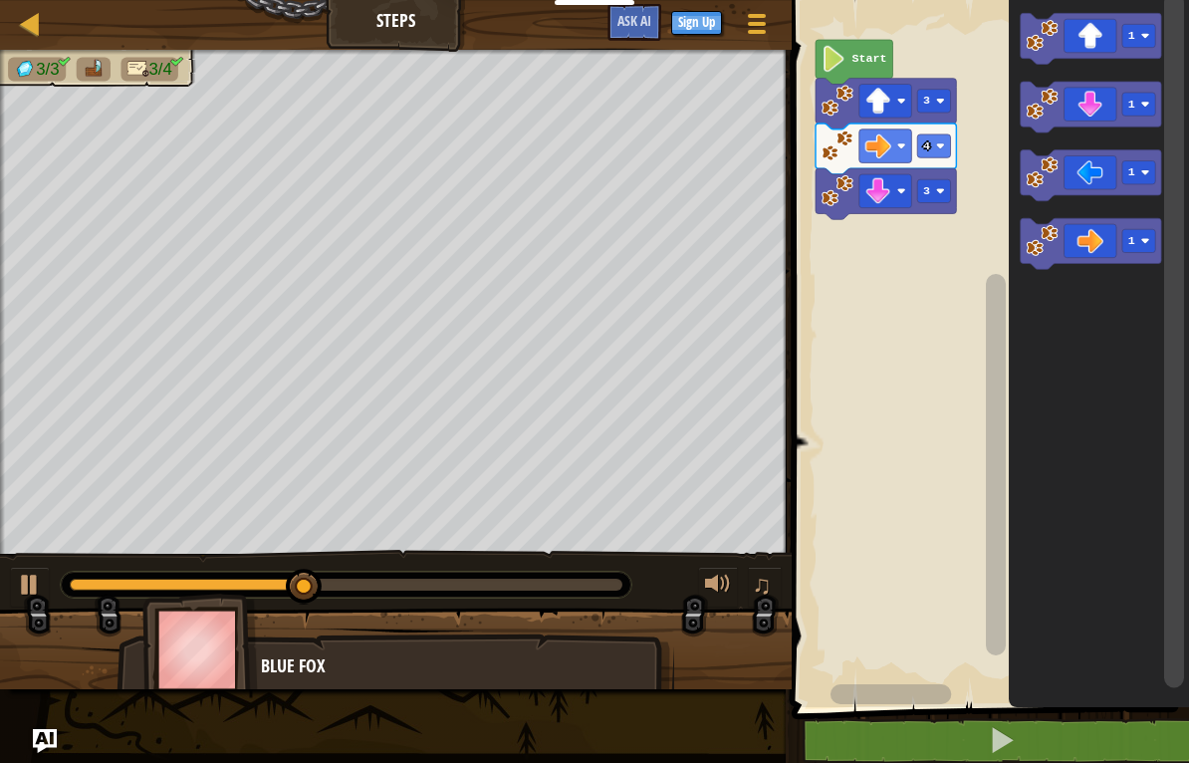
click at [1084, 172] on icon "Blockly Workspace" at bounding box center [1091, 175] width 140 height 51
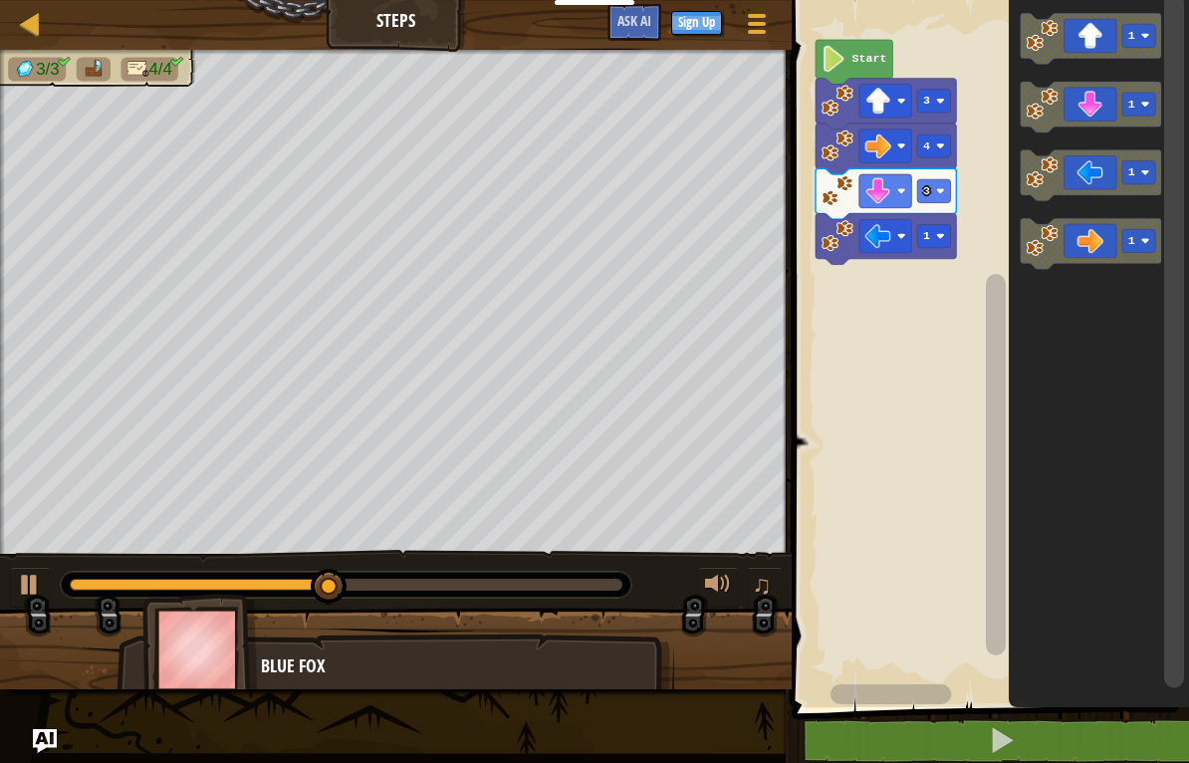
click at [942, 236] on image "Blockly Workspace" at bounding box center [940, 236] width 9 height 9
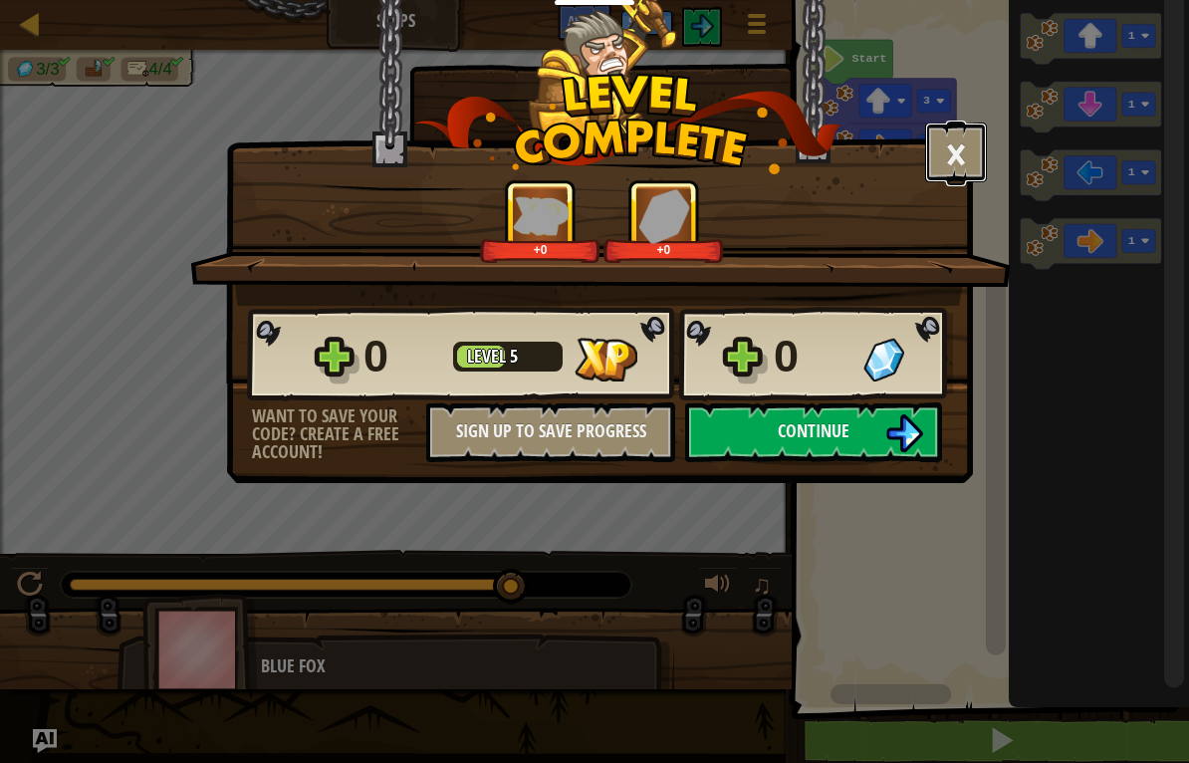
click at [964, 168] on button "×" at bounding box center [956, 153] width 62 height 60
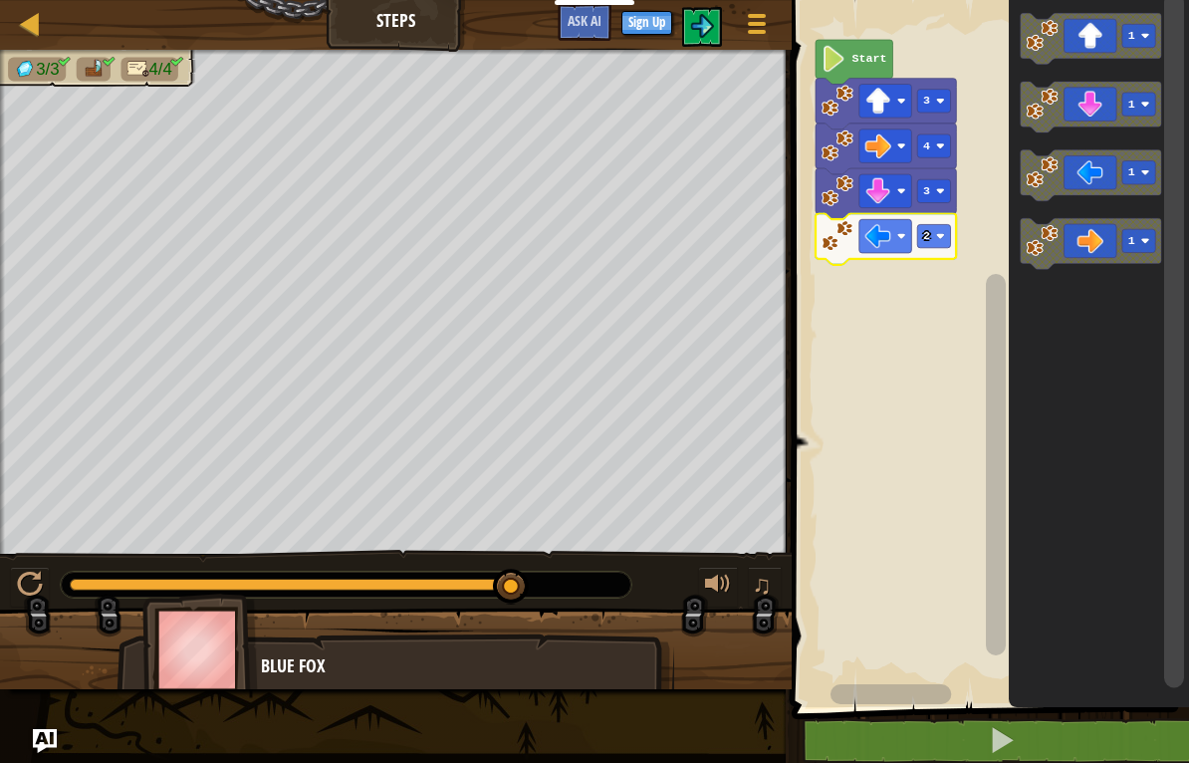
click at [23, 21] on div at bounding box center [30, 23] width 25 height 25
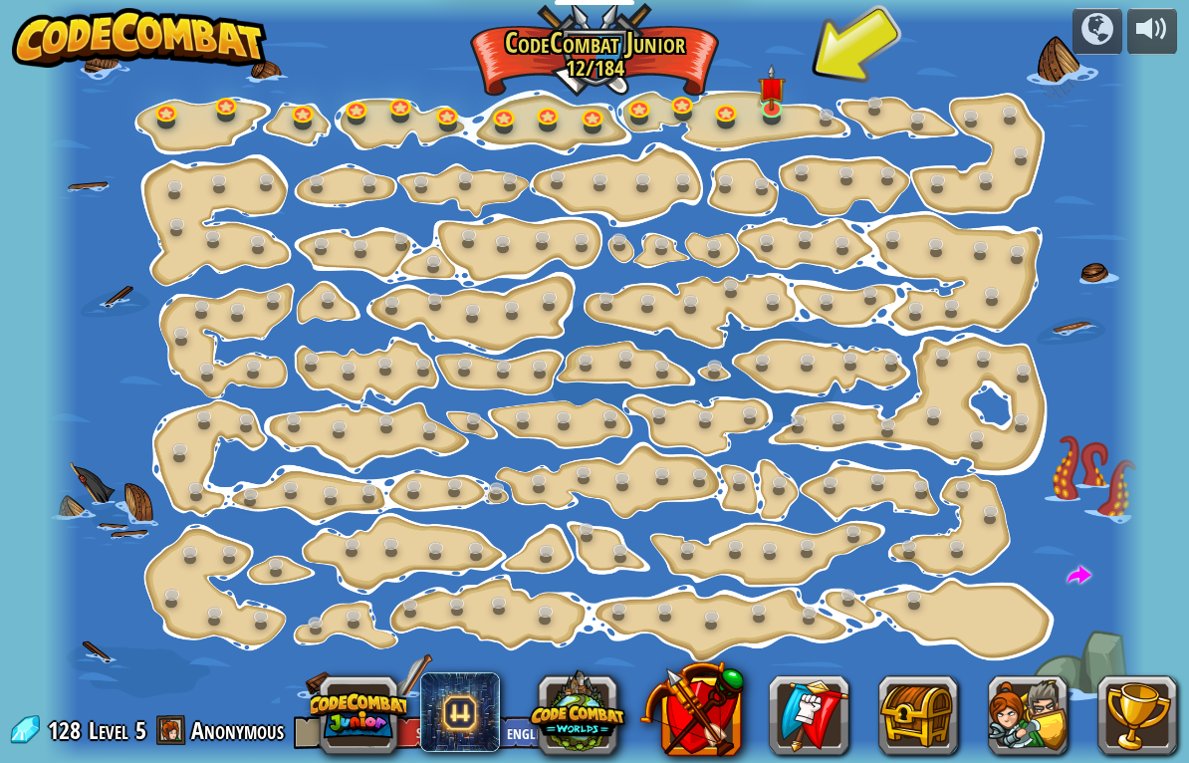
click at [593, 705] on button at bounding box center [578, 712] width 96 height 96
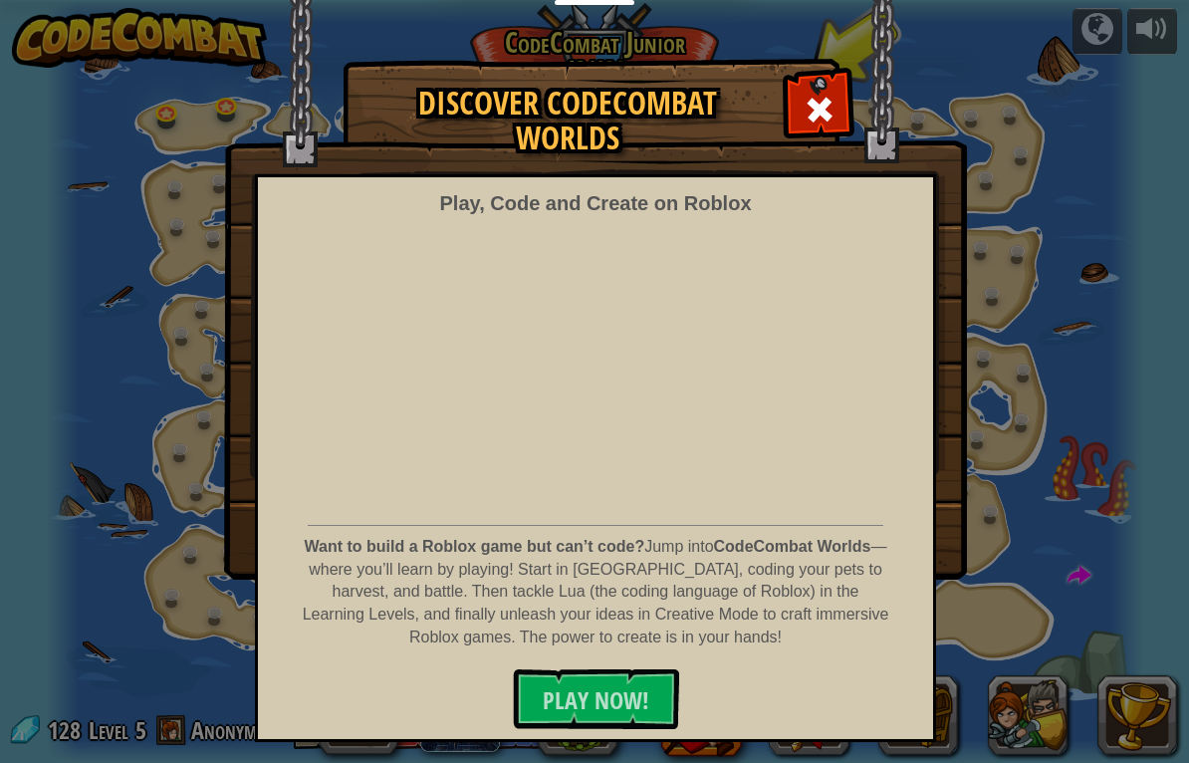
click at [631, 684] on span "PLAY NOW!" at bounding box center [596, 700] width 107 height 32
click at [835, 94] on div at bounding box center [819, 107] width 63 height 63
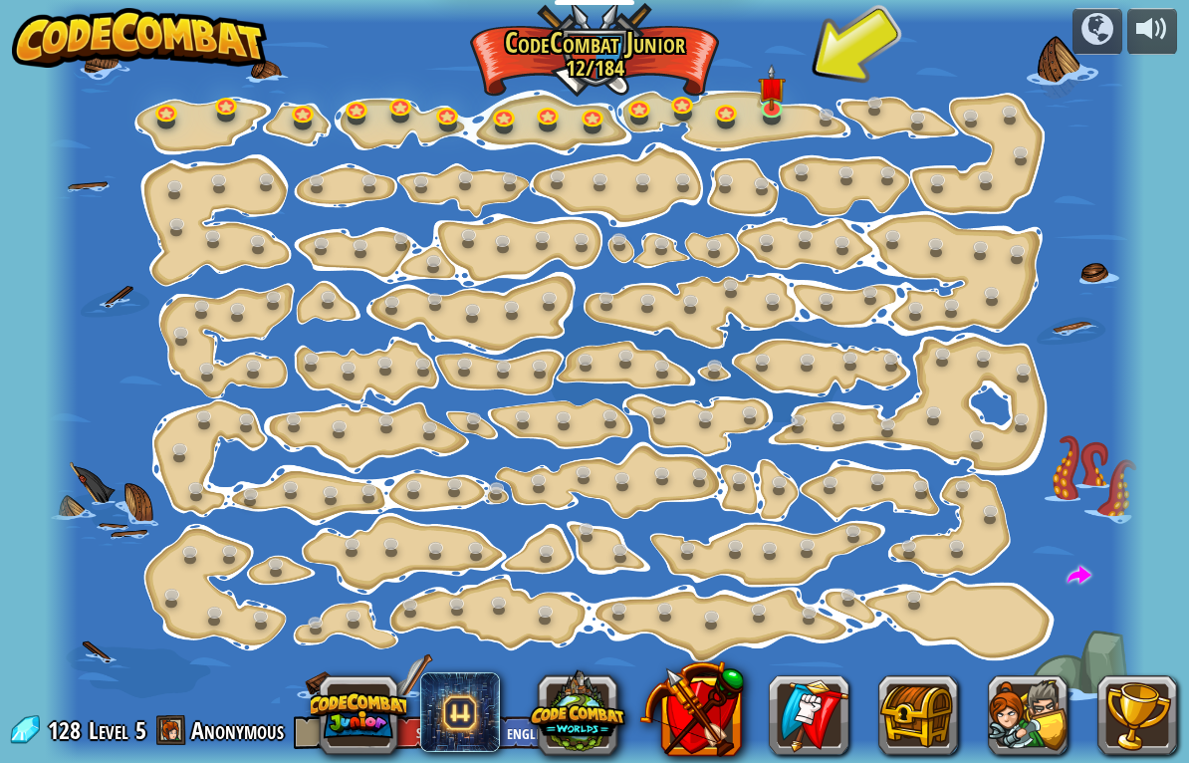
click at [462, 721] on span at bounding box center [460, 712] width 80 height 80
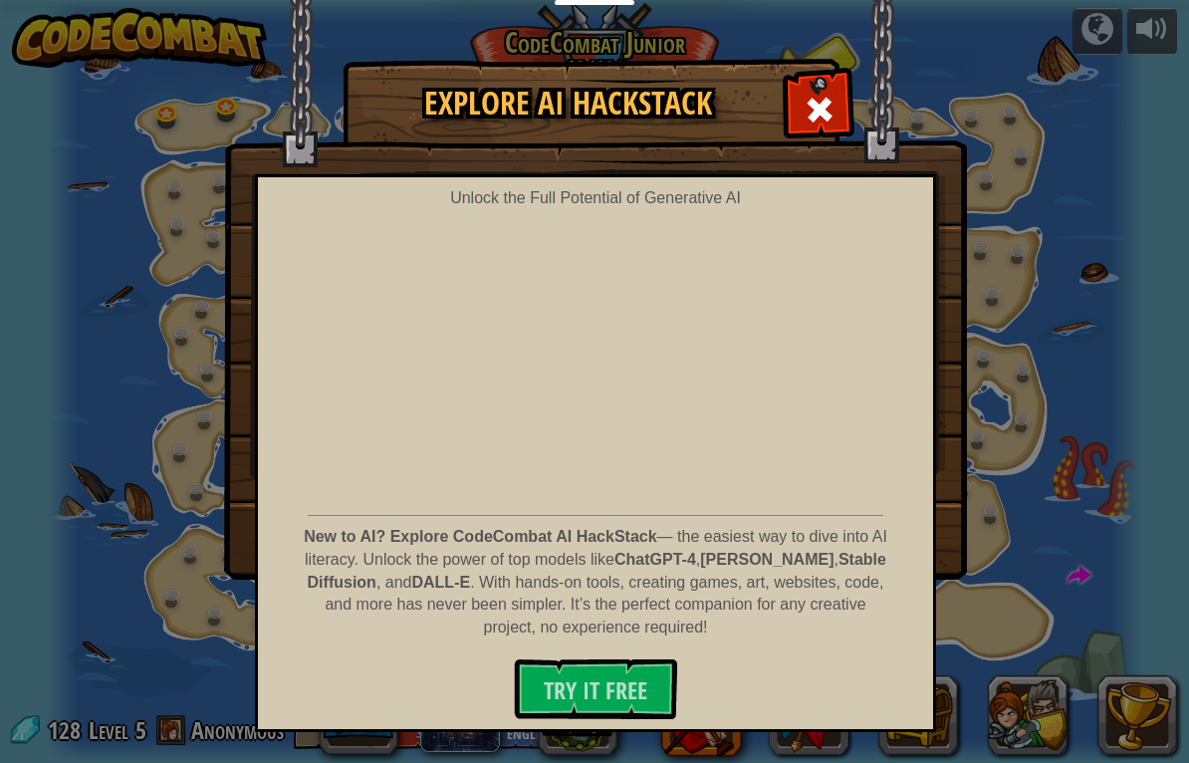
click at [821, 107] on span at bounding box center [820, 110] width 32 height 32
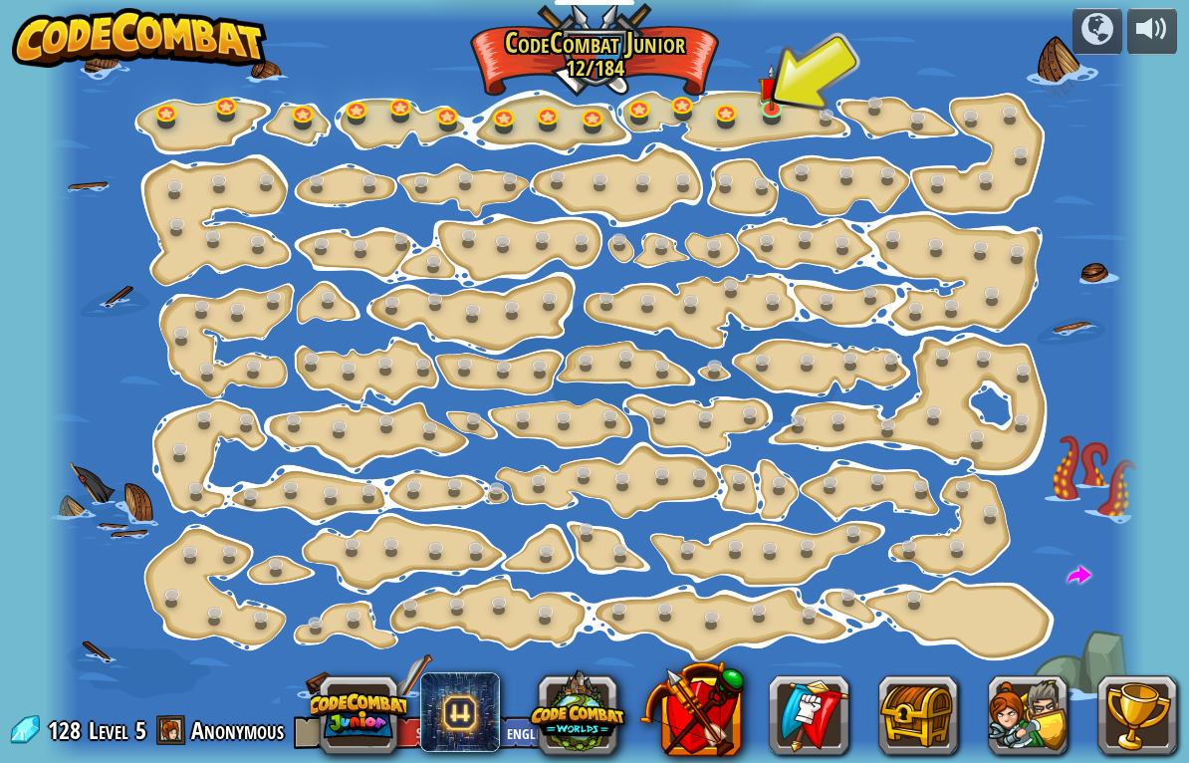
click at [1089, 28] on div at bounding box center [1098, 29] width 32 height 32
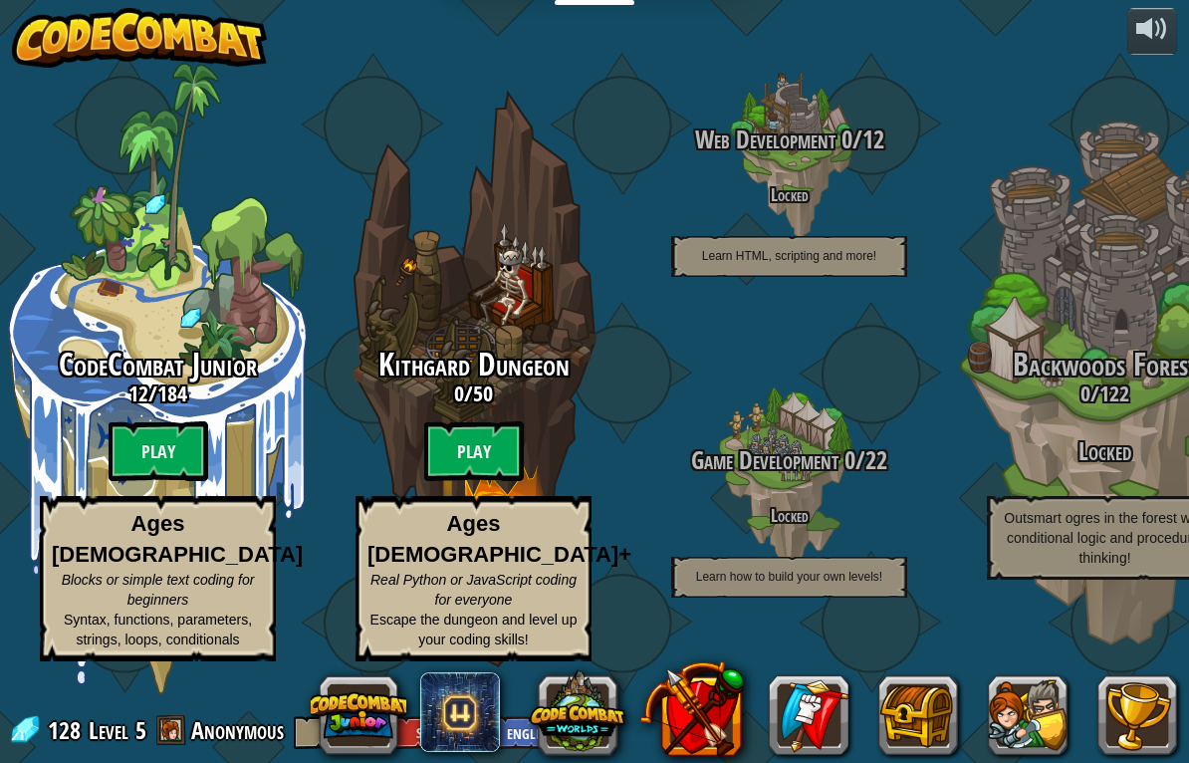
click at [480, 444] on btn "Play" at bounding box center [474, 451] width 100 height 60
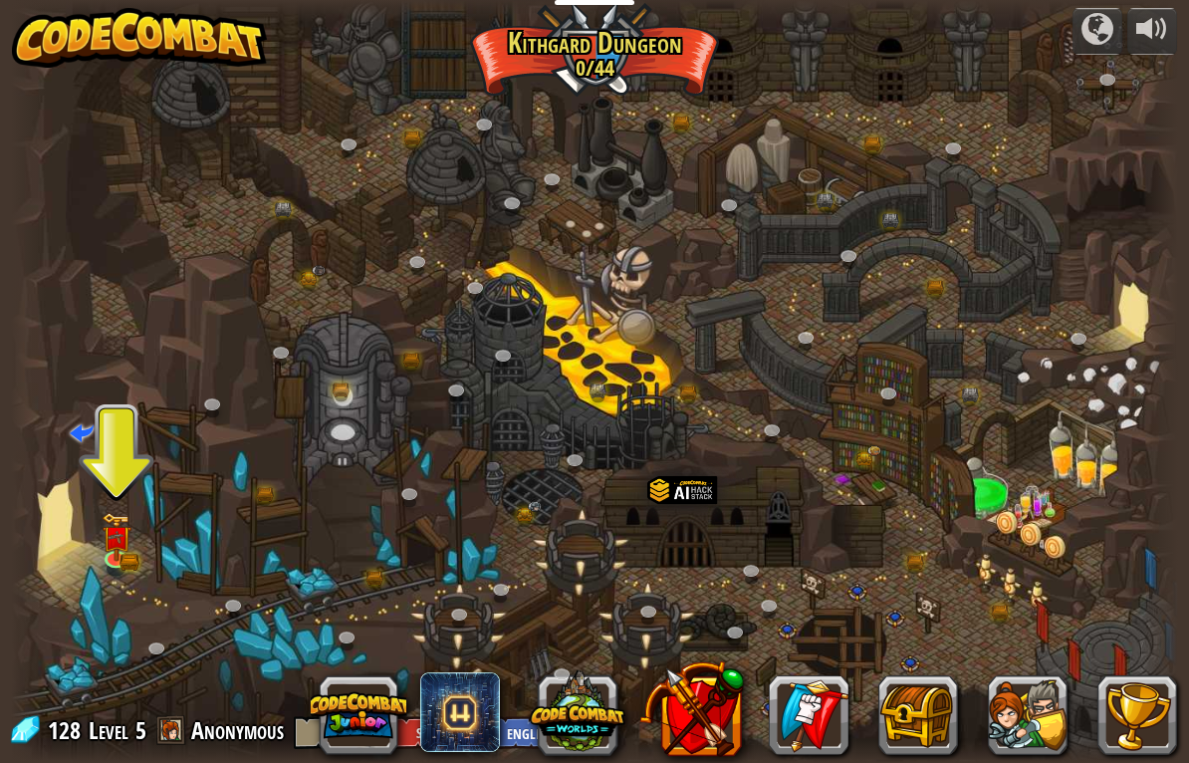
click at [1025, 716] on button at bounding box center [1028, 715] width 80 height 80
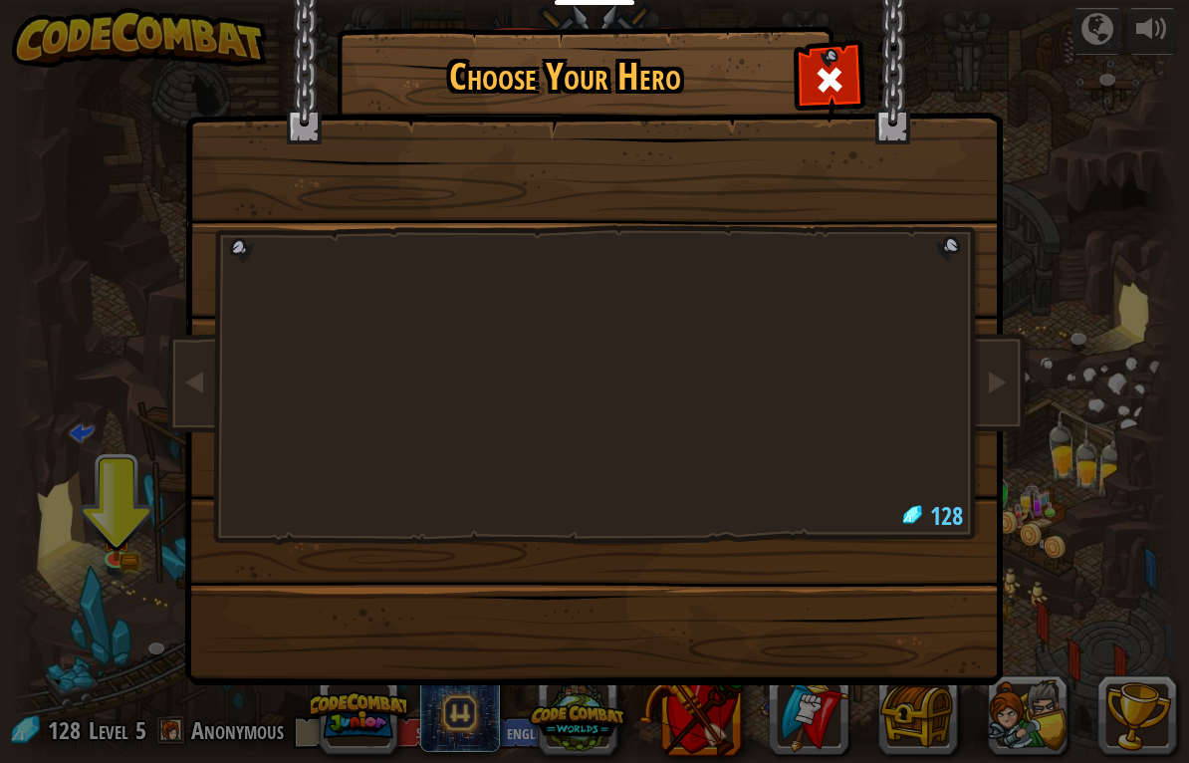
click at [799, 80] on img at bounding box center [598, 328] width 863 height 713
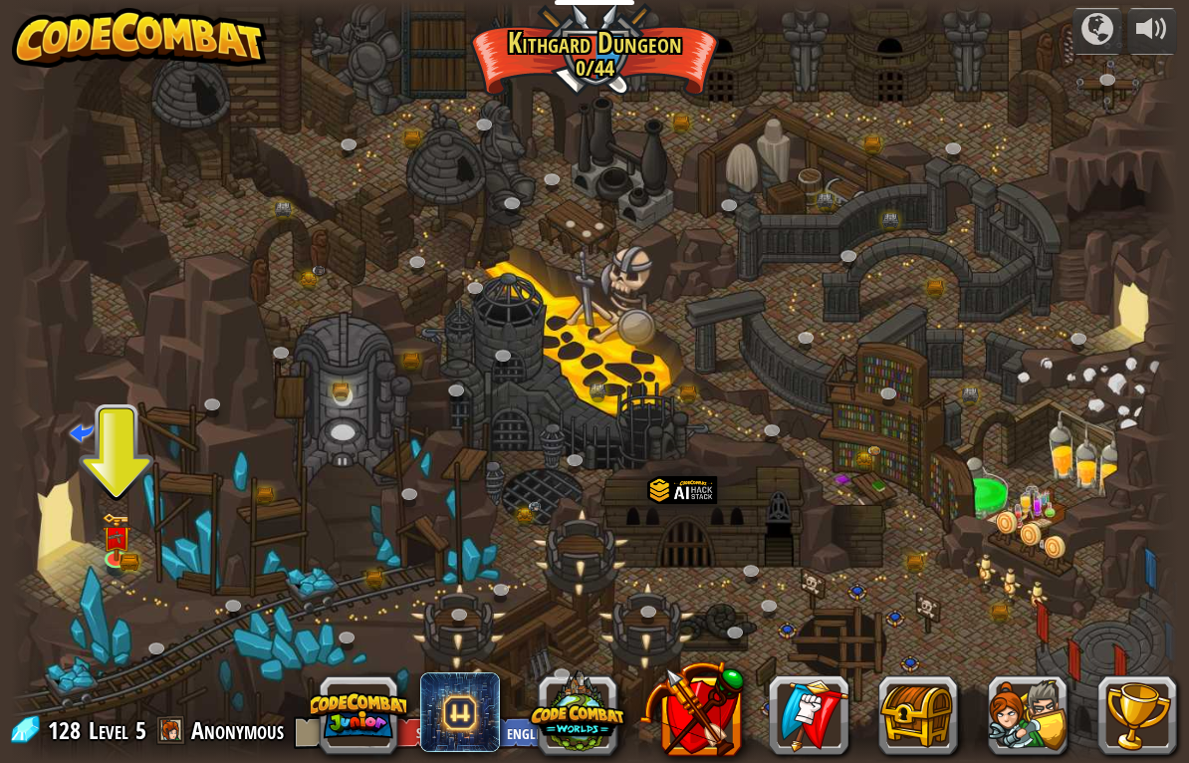
click at [1026, 695] on button at bounding box center [1028, 715] width 80 height 80
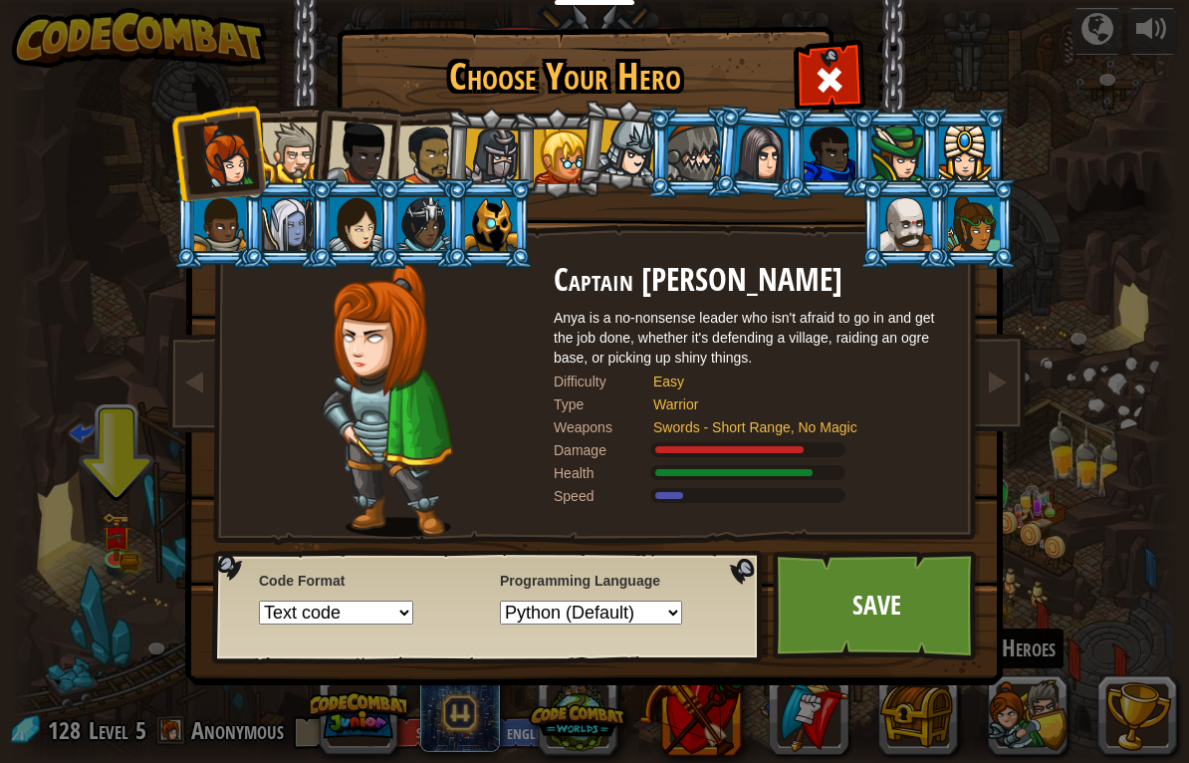
click at [430, 134] on div at bounding box center [428, 156] width 62 height 62
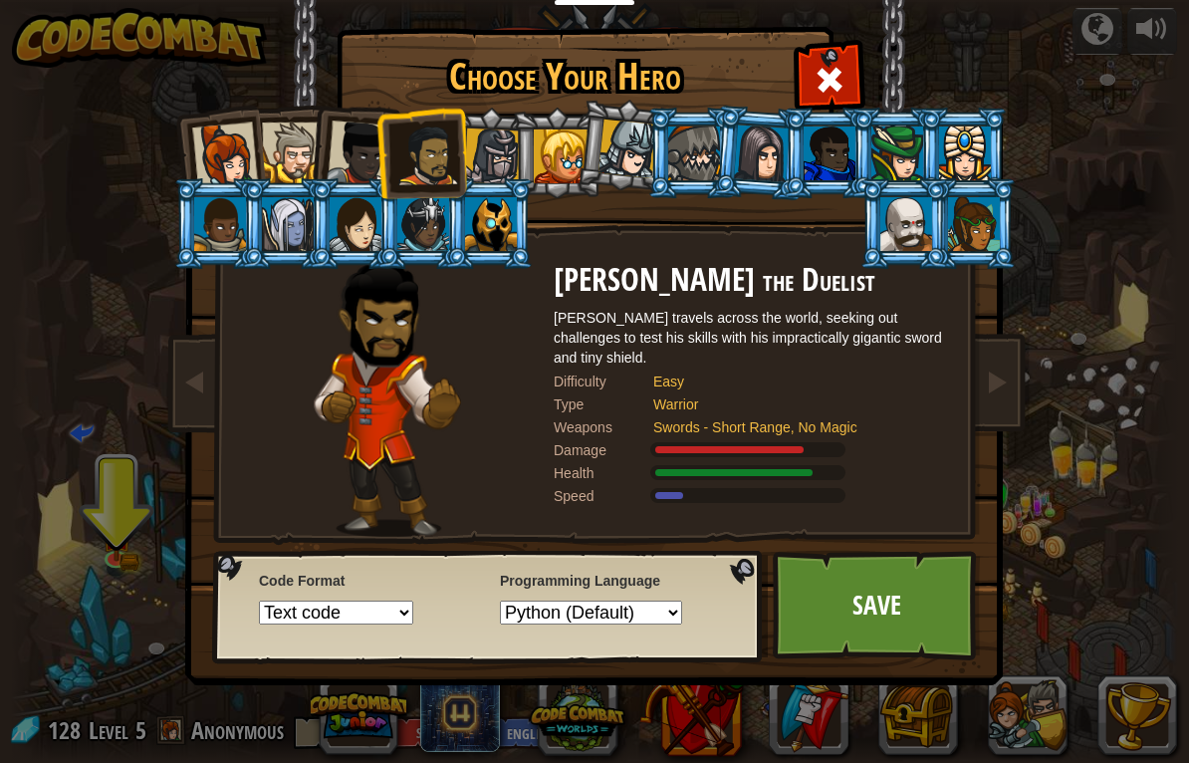
click at [277, 147] on div at bounding box center [292, 153] width 61 height 61
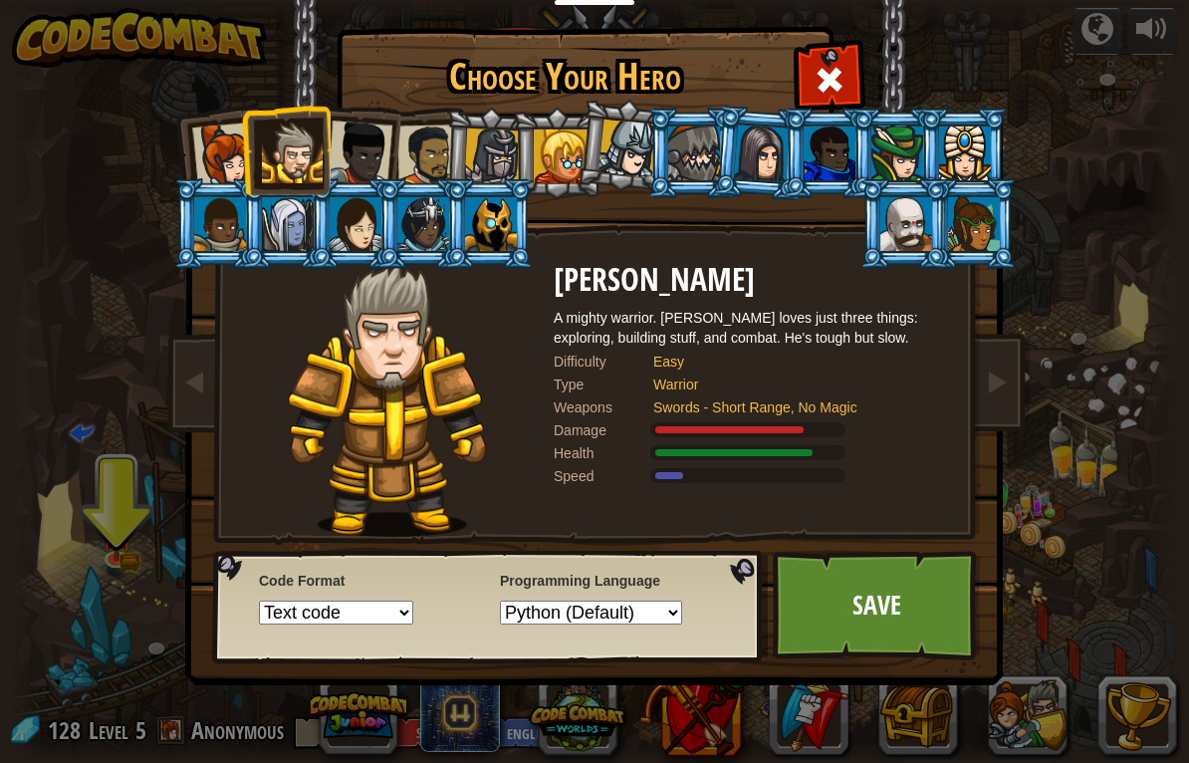
click at [923, 614] on link "Save" at bounding box center [877, 606] width 208 height 110
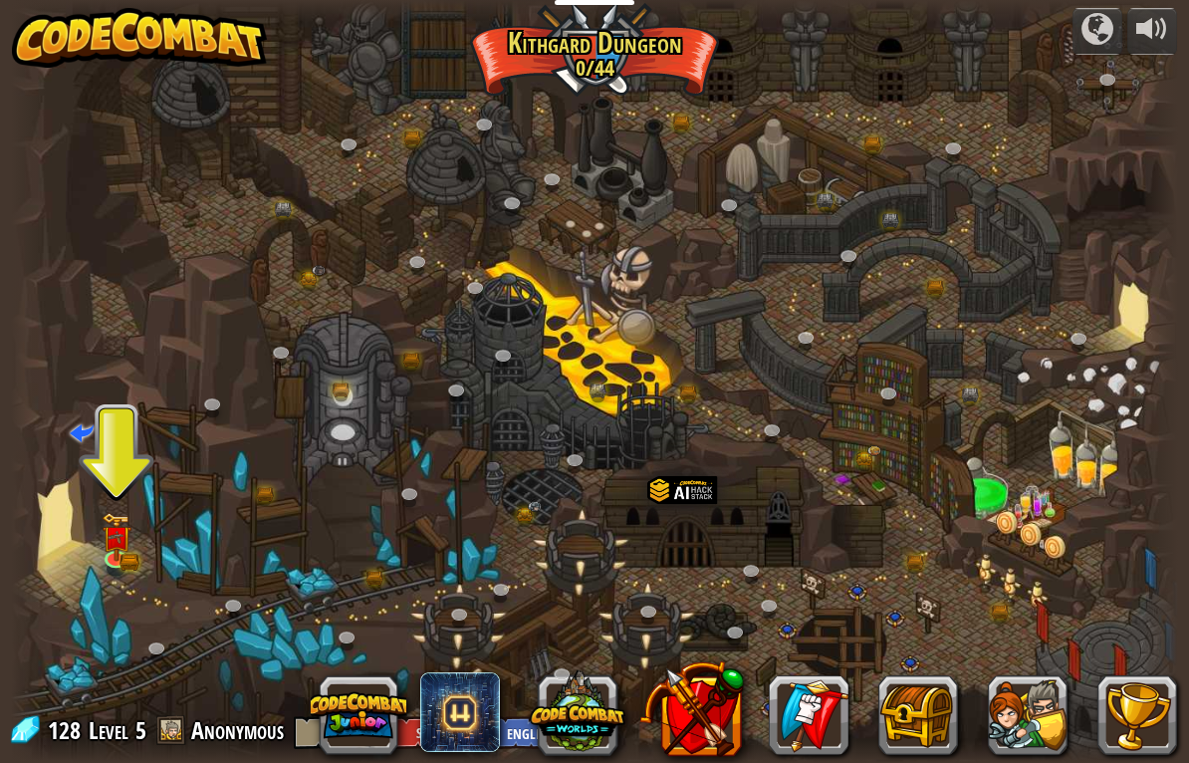
click at [124, 559] on link at bounding box center [118, 561] width 40 height 30
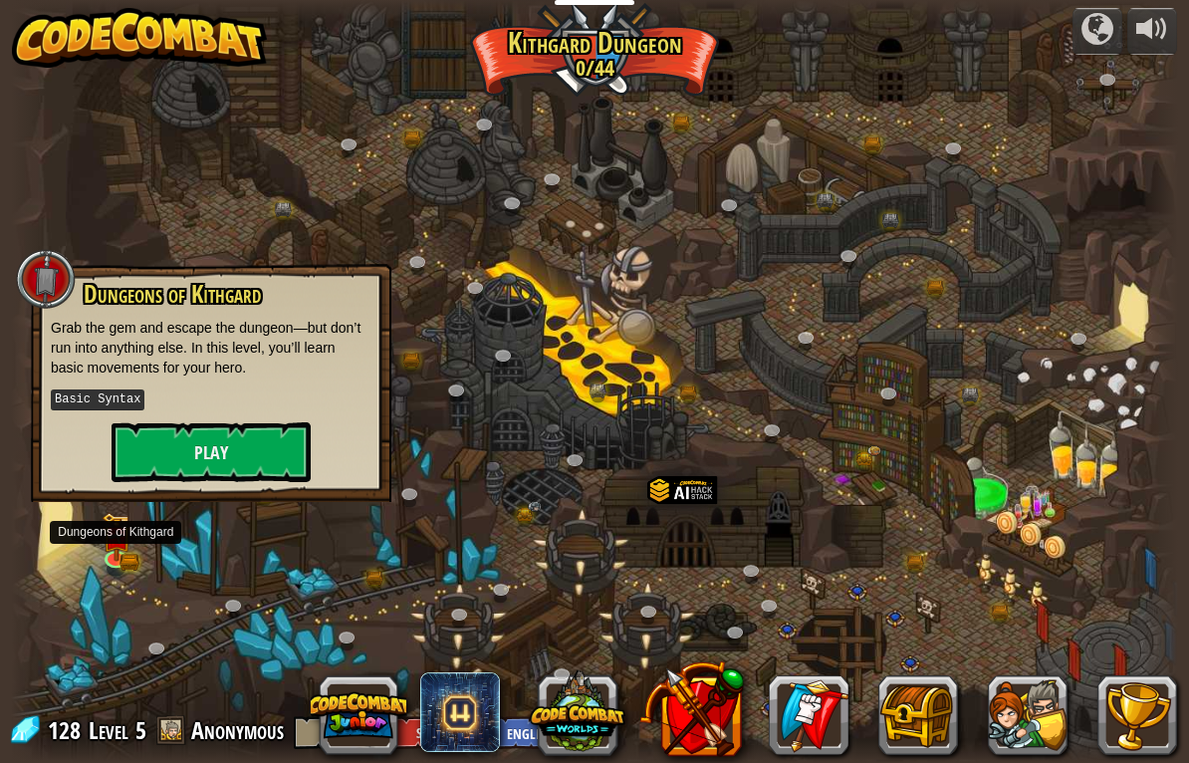
click at [268, 437] on button "Play" at bounding box center [211, 452] width 199 height 60
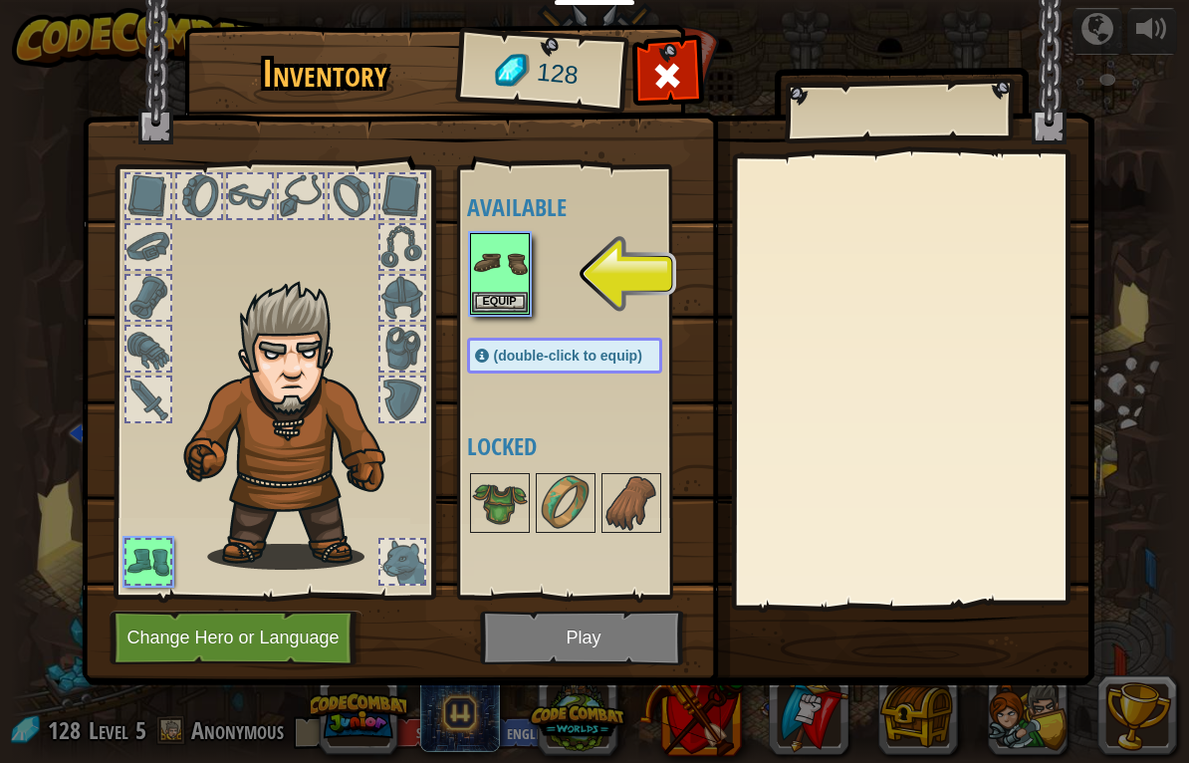
click at [516, 294] on button "Equip" at bounding box center [500, 302] width 56 height 21
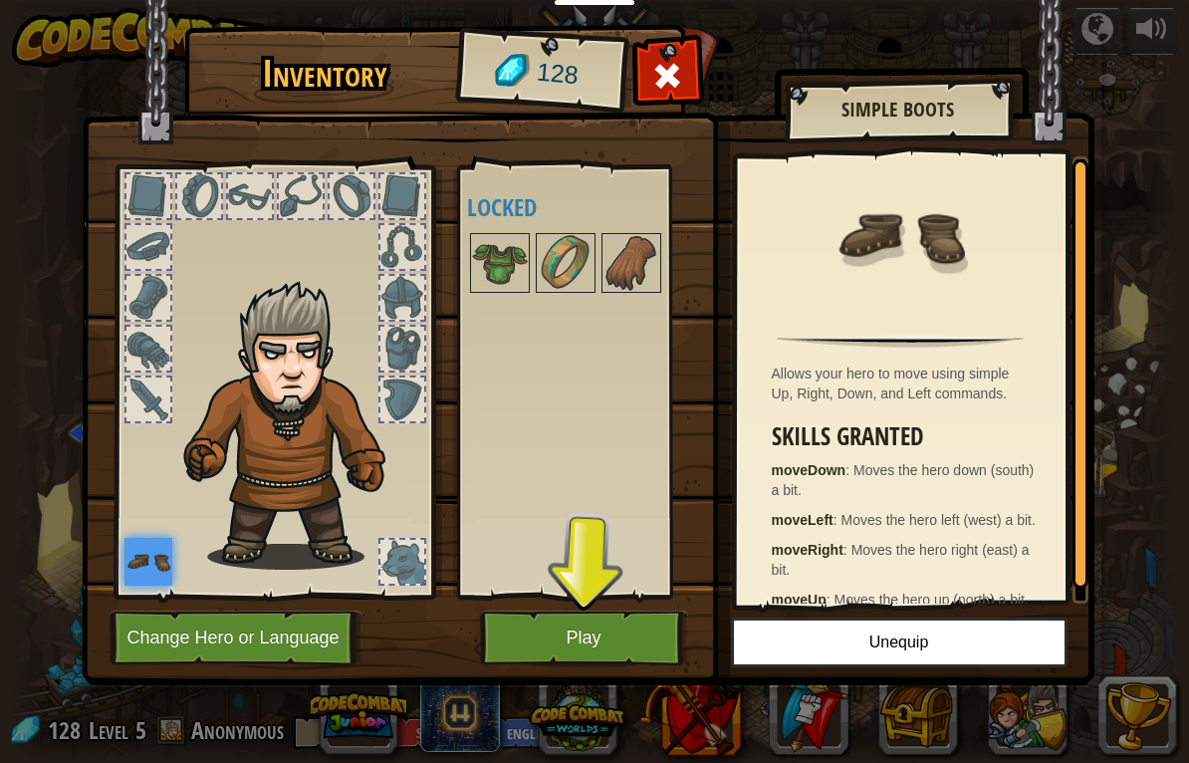
click at [509, 263] on img at bounding box center [500, 263] width 56 height 56
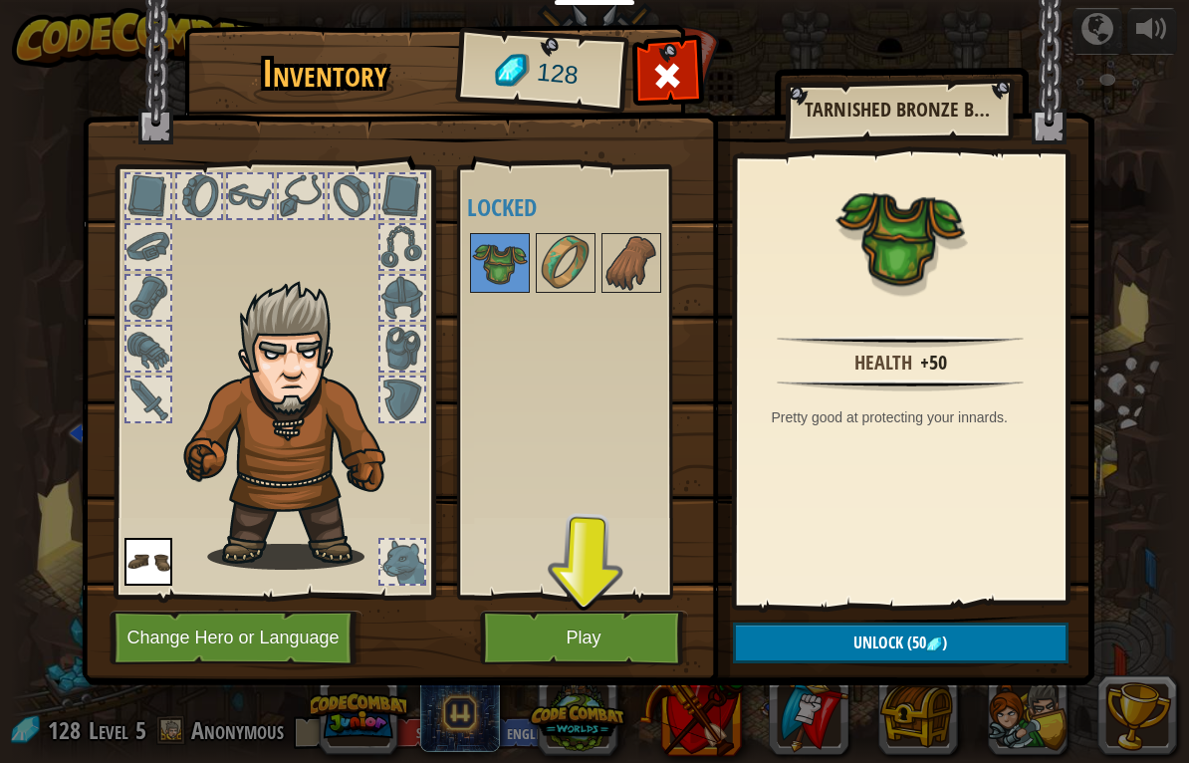
click at [567, 252] on img at bounding box center [566, 263] width 56 height 56
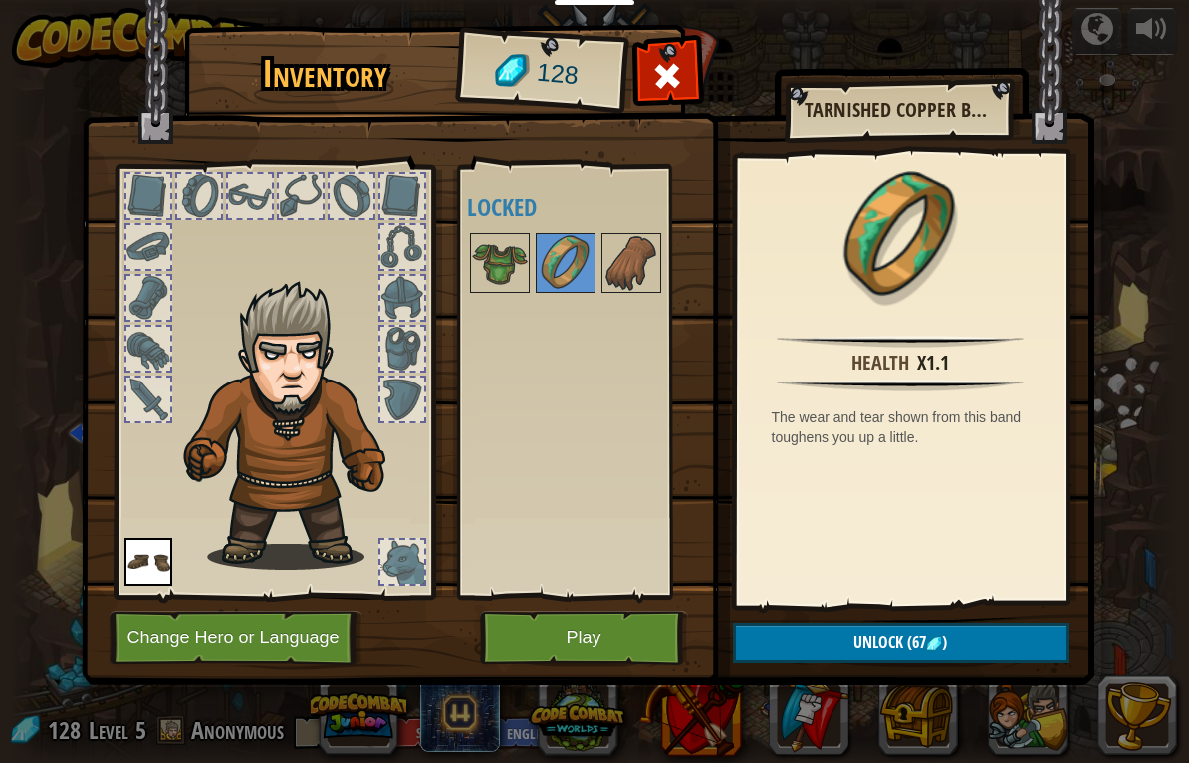
click at [997, 658] on button "Unlock (67 )" at bounding box center [901, 643] width 336 height 41
click at [624, 263] on img at bounding box center [632, 263] width 56 height 56
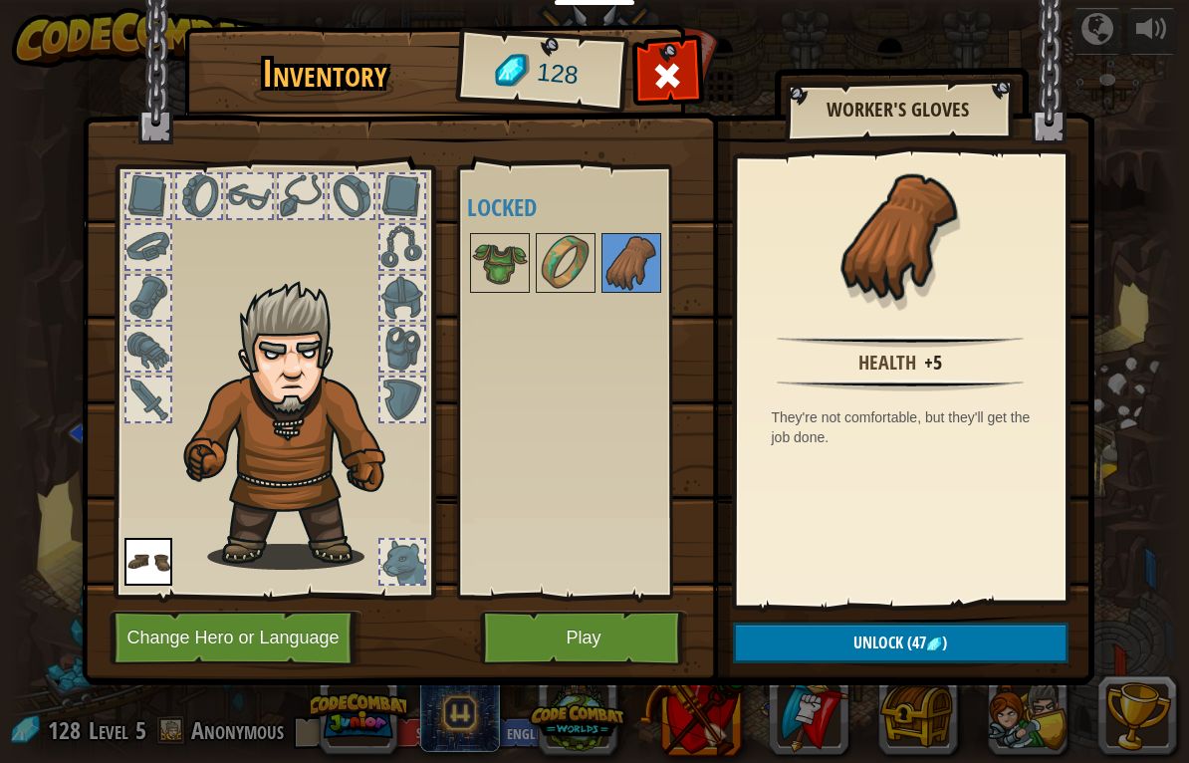
click at [571, 272] on img at bounding box center [566, 263] width 56 height 56
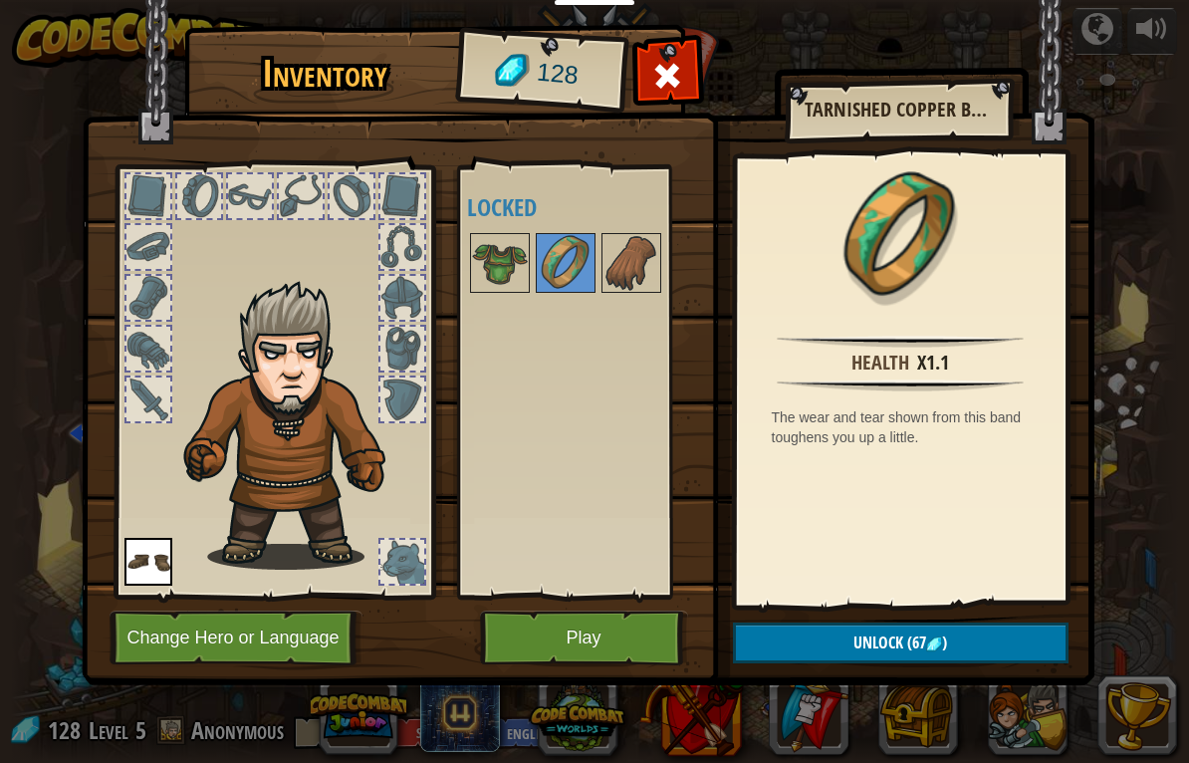
click at [999, 639] on button "Unlock (67 )" at bounding box center [901, 643] width 336 height 41
click at [1019, 636] on button "Confirm" at bounding box center [901, 643] width 336 height 41
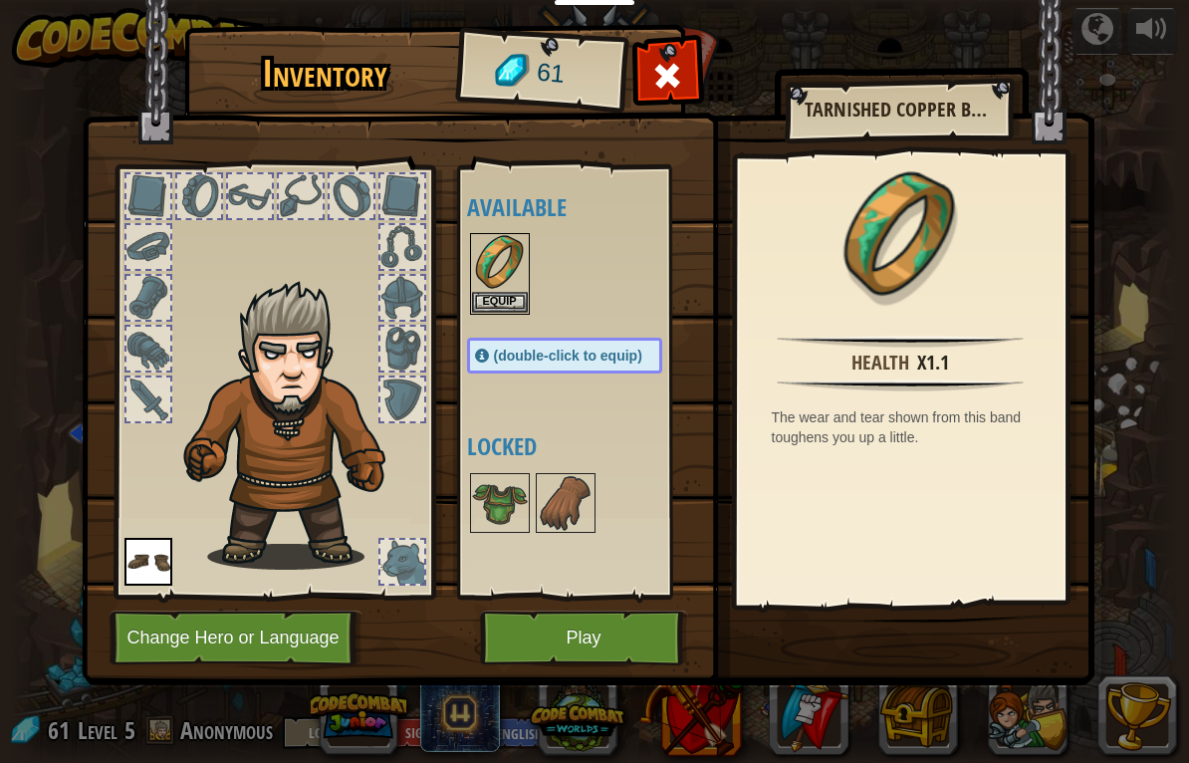
click at [499, 309] on button "Equip" at bounding box center [500, 302] width 56 height 21
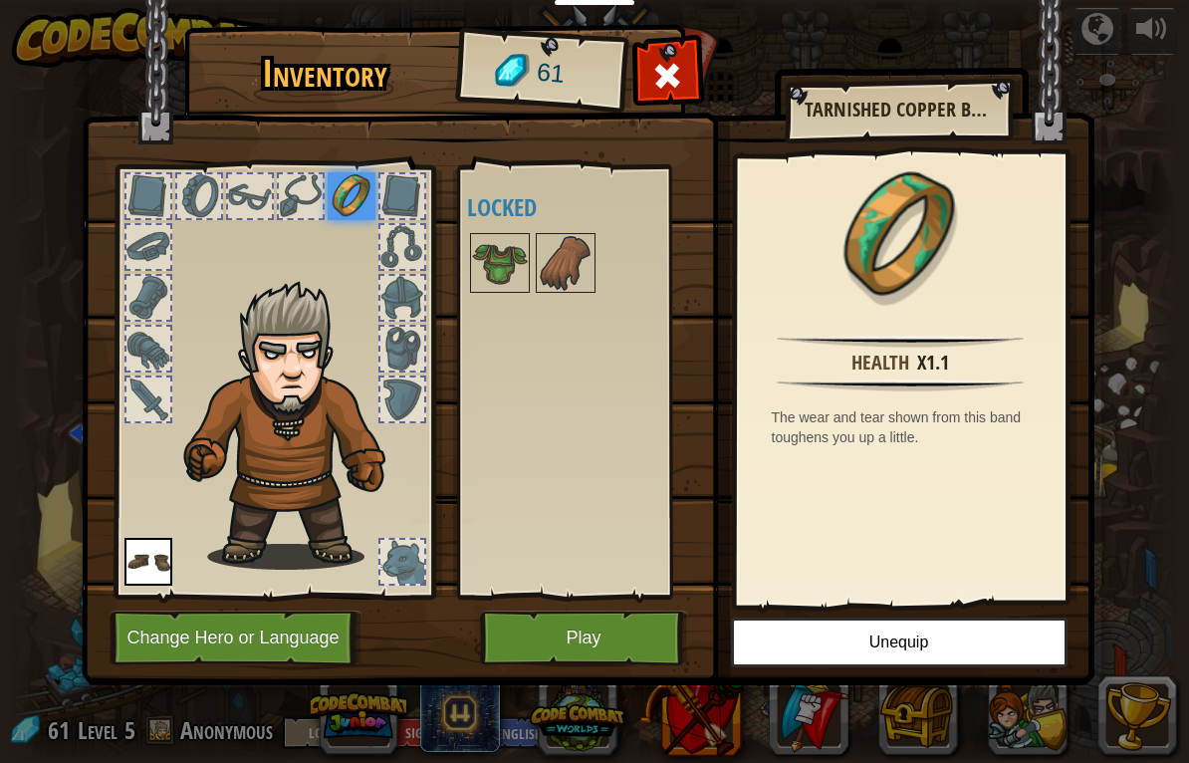
click at [491, 258] on img at bounding box center [500, 263] width 56 height 56
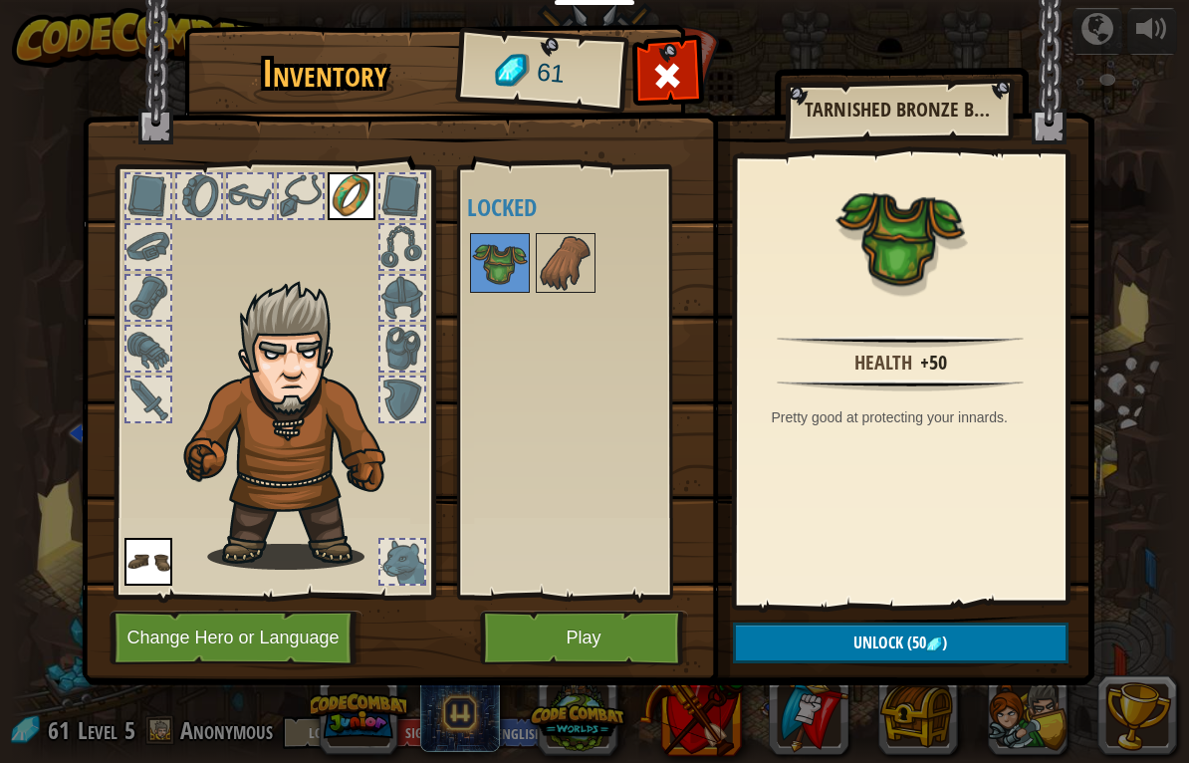
click at [996, 653] on button "Unlock (50 )" at bounding box center [901, 643] width 336 height 41
click at [1014, 648] on button "Confirm" at bounding box center [901, 643] width 336 height 41
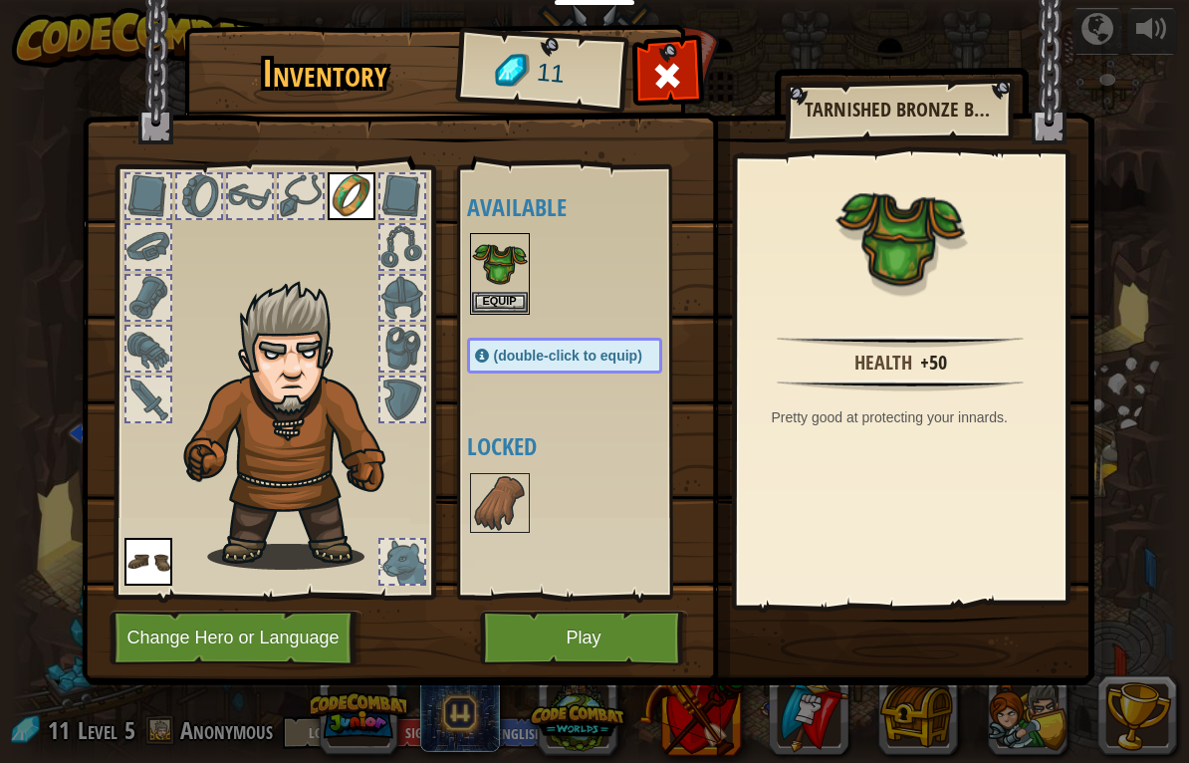
click at [506, 295] on button "Equip" at bounding box center [500, 302] width 56 height 21
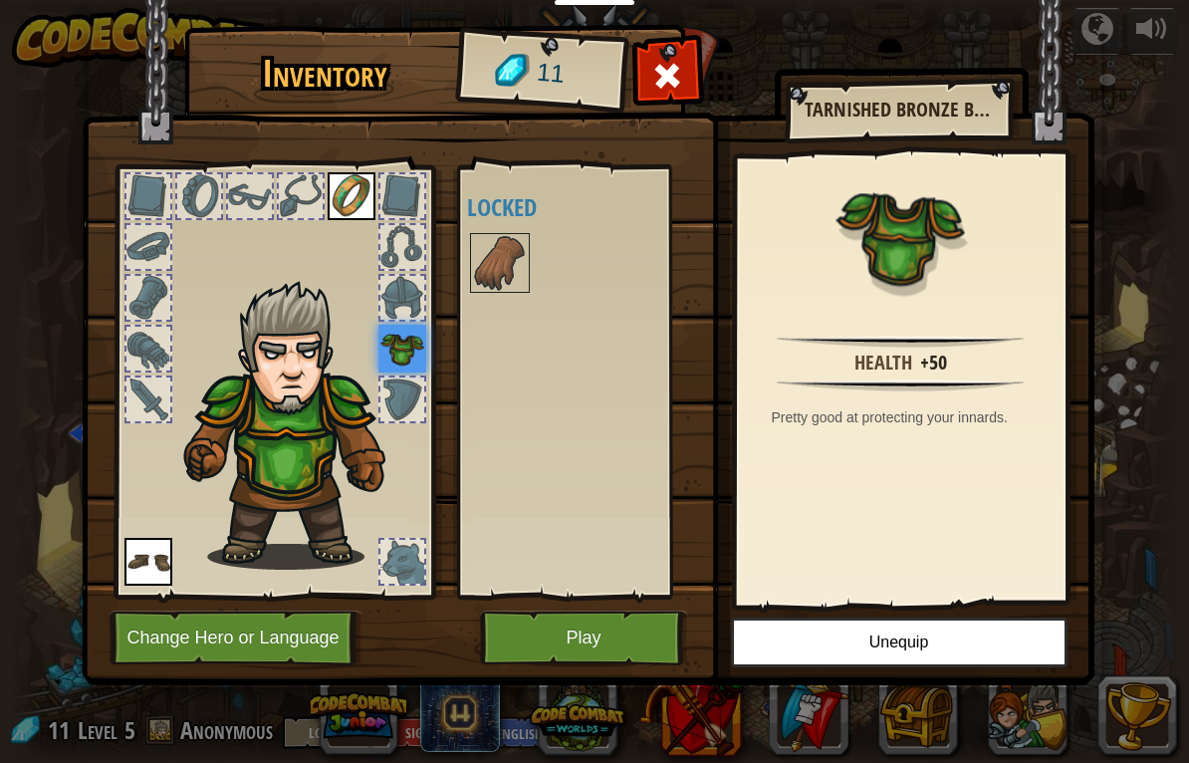
click at [675, 84] on span at bounding box center [668, 76] width 32 height 32
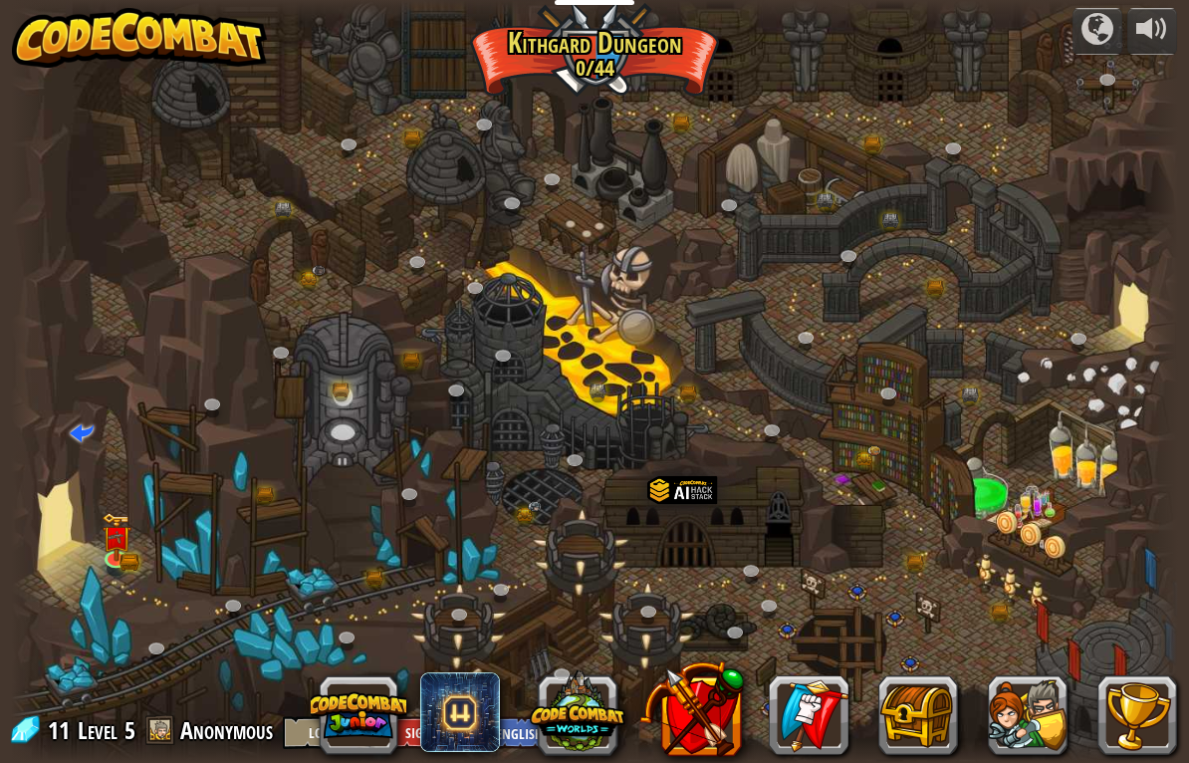
click at [1079, 49] on button at bounding box center [1098, 31] width 50 height 47
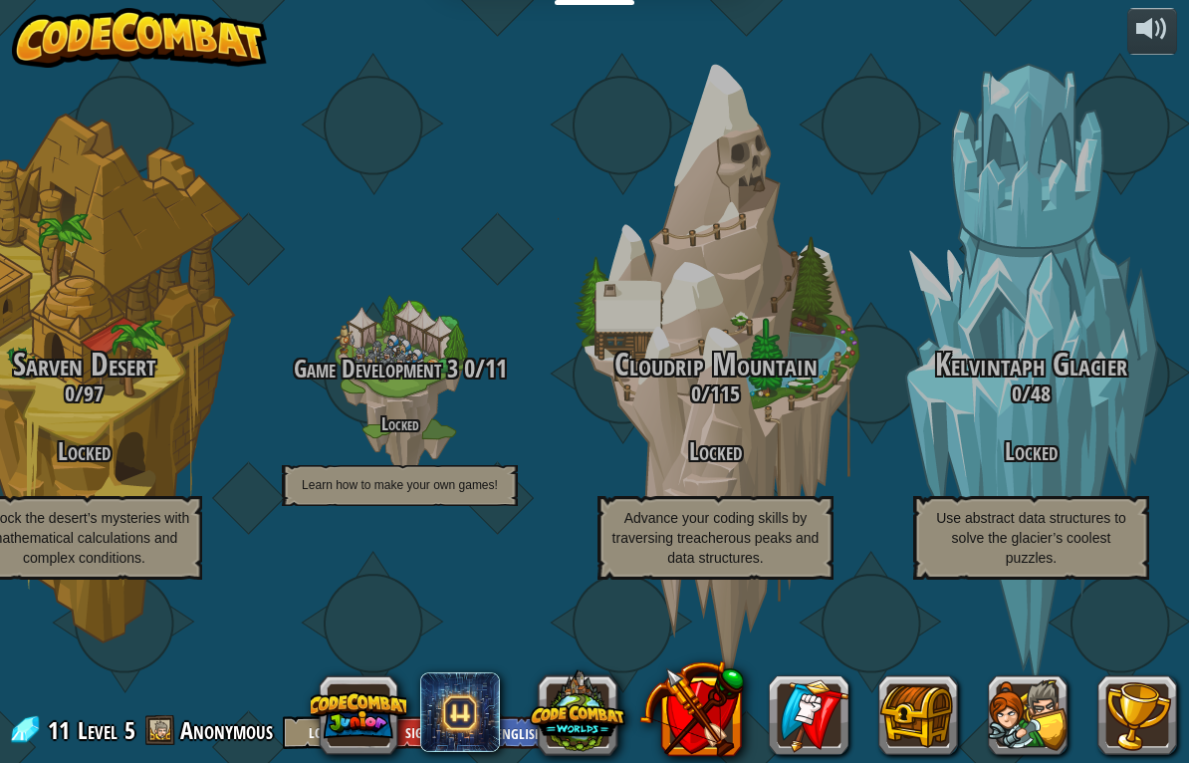
click at [373, 191] on div "Game Development 3 0 / 11 Locked Learn how to make your own games!" at bounding box center [400, 316] width 316 height 632
click at [397, 602] on div "Game Development 3 0 / 11 Locked Learn how to make your own games!" at bounding box center [400, 316] width 316 height 632
click at [402, 492] on span "Learn how to make your own games!" at bounding box center [400, 485] width 196 height 14
click at [436, 482] on p "Learn how to make your own games!" at bounding box center [400, 485] width 236 height 41
click at [512, 229] on div "Game Development 3 0 / 11 Locked Learn how to make your own games!" at bounding box center [400, 387] width 316 height 316
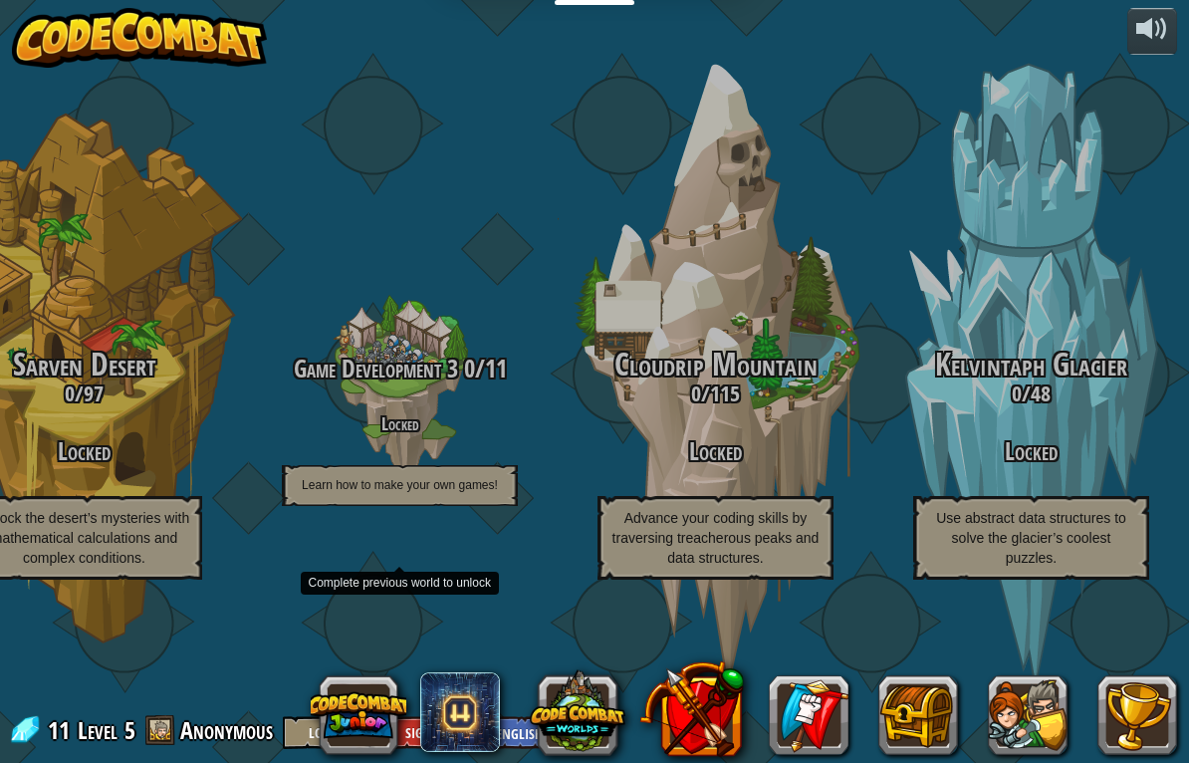
click at [1148, 37] on div at bounding box center [1153, 29] width 32 height 32
click at [332, 590] on div "Game Development 3 0 / 11 Locked Learn how to make your own games!" at bounding box center [400, 316] width 316 height 632
